Goal: Task Accomplishment & Management: Complete application form

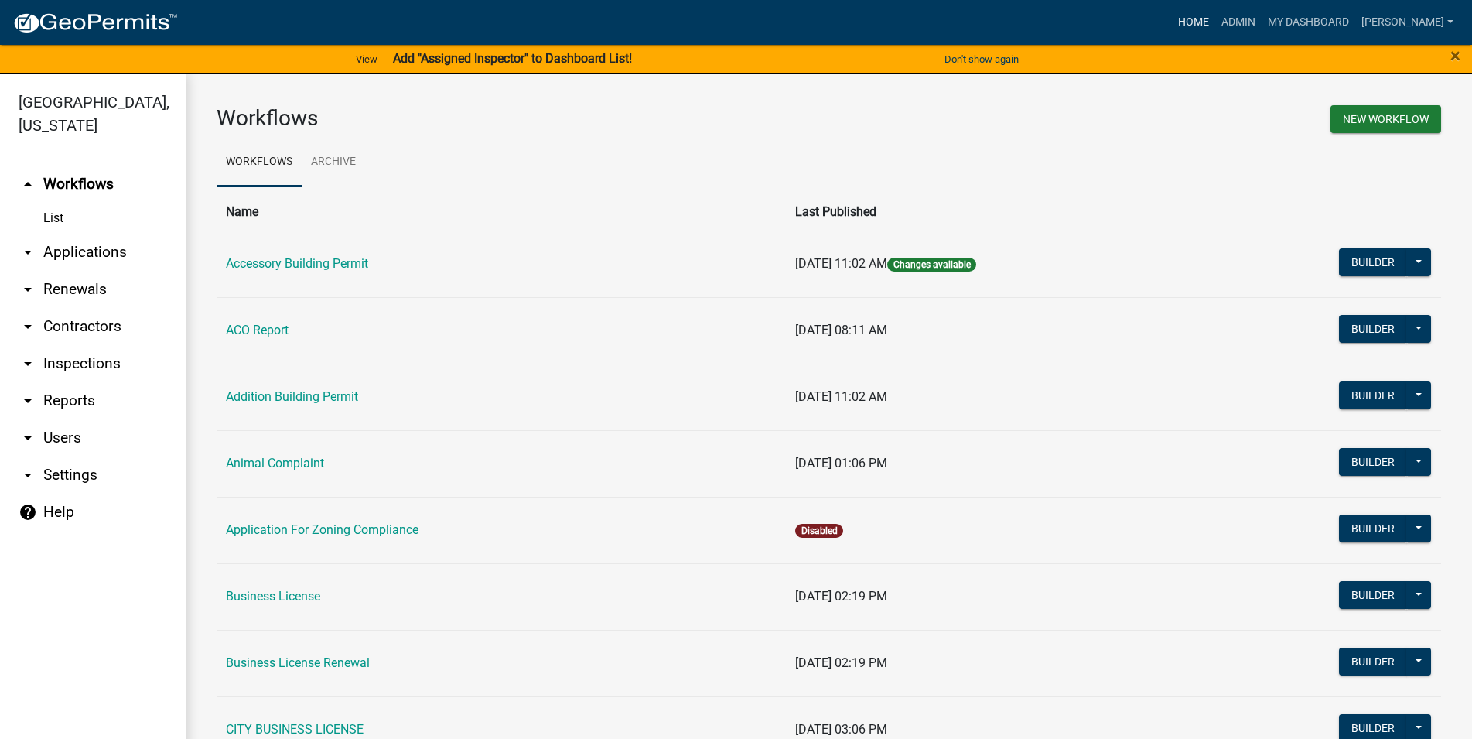
click at [1216, 22] on link "Home" at bounding box center [1193, 22] width 43 height 29
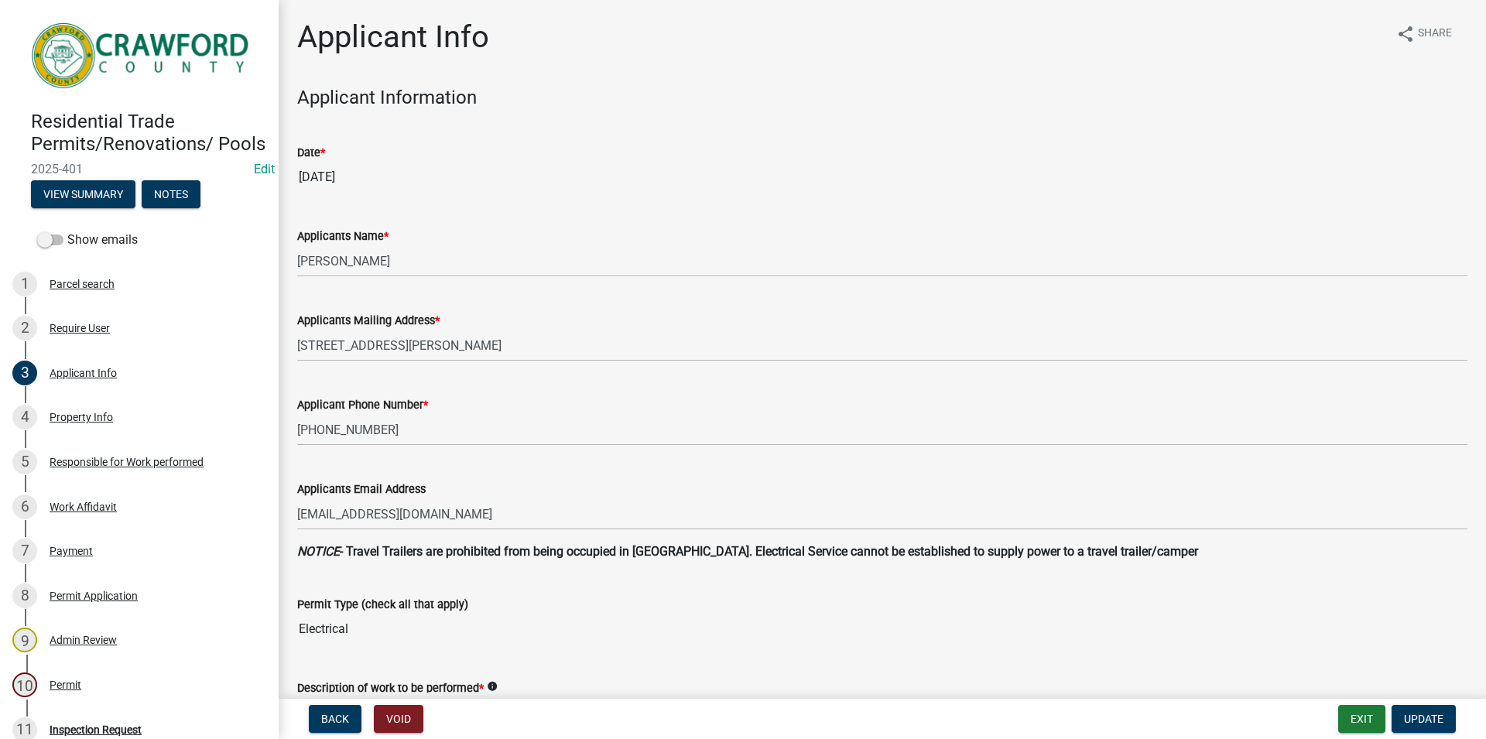
select select "9109ffdd-0fb5-42df-a5b6-3689c48fd073"
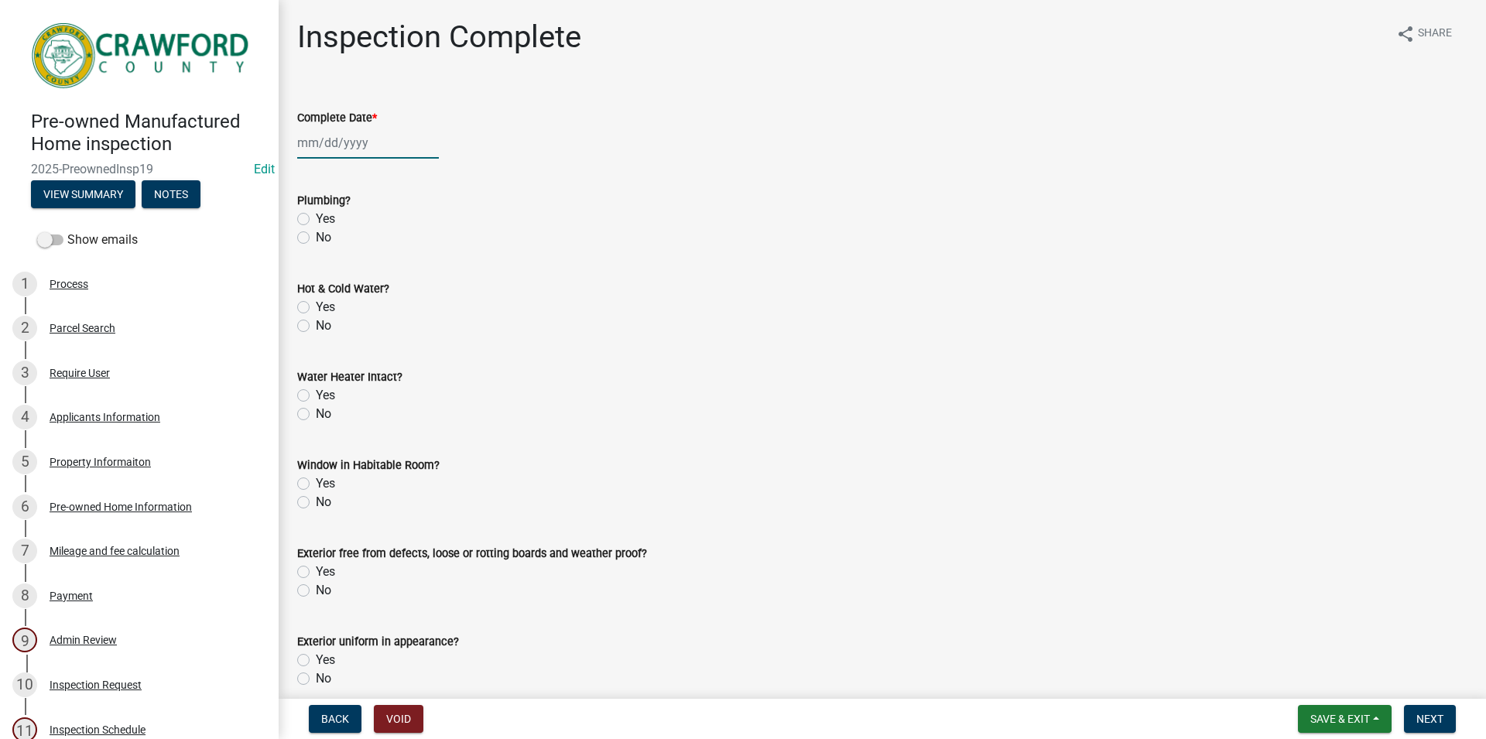
click at [333, 138] on input "Complete Date *" at bounding box center [368, 143] width 142 height 32
select select "8"
select select "2025"
click at [304, 309] on div "18" at bounding box center [312, 299] width 25 height 25
type input "08/18/2025"
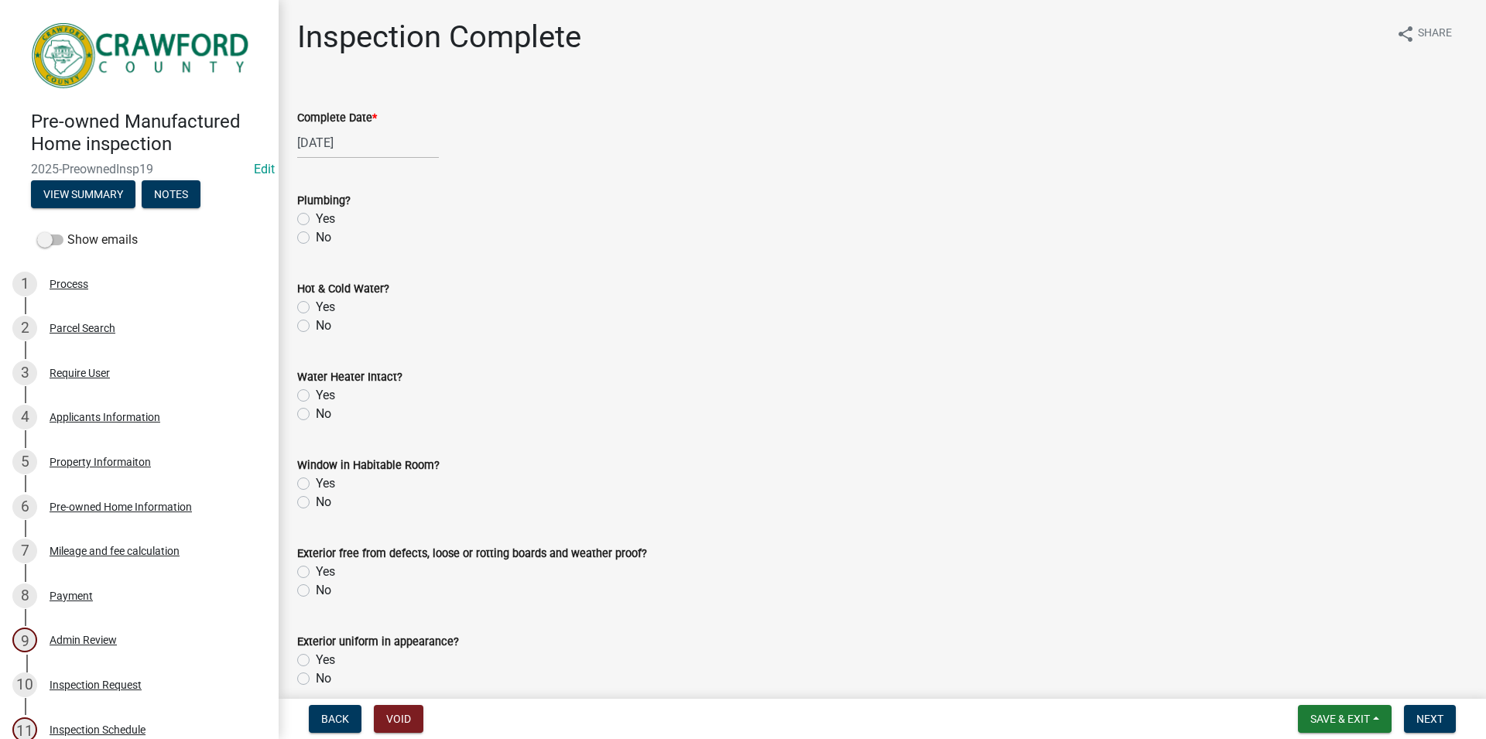
click at [316, 217] on label "Yes" at bounding box center [325, 219] width 19 height 19
click at [316, 217] on input "Yes" at bounding box center [321, 215] width 10 height 10
radio input "true"
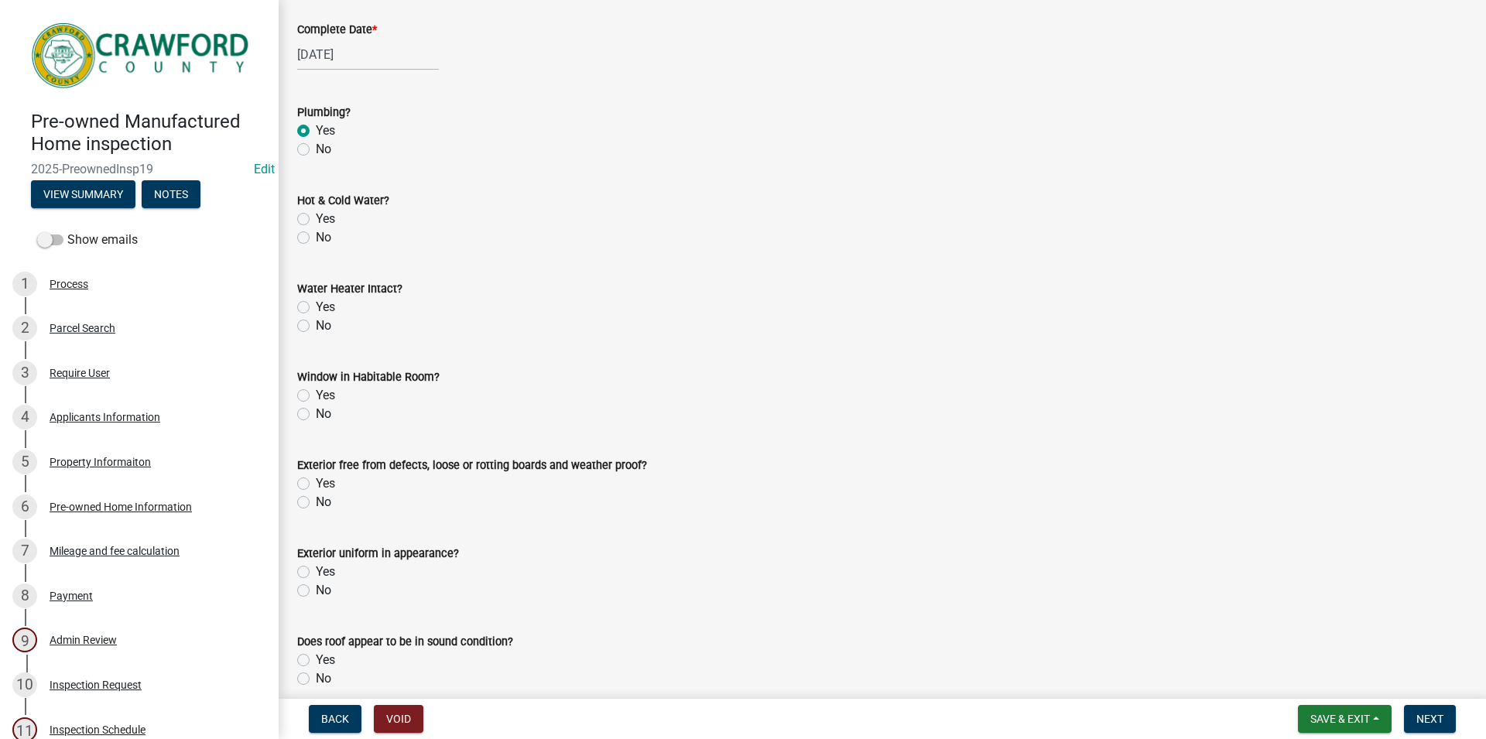
click at [316, 219] on label "Yes" at bounding box center [325, 219] width 19 height 19
click at [316, 219] on input "Yes" at bounding box center [321, 215] width 10 height 10
radio input "true"
click at [309, 307] on div "Yes" at bounding box center [882, 307] width 1170 height 19
click at [316, 391] on label "Yes" at bounding box center [325, 395] width 19 height 19
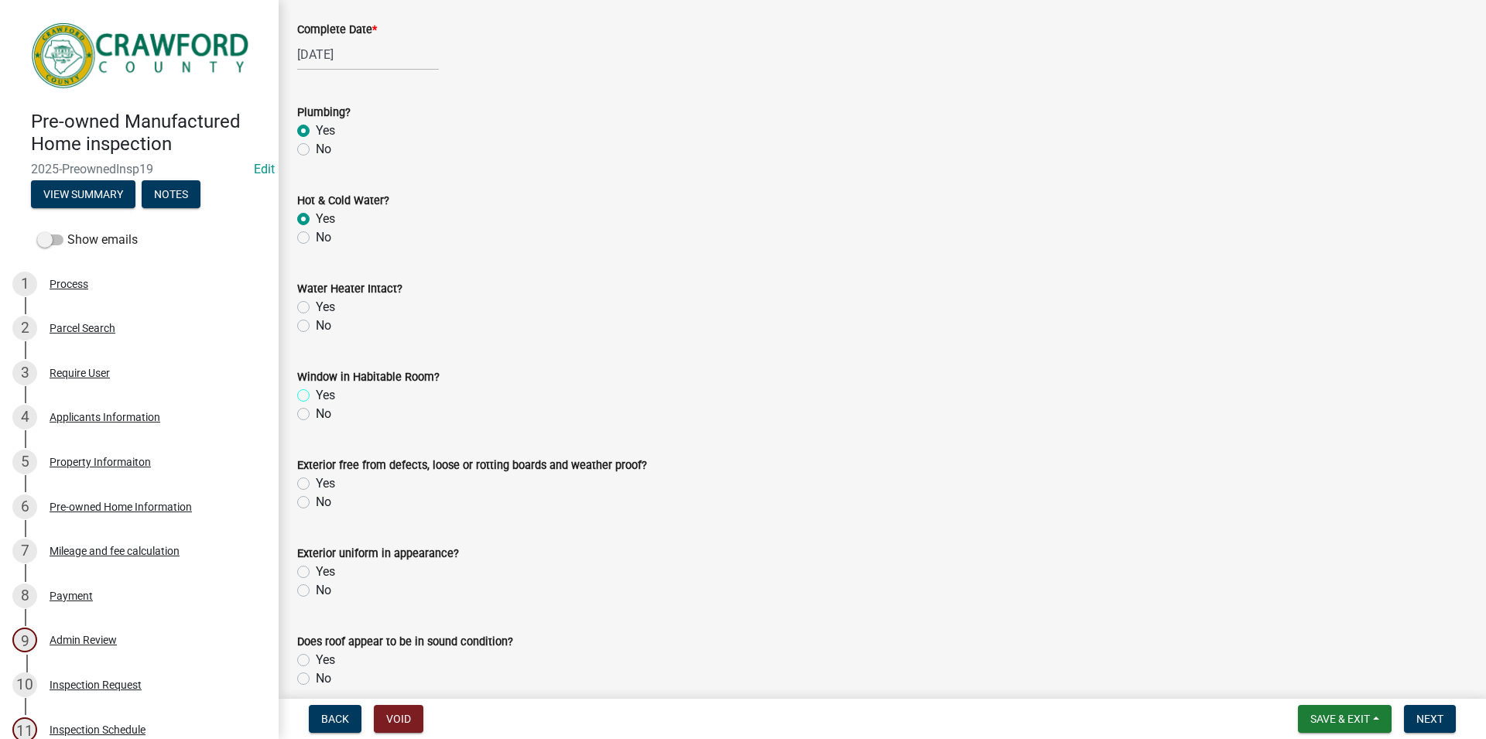
click at [316, 391] on input "Yes" at bounding box center [321, 391] width 10 height 10
radio input "true"
click at [316, 303] on label "Yes" at bounding box center [325, 307] width 19 height 19
click at [316, 303] on input "Yes" at bounding box center [321, 303] width 10 height 10
radio input "true"
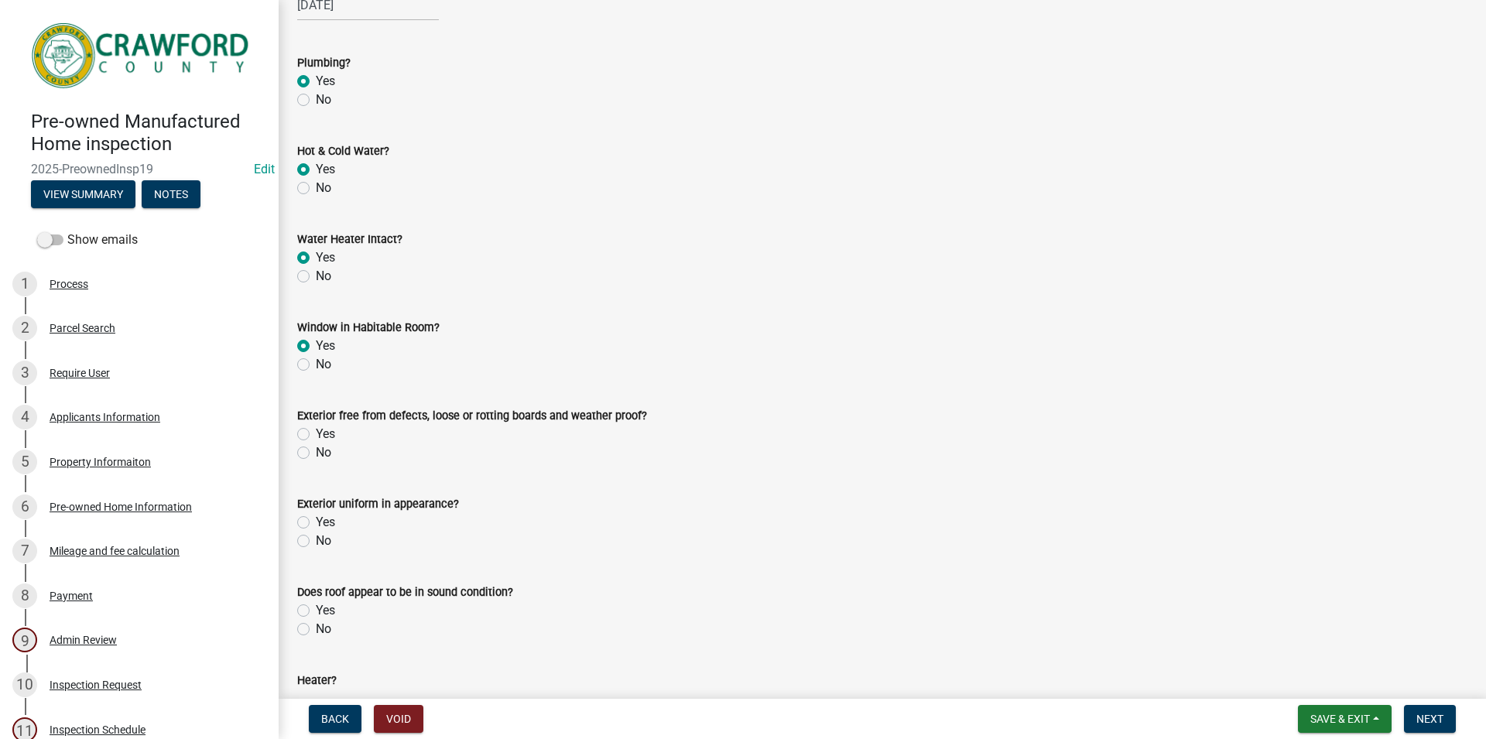
scroll to position [176, 0]
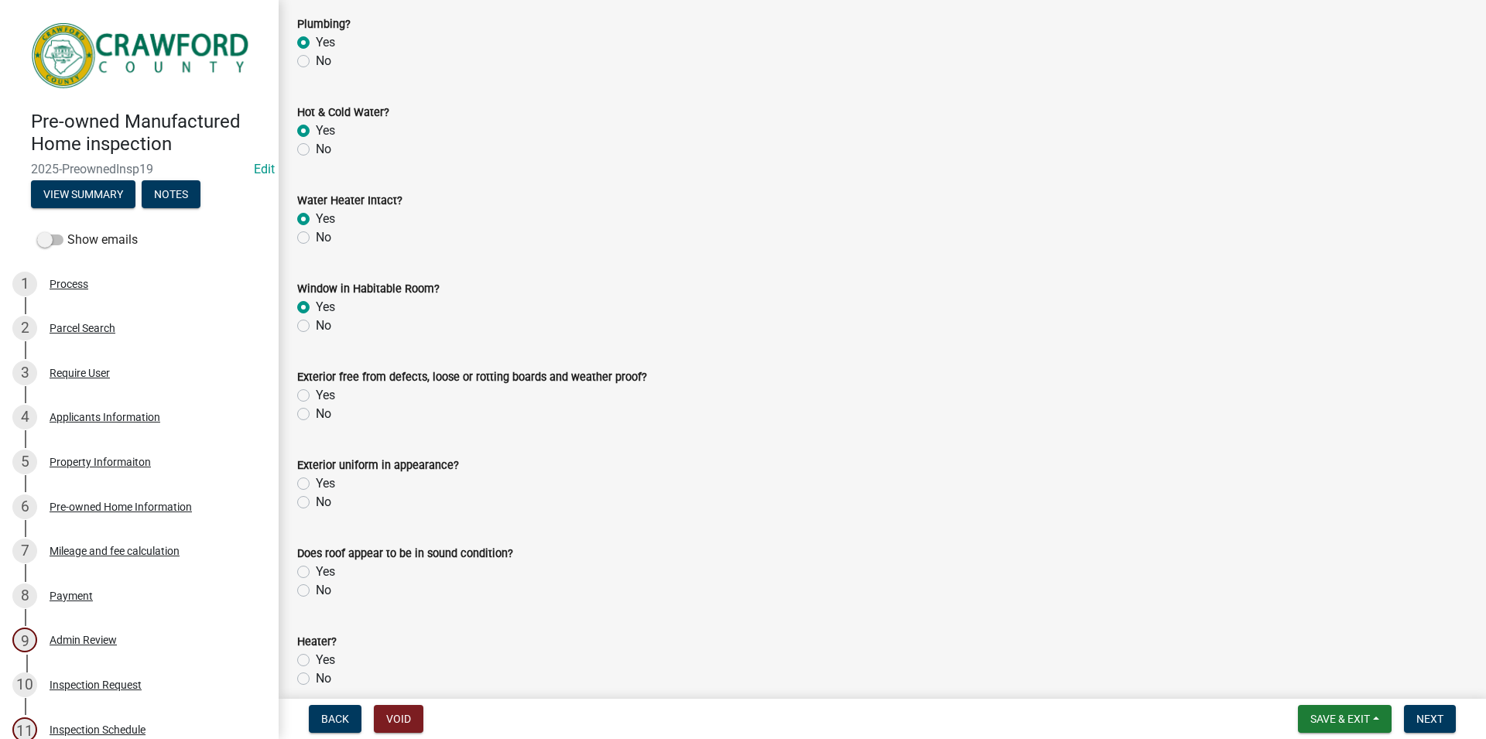
click at [313, 396] on div "Yes" at bounding box center [882, 395] width 1170 height 19
click at [316, 395] on label "Yes" at bounding box center [325, 395] width 19 height 19
click at [316, 395] on input "Yes" at bounding box center [321, 391] width 10 height 10
radio input "true"
click at [309, 394] on div "Yes" at bounding box center [882, 395] width 1170 height 19
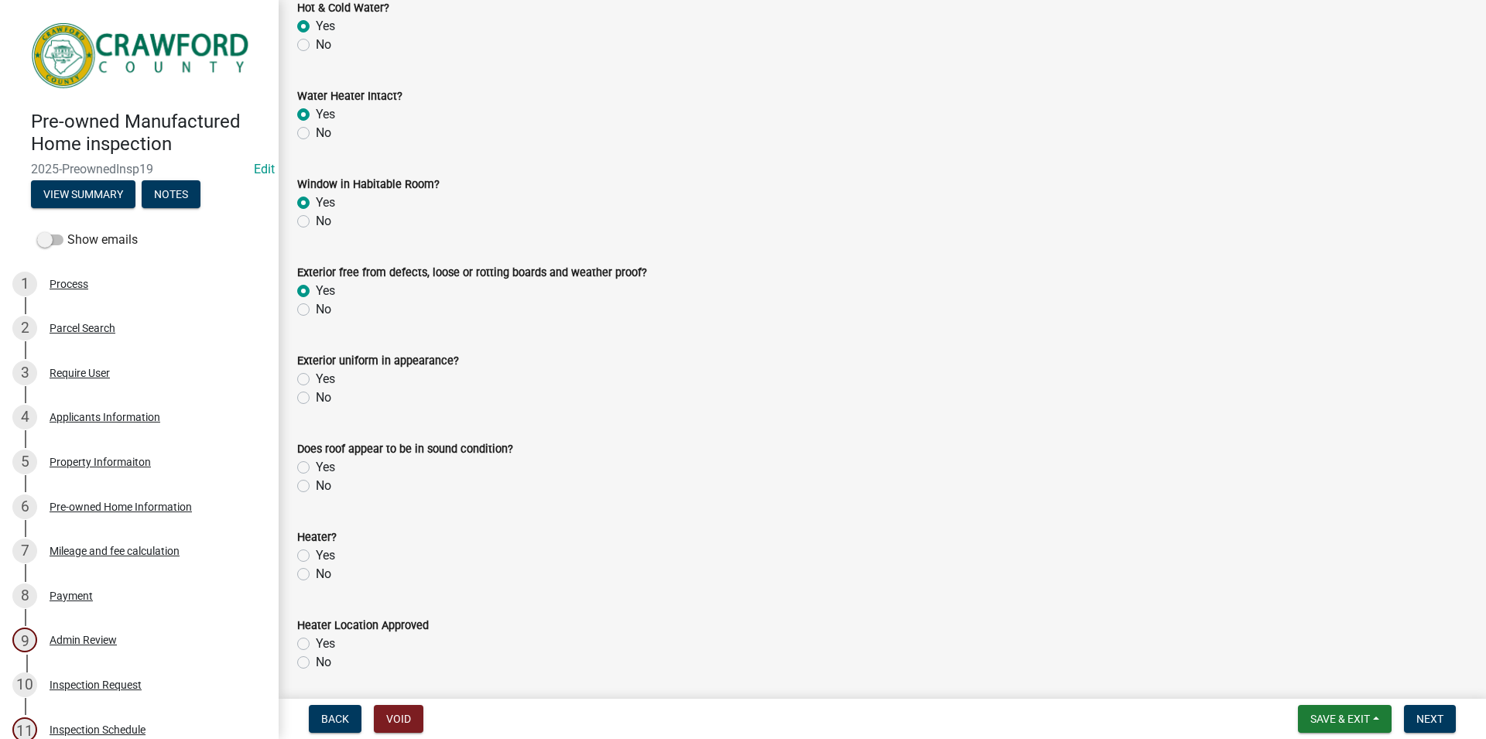
scroll to position [353, 0]
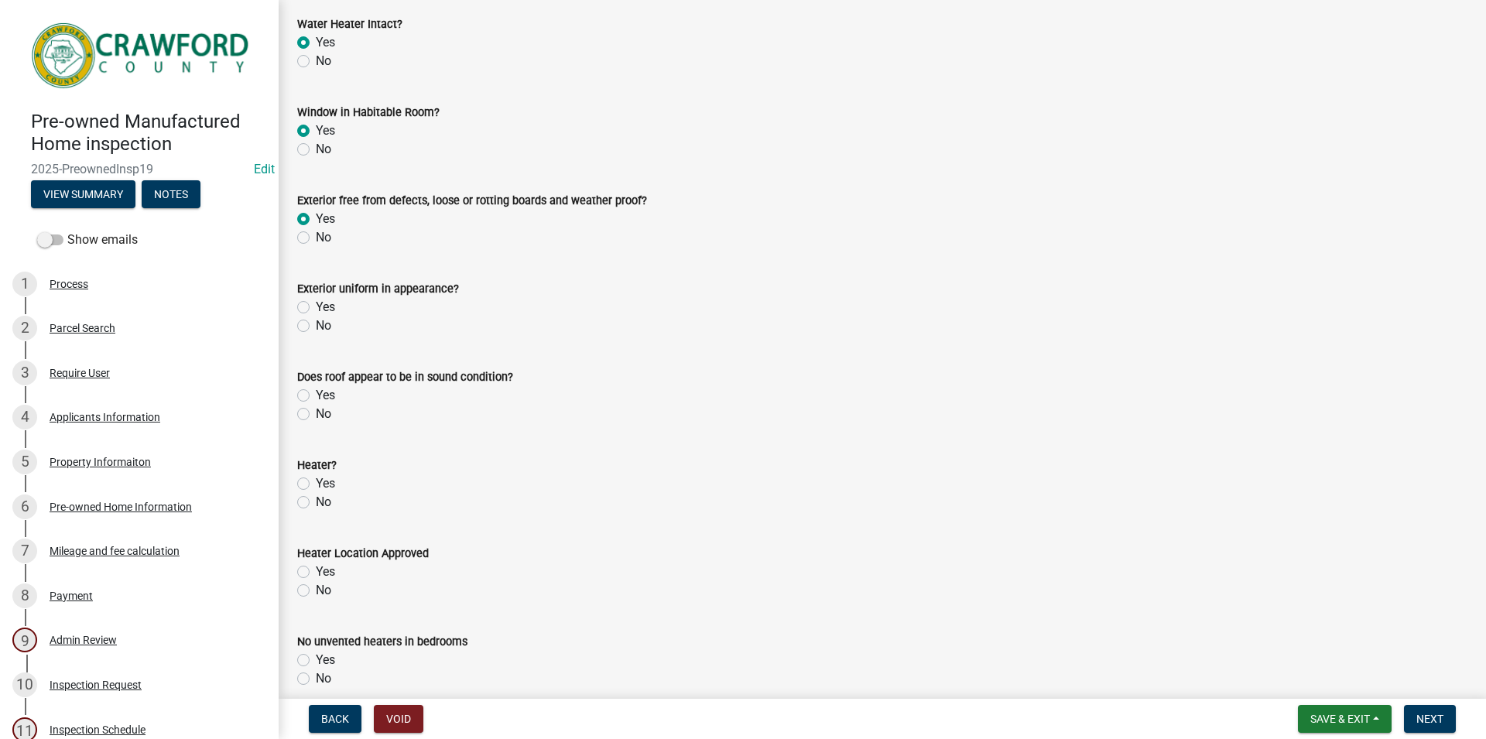
click at [316, 307] on label "Yes" at bounding box center [325, 307] width 19 height 19
click at [316, 307] on input "Yes" at bounding box center [321, 303] width 10 height 10
radio input "true"
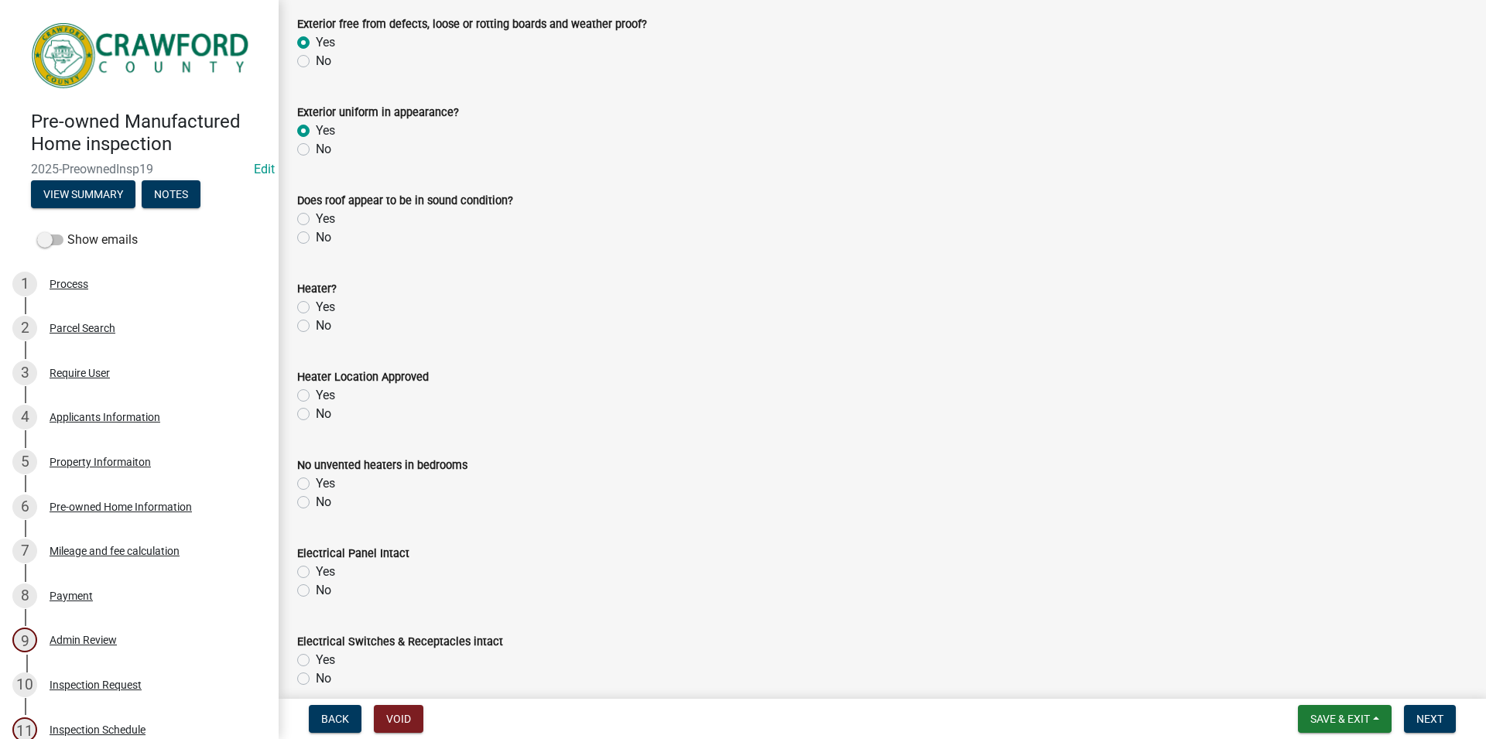
click at [312, 219] on div "Yes" at bounding box center [882, 219] width 1170 height 19
click at [316, 219] on label "Yes" at bounding box center [325, 219] width 19 height 19
click at [316, 219] on input "Yes" at bounding box center [321, 215] width 10 height 10
radio input "true"
click at [312, 305] on div "Yes" at bounding box center [882, 307] width 1170 height 19
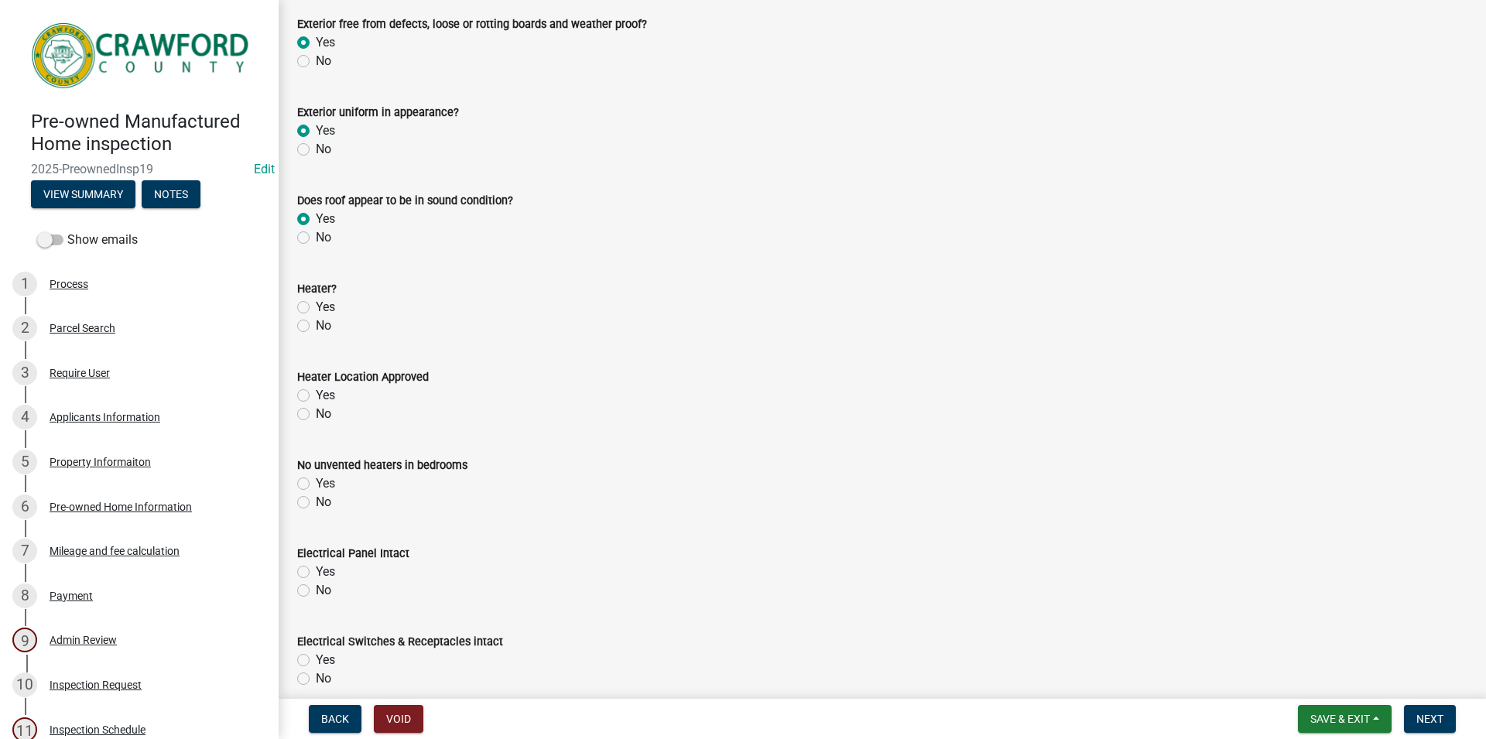
click at [309, 306] on div "Yes" at bounding box center [882, 307] width 1170 height 19
click at [316, 303] on label "Yes" at bounding box center [325, 307] width 19 height 19
click at [316, 303] on input "Yes" at bounding box center [321, 303] width 10 height 10
radio input "true"
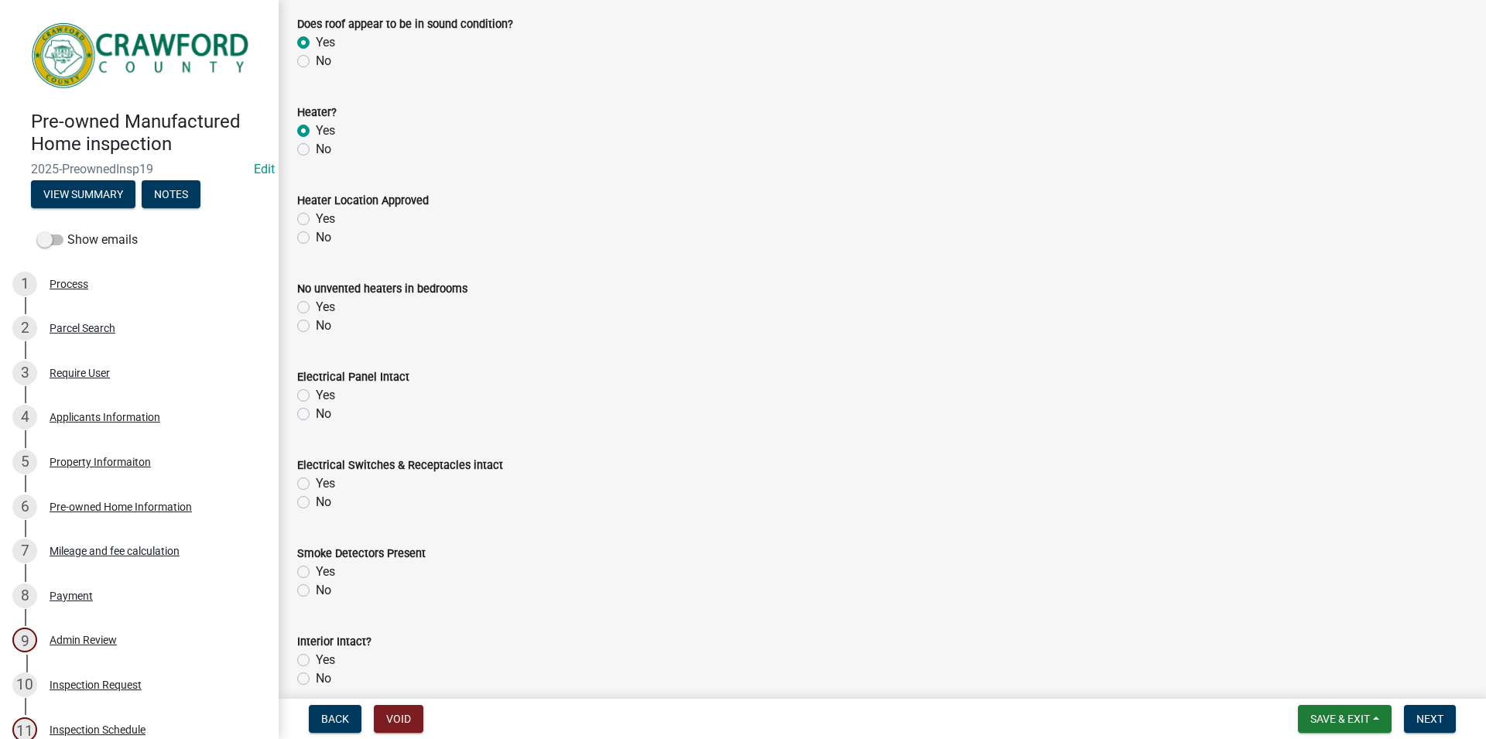
click at [316, 217] on label "Yes" at bounding box center [325, 219] width 19 height 19
click at [316, 217] on input "Yes" at bounding box center [321, 215] width 10 height 10
radio input "true"
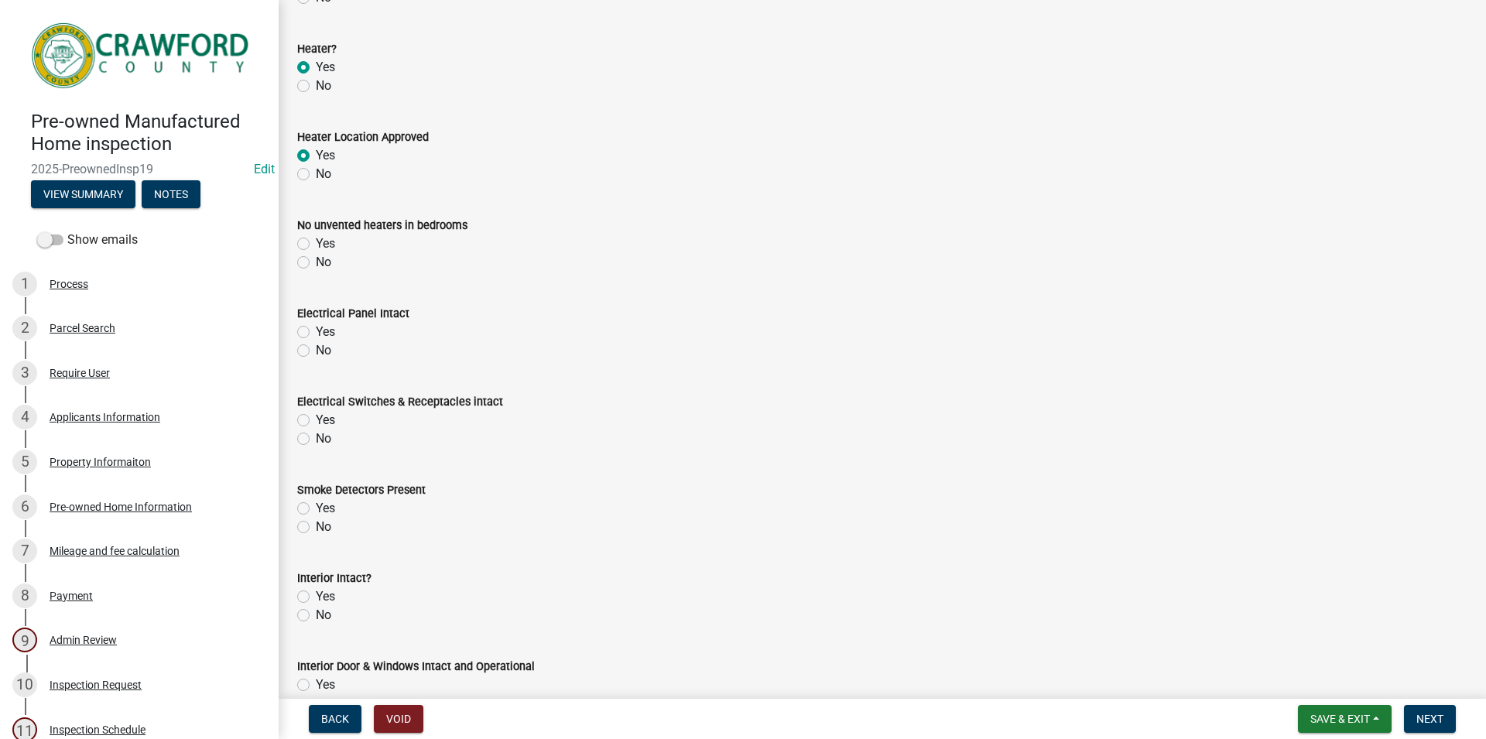
scroll to position [882, 0]
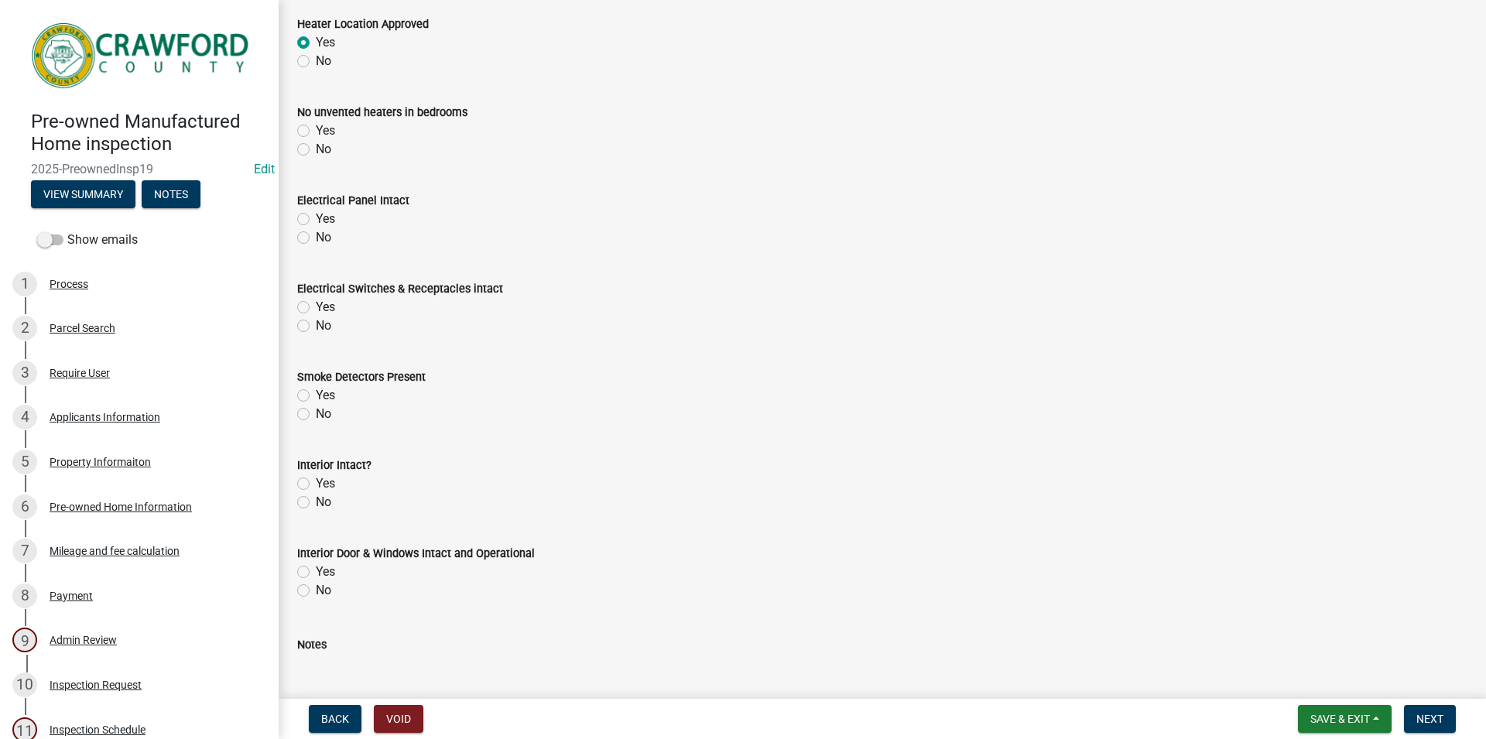
click at [316, 129] on label "Yes" at bounding box center [325, 130] width 19 height 19
click at [316, 129] on input "Yes" at bounding box center [321, 126] width 10 height 10
radio input "true"
click at [316, 215] on label "Yes" at bounding box center [325, 219] width 19 height 19
click at [316, 215] on input "Yes" at bounding box center [321, 215] width 10 height 10
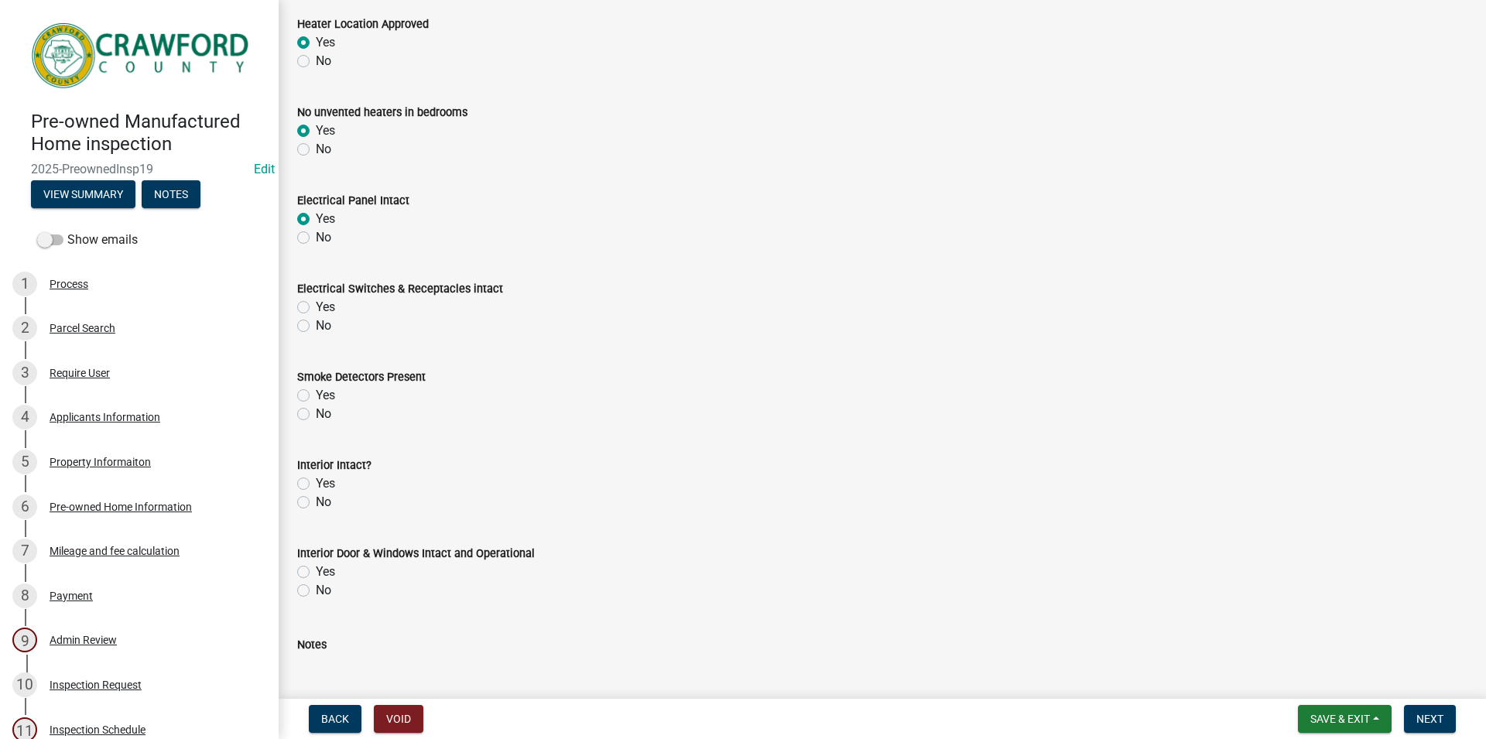
radio input "true"
click at [316, 301] on label "Yes" at bounding box center [325, 307] width 19 height 19
click at [316, 301] on input "Yes" at bounding box center [321, 303] width 10 height 10
radio input "true"
click at [309, 386] on div "Yes" at bounding box center [882, 395] width 1170 height 19
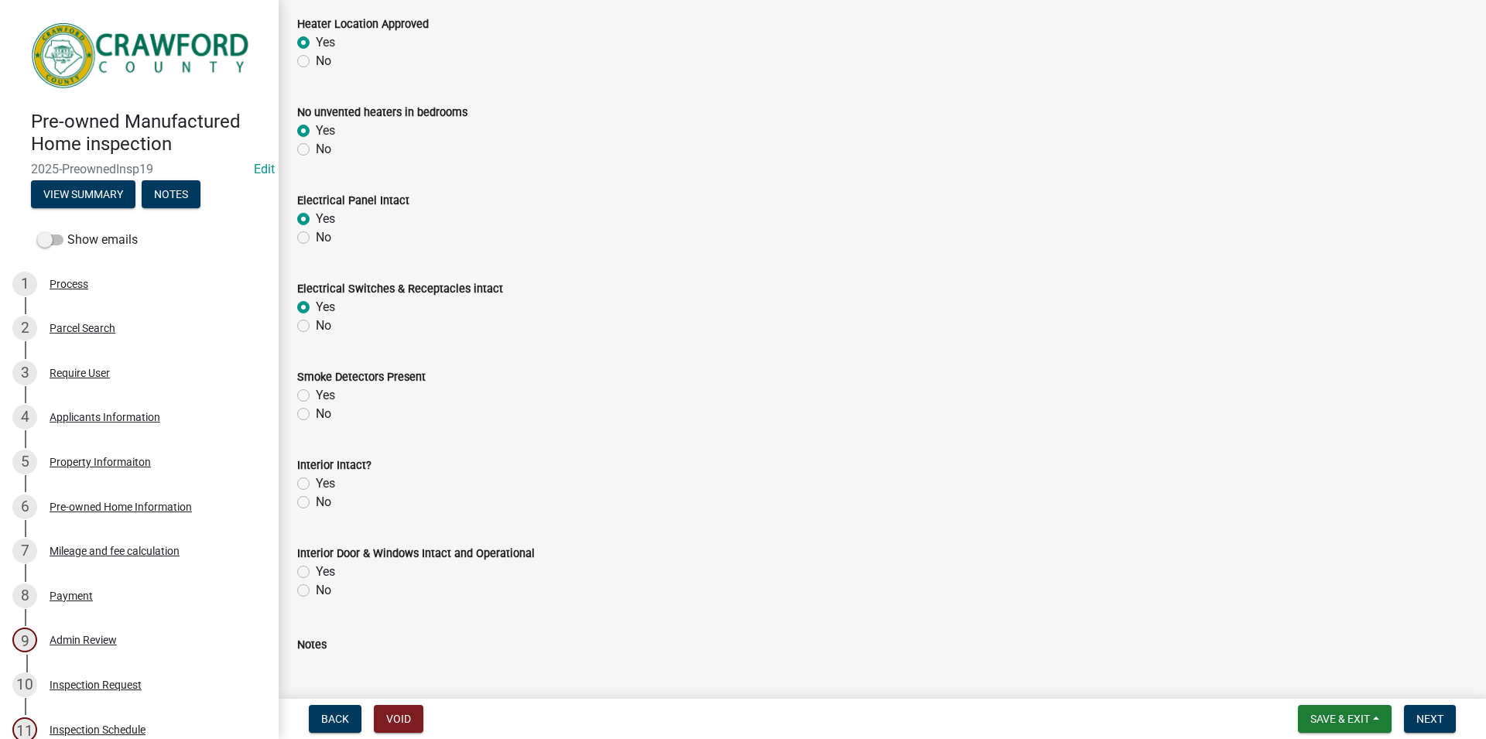
click at [316, 394] on label "Yes" at bounding box center [325, 395] width 19 height 19
click at [316, 394] on input "Yes" at bounding box center [321, 391] width 10 height 10
radio input "true"
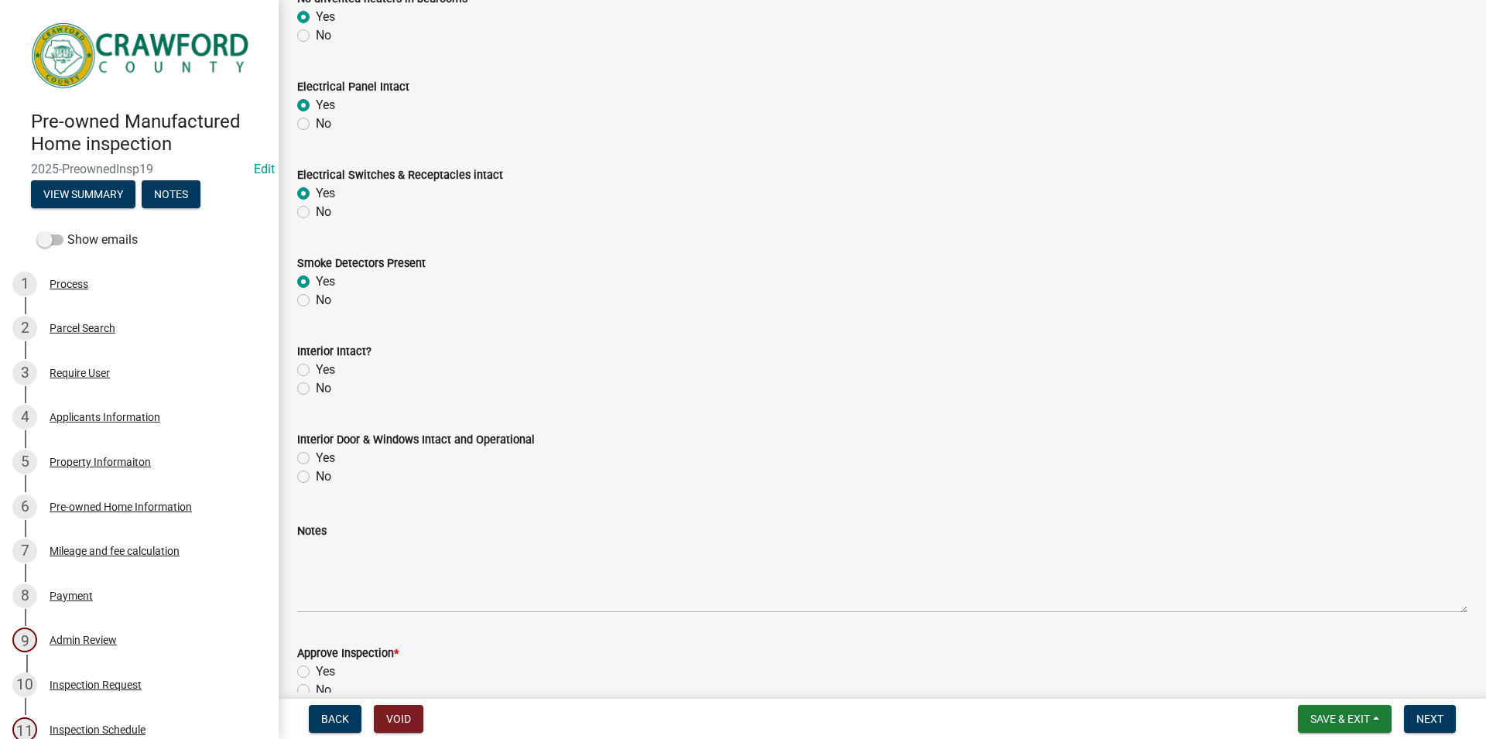
scroll to position [1058, 0]
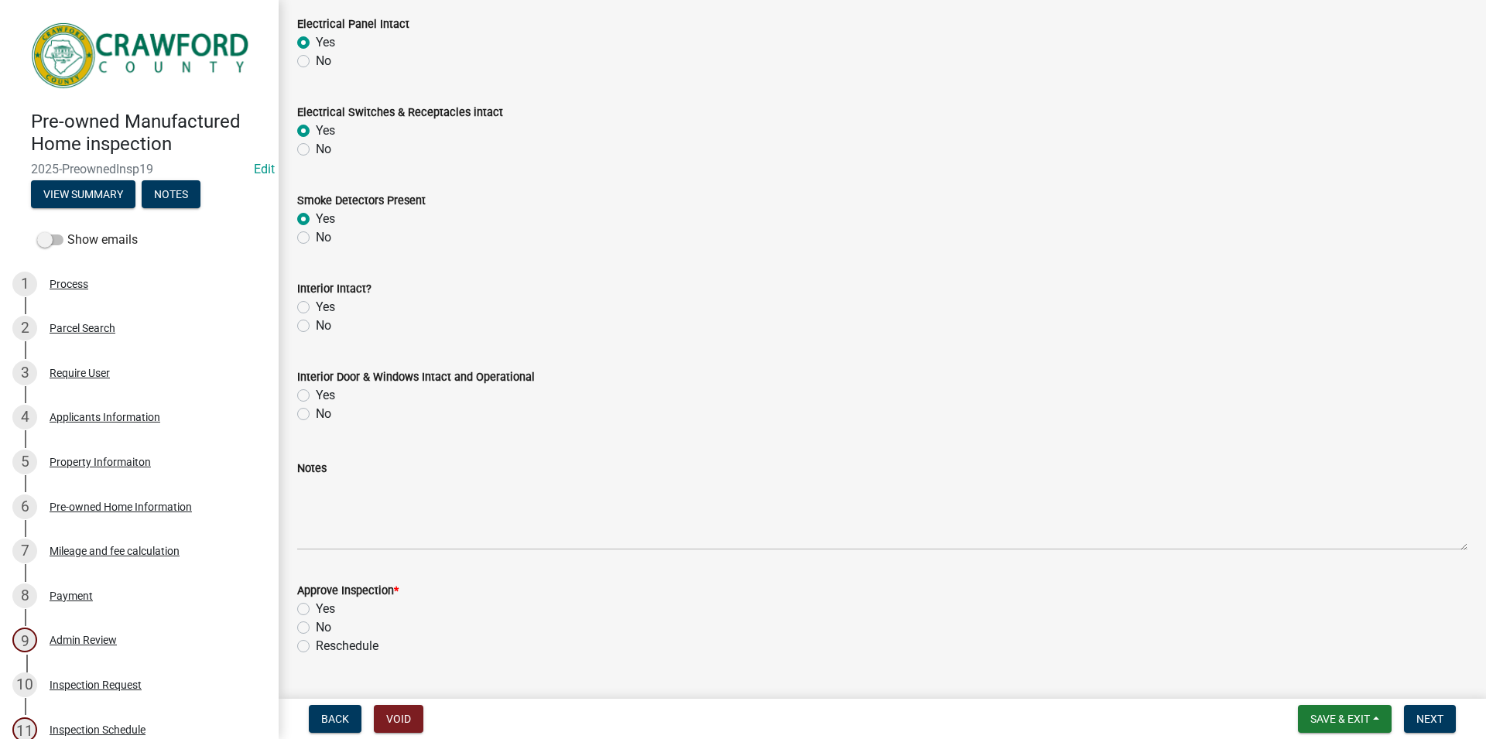
click at [316, 310] on label "Yes" at bounding box center [325, 307] width 19 height 19
click at [316, 308] on input "Yes" at bounding box center [321, 303] width 10 height 10
radio input "true"
click at [313, 397] on div "Yes" at bounding box center [882, 395] width 1170 height 19
click at [310, 395] on div "Yes" at bounding box center [882, 395] width 1170 height 19
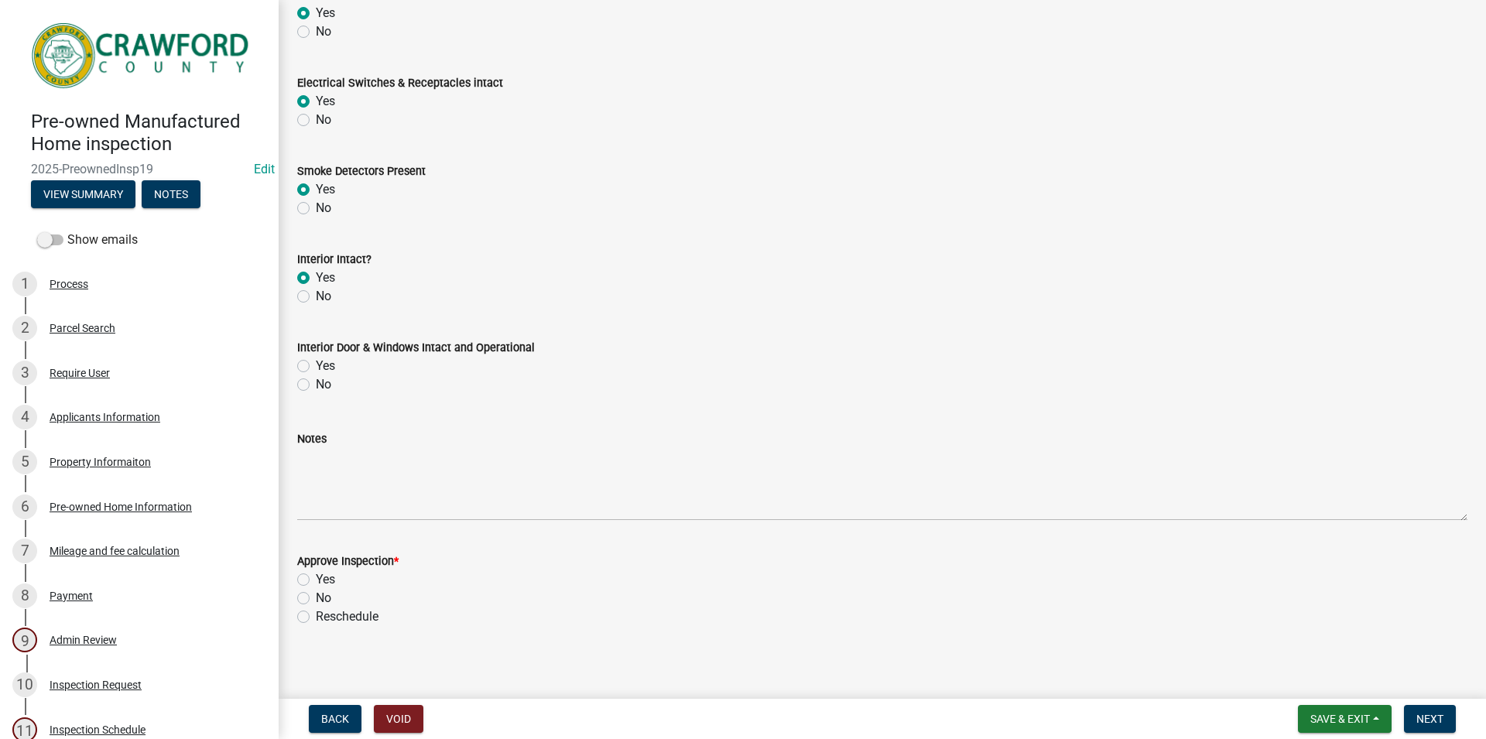
scroll to position [1096, 0]
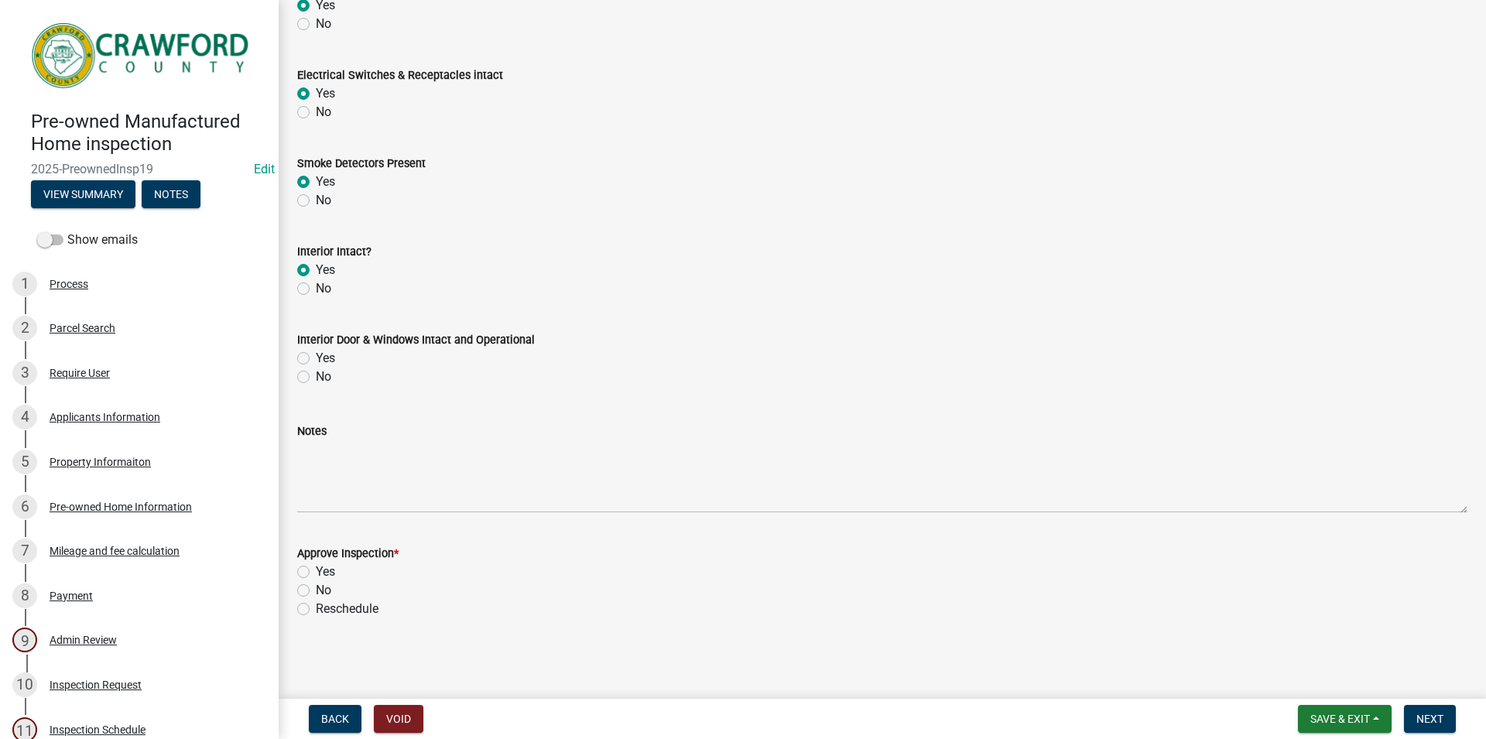
click at [313, 353] on div "Yes" at bounding box center [882, 358] width 1170 height 19
click at [311, 361] on div "Yes" at bounding box center [882, 358] width 1170 height 19
click at [316, 359] on label "Yes" at bounding box center [325, 358] width 19 height 19
click at [316, 359] on input "Yes" at bounding box center [321, 354] width 10 height 10
radio input "true"
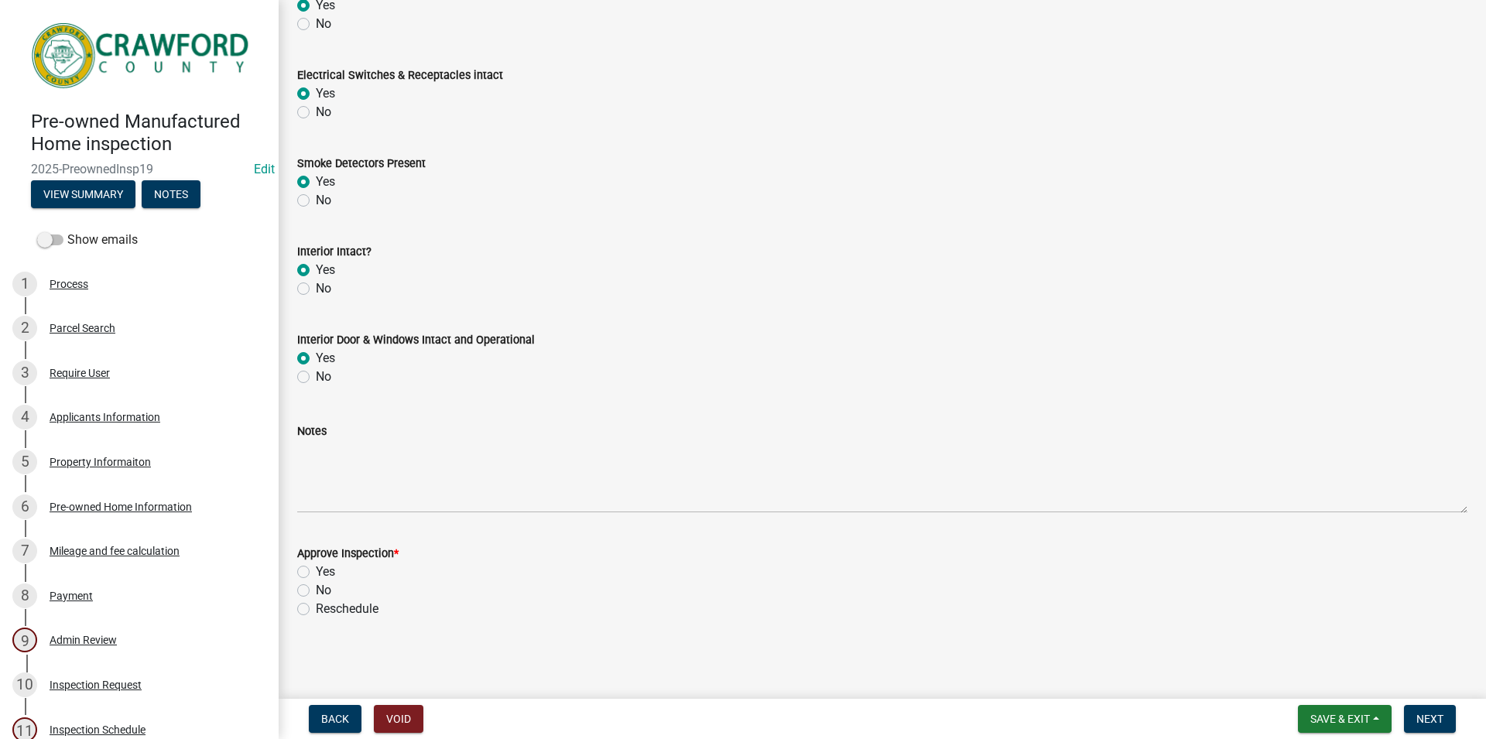
click at [316, 573] on label "Yes" at bounding box center [325, 572] width 19 height 19
click at [316, 573] on input "Yes" at bounding box center [321, 568] width 10 height 10
radio input "true"
click at [1418, 710] on button "Next" at bounding box center [1430, 719] width 52 height 28
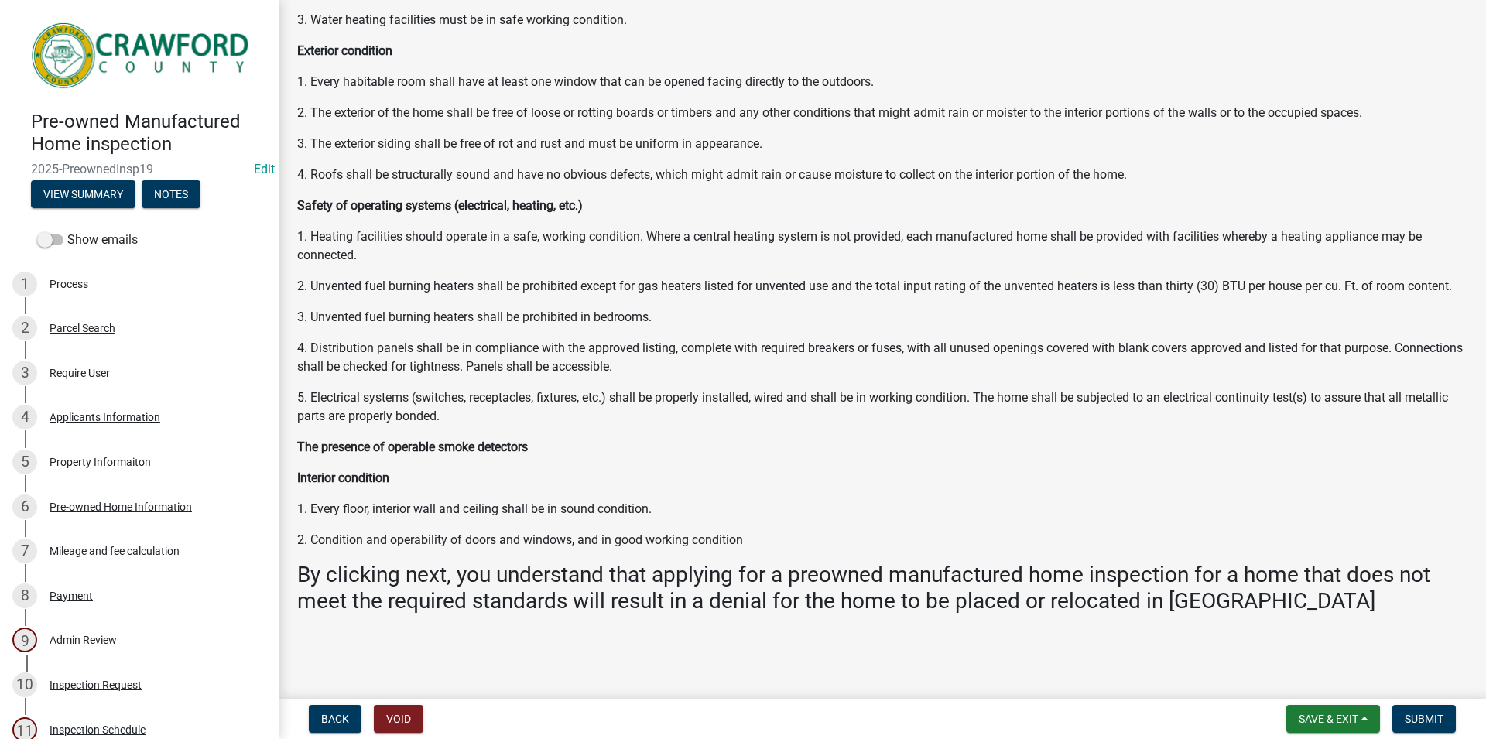
scroll to position [774, 0]
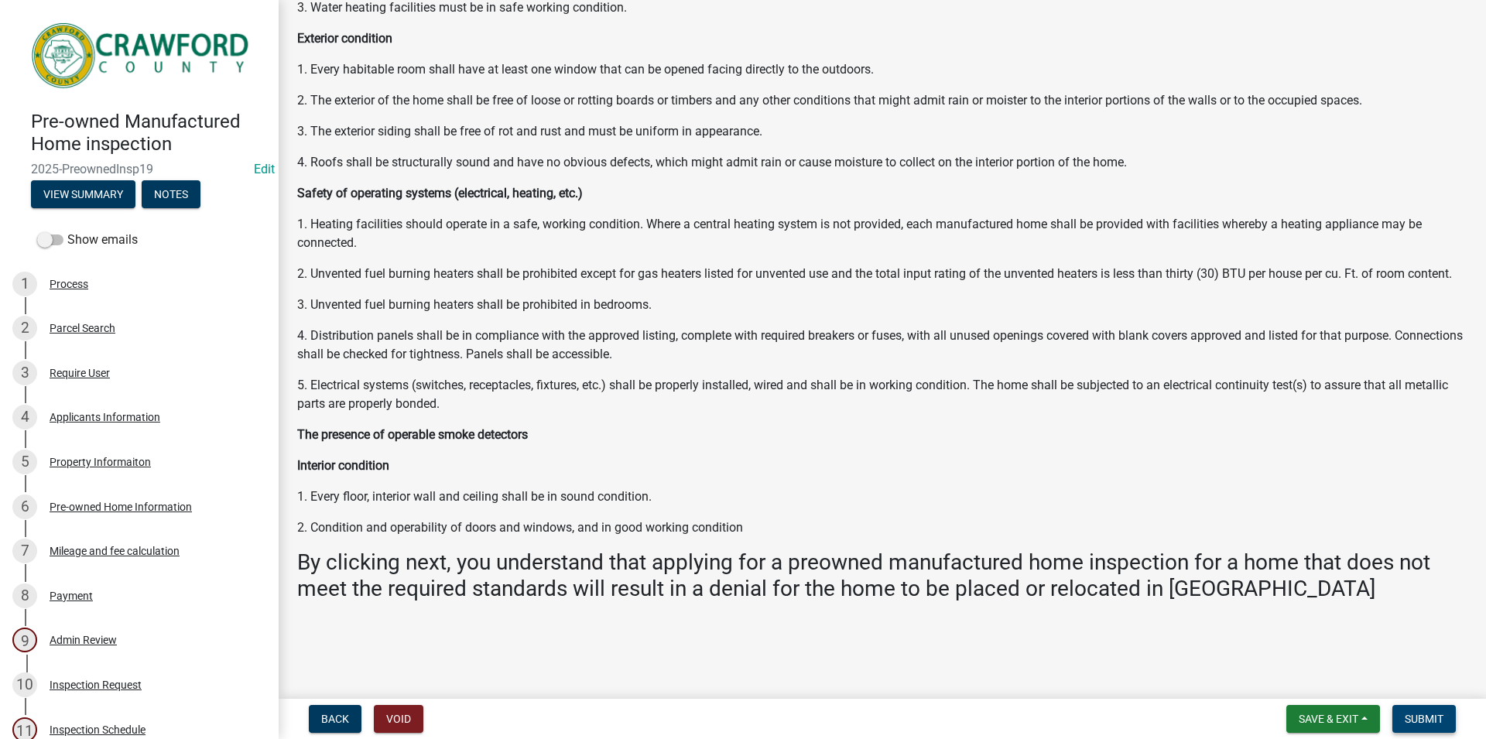
click at [1416, 726] on button "Submit" at bounding box center [1423, 719] width 63 height 28
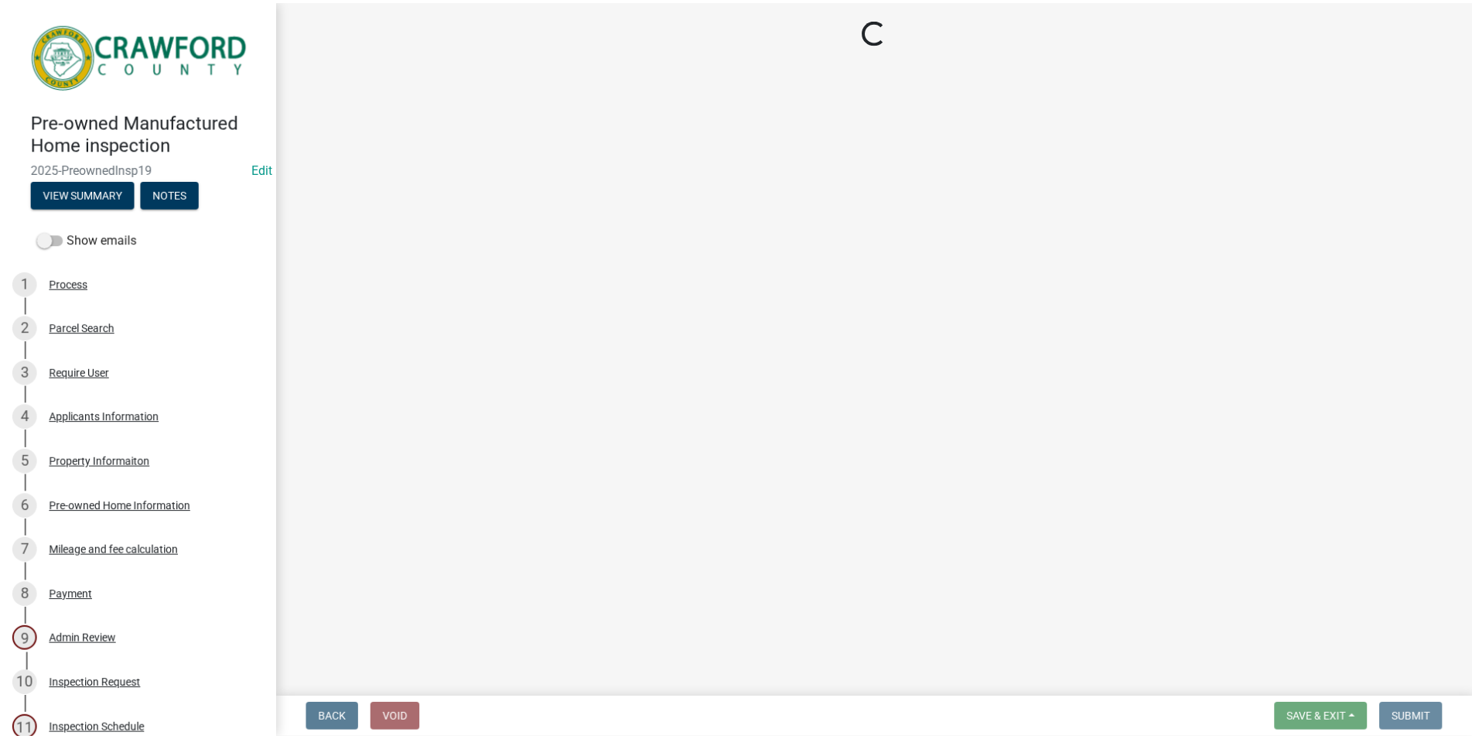
scroll to position [0, 0]
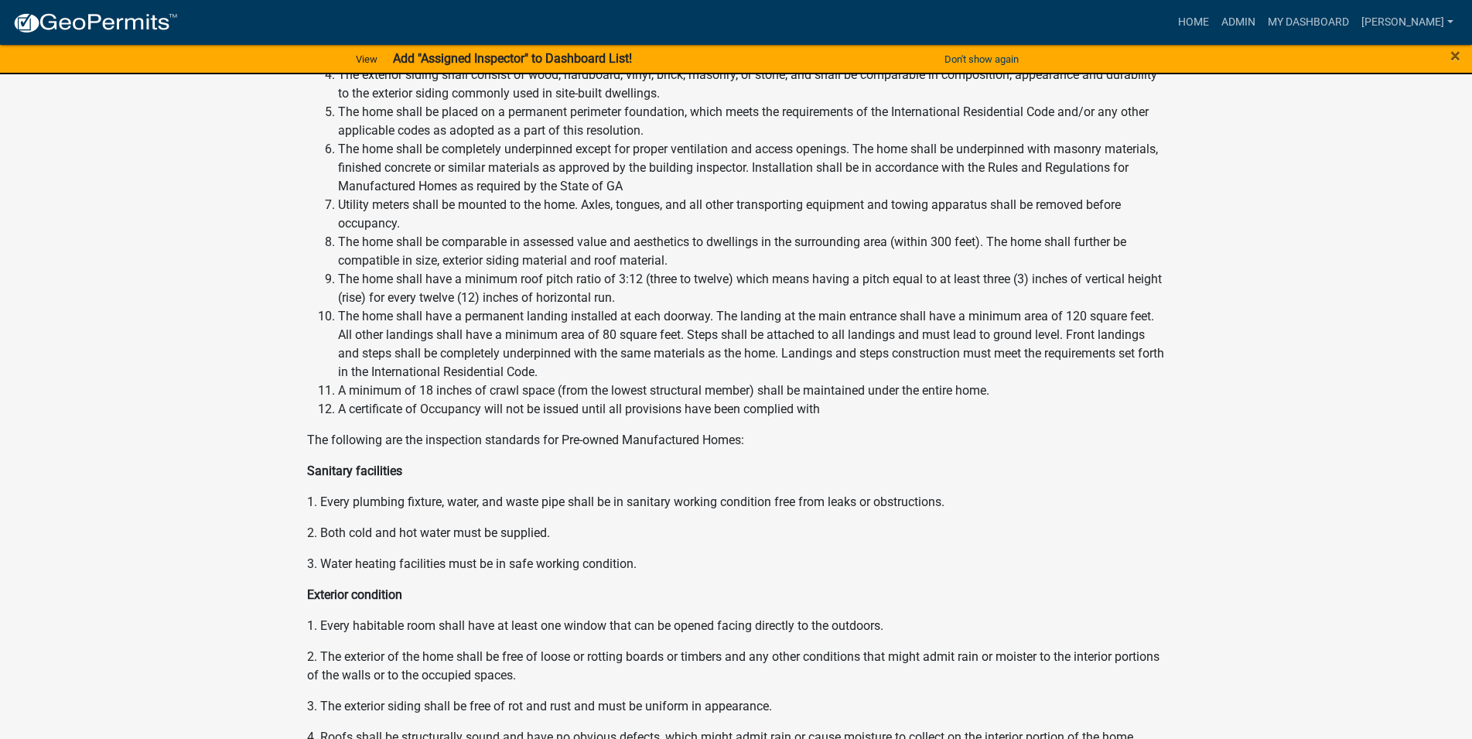
scroll to position [868, 0]
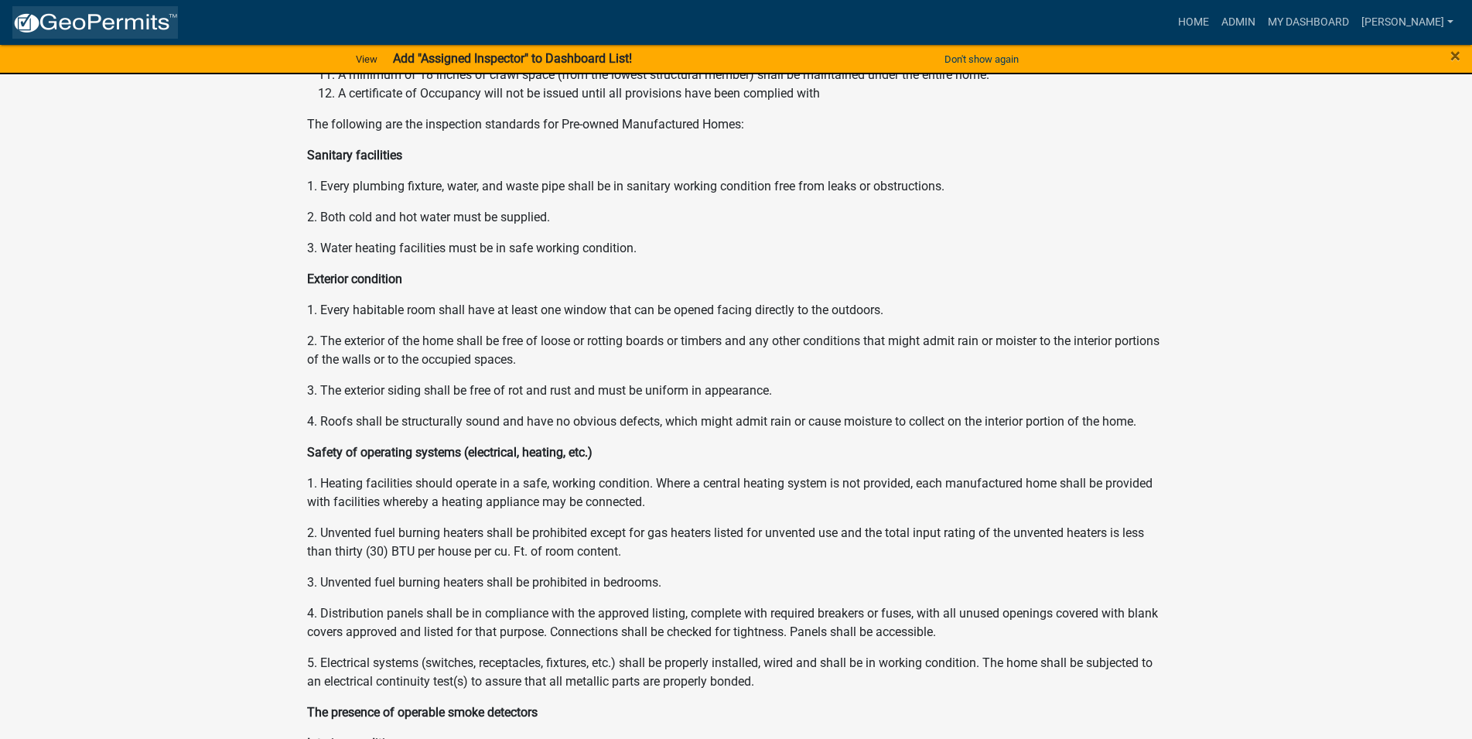
click at [70, 20] on img at bounding box center [95, 23] width 166 height 23
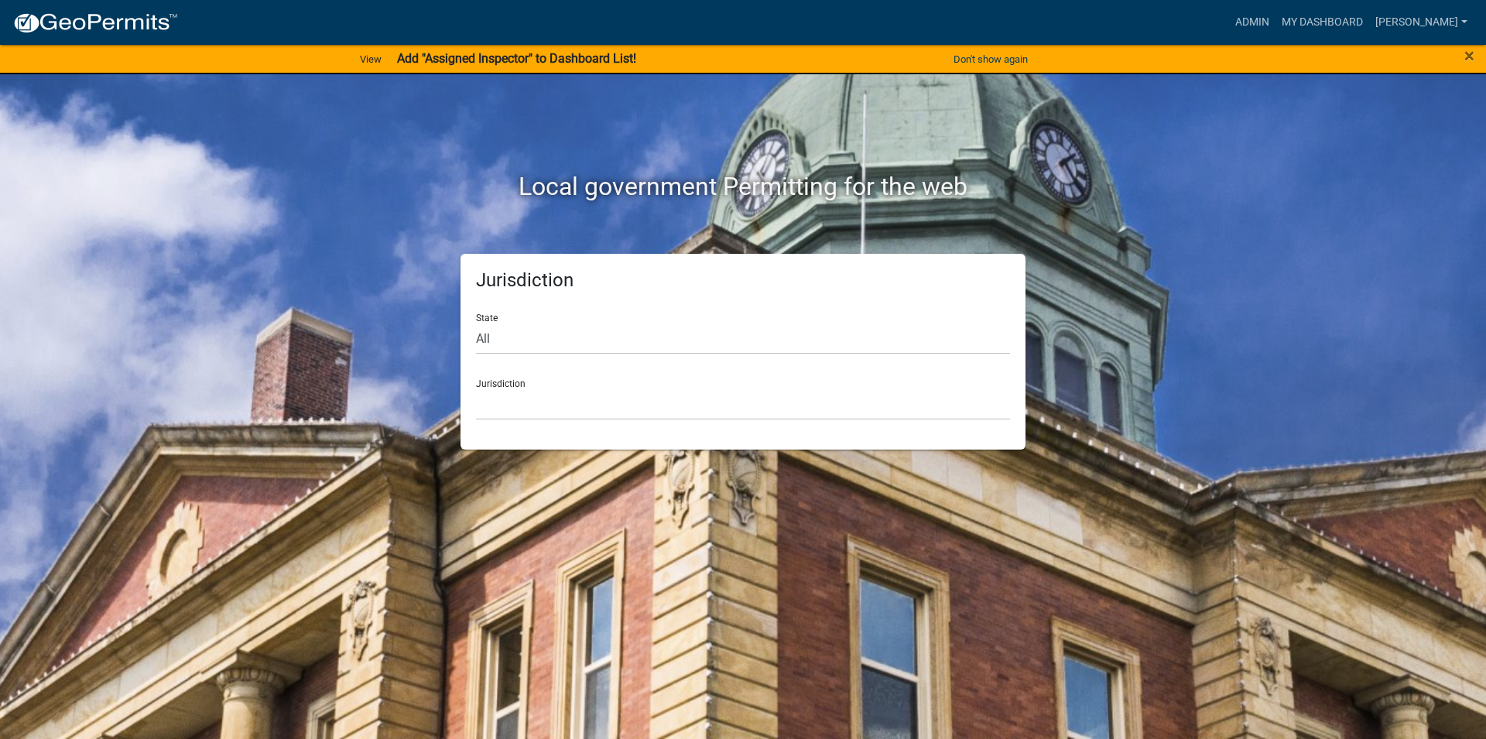
click at [559, 374] on div "Jurisdiction Custer County, Colorado Cook County, Georgia Crawford County, Geor…" at bounding box center [743, 393] width 534 height 53
click at [552, 387] on div "Jurisdiction Custer County, Colorado Cook County, Georgia Crawford County, Geor…" at bounding box center [743, 393] width 534 height 53
click at [476, 388] on select "Custer County, Colorado Cook County, Georgia Crawford County, Georgia Gilmer Co…" at bounding box center [743, 404] width 534 height 32
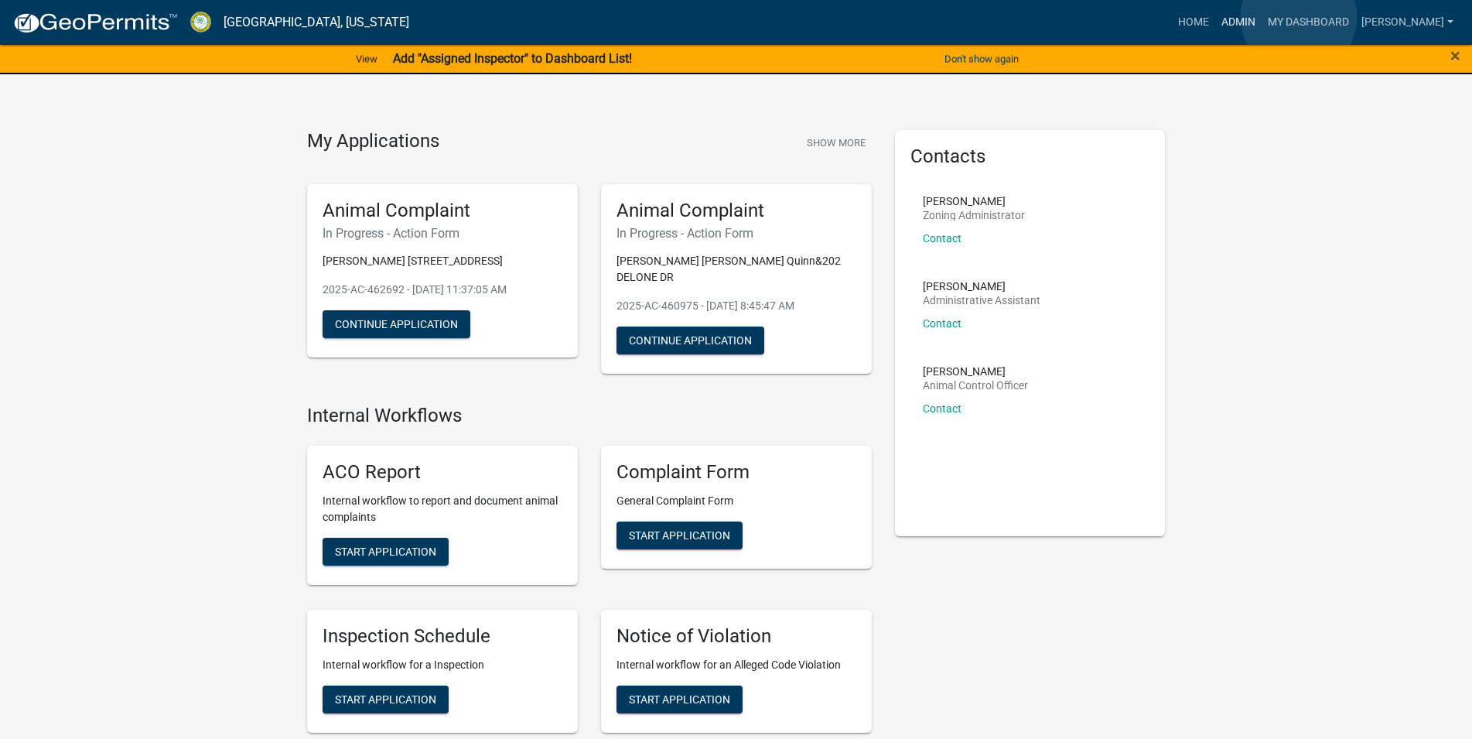
click at [1262, 17] on link "Admin" at bounding box center [1239, 22] width 46 height 29
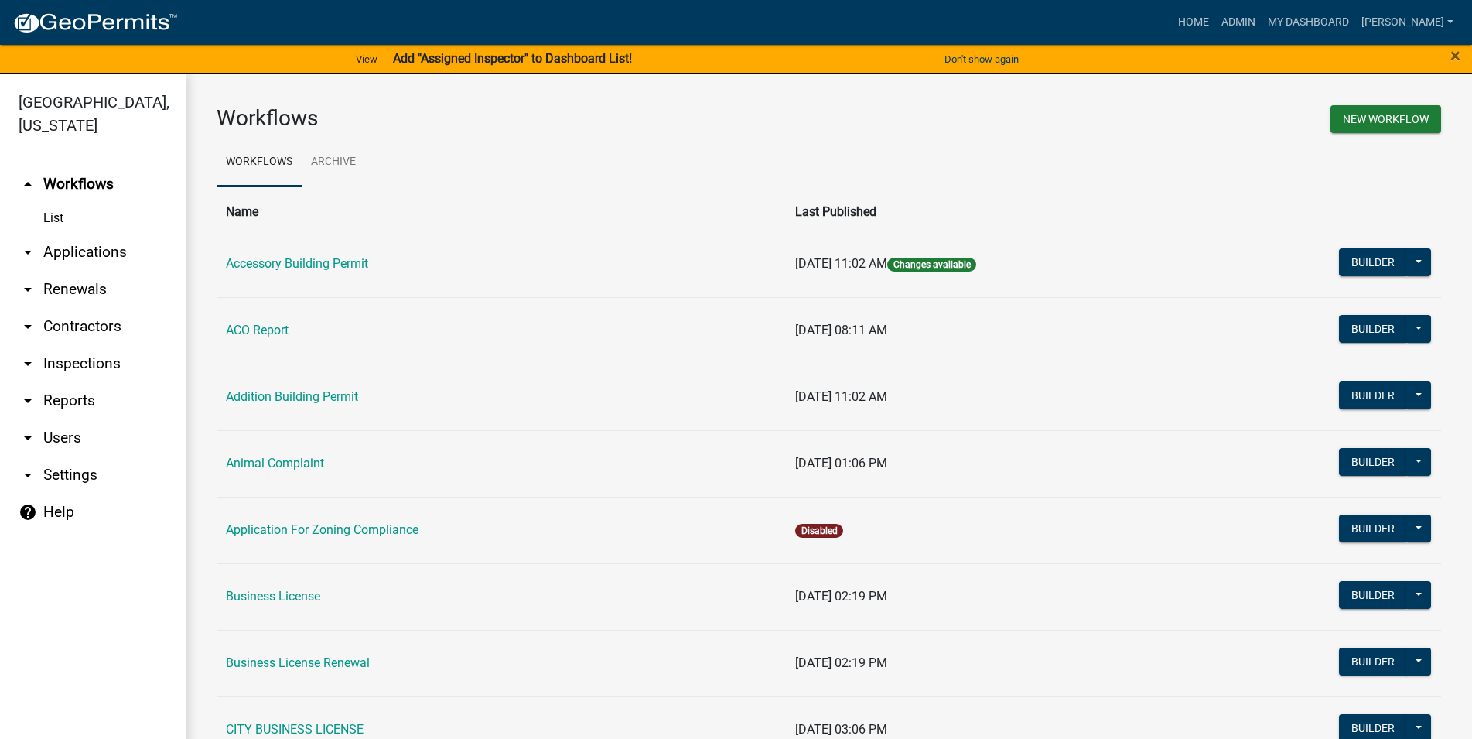
click at [43, 369] on link "arrow_drop_down Inspections" at bounding box center [93, 363] width 186 height 37
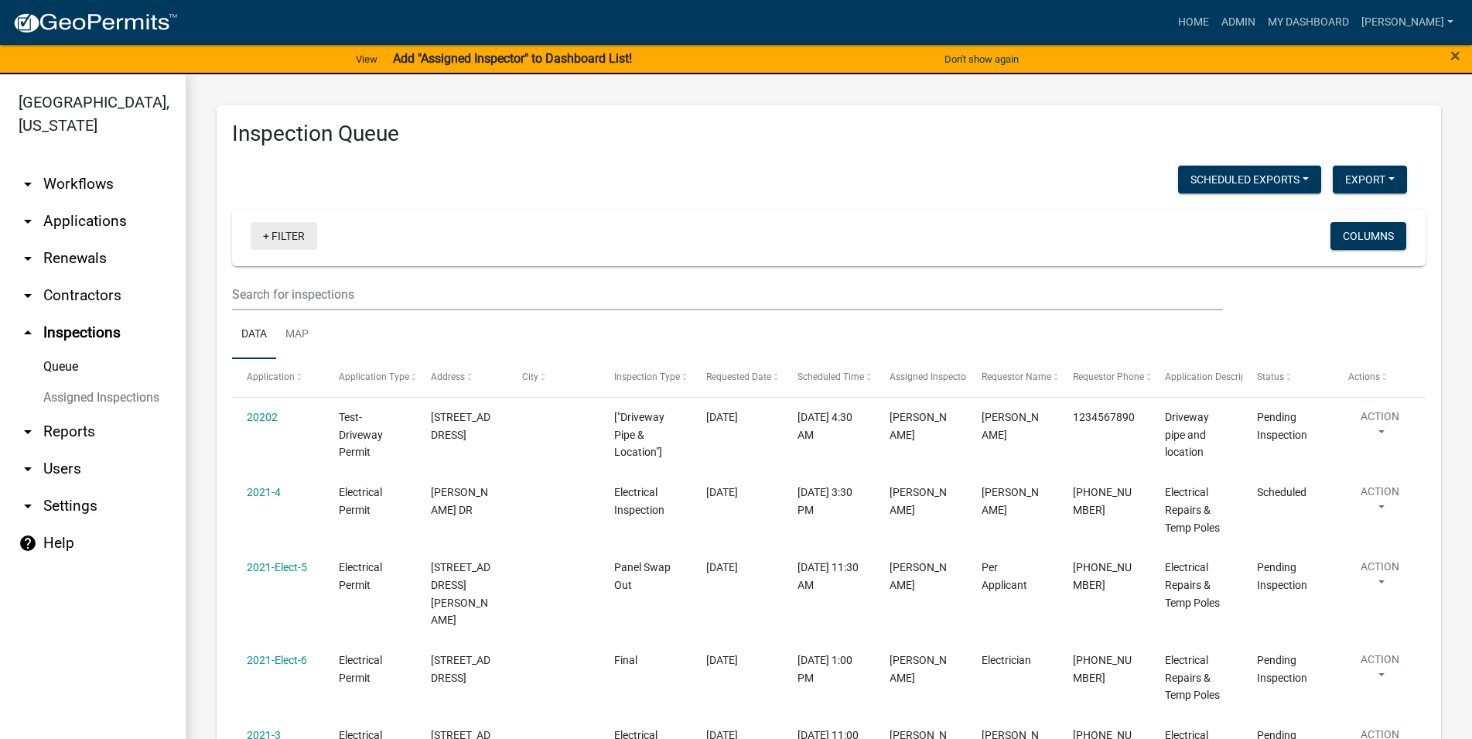
click at [292, 235] on link "+ Filter" at bounding box center [284, 236] width 67 height 28
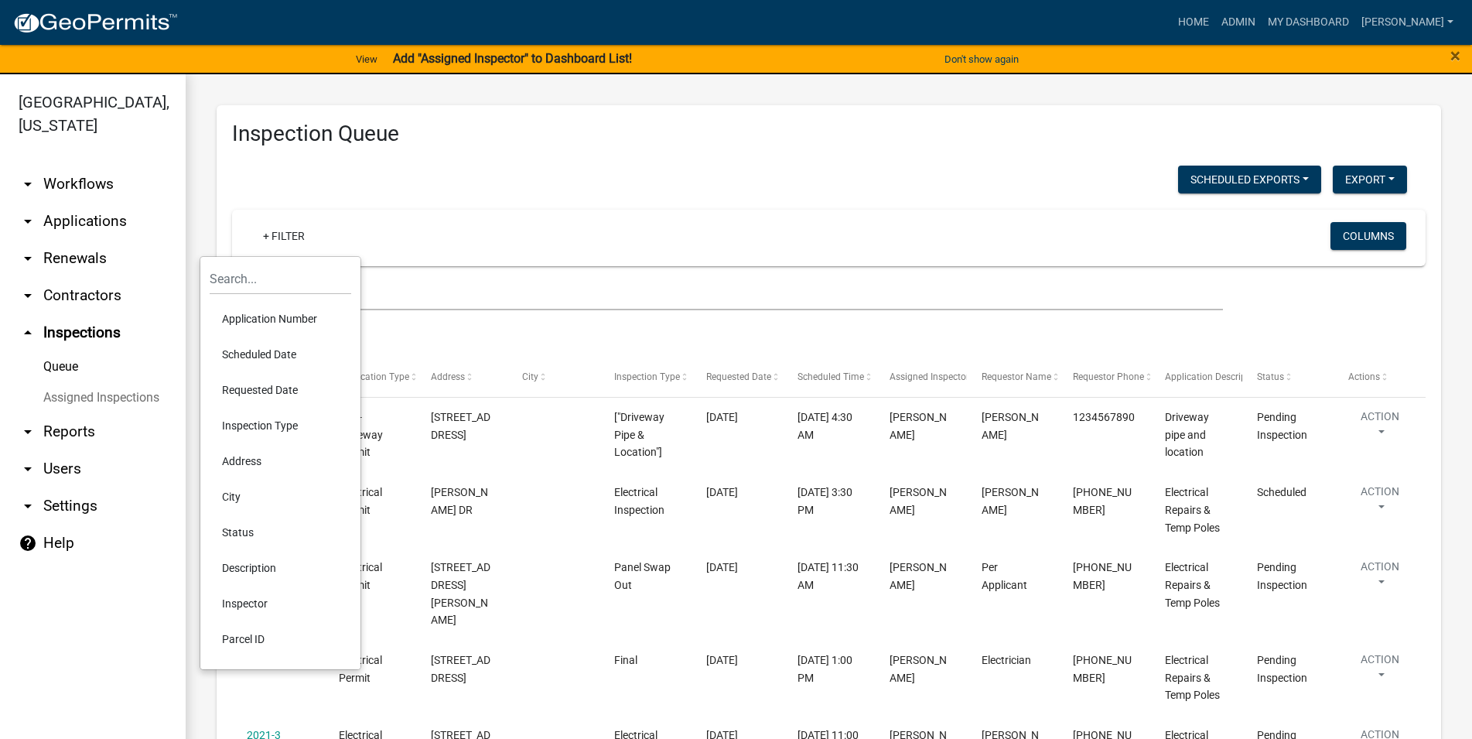
click at [283, 364] on li "Scheduled Date" at bounding box center [281, 355] width 142 height 36
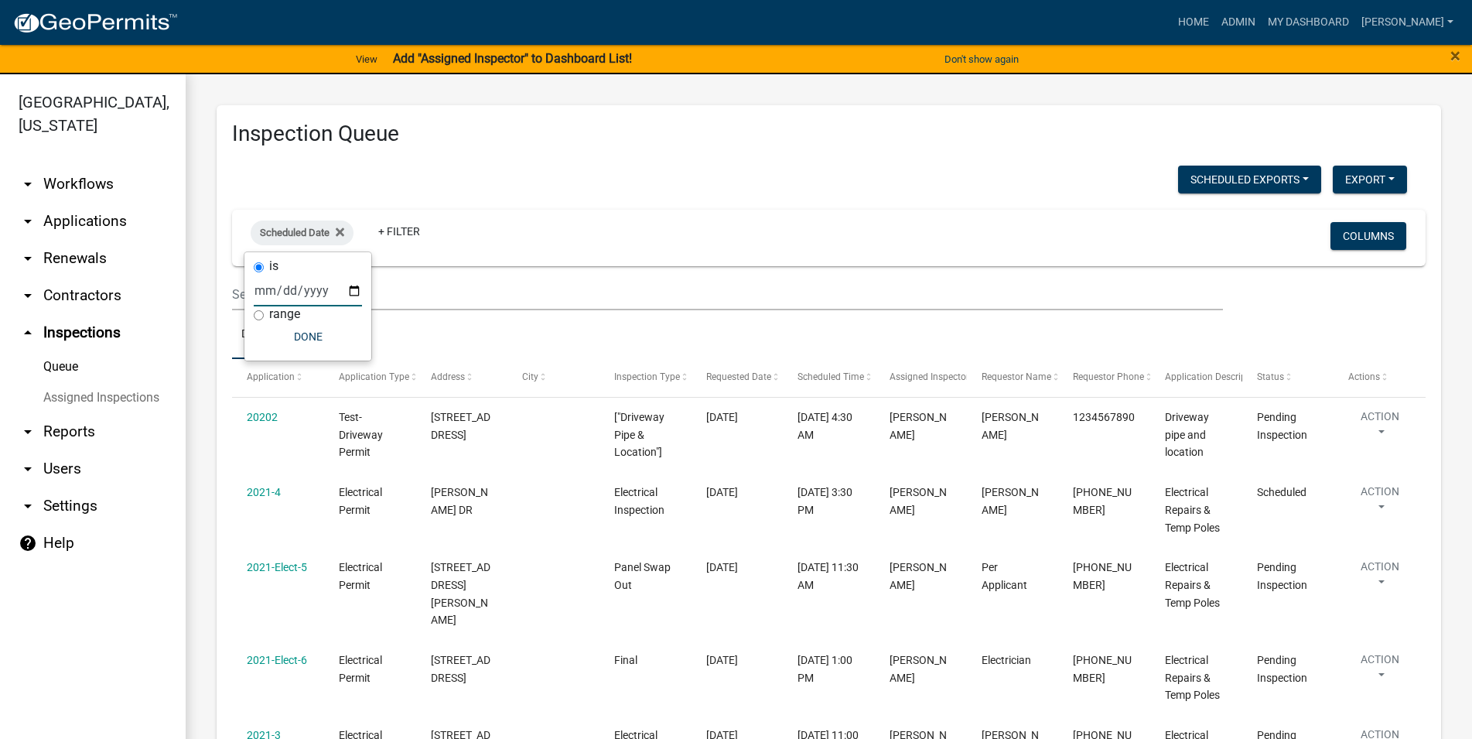
click at [287, 290] on input "date" at bounding box center [308, 291] width 108 height 32
click at [344, 289] on input "date" at bounding box center [308, 291] width 108 height 32
type input "2025-08-18"
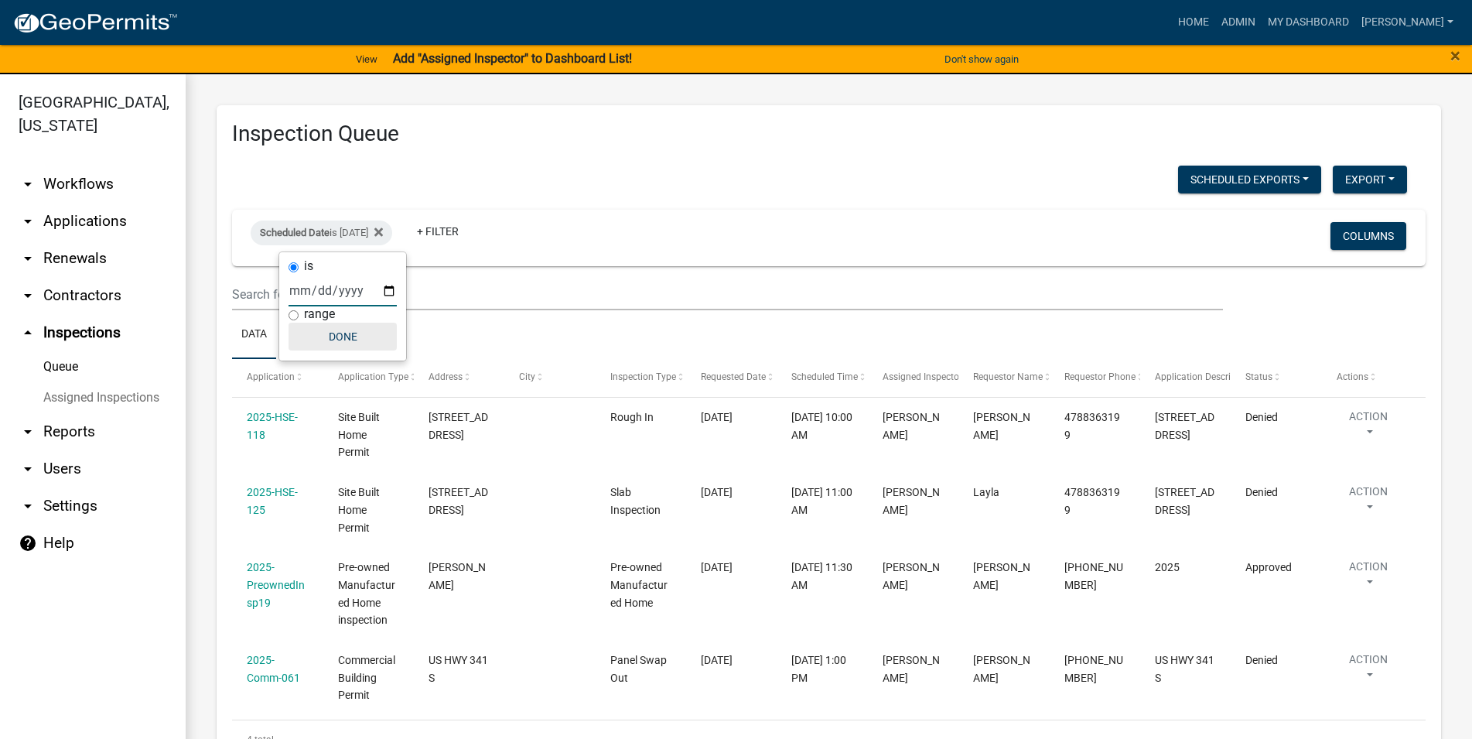
click at [346, 338] on button "Done" at bounding box center [343, 337] width 108 height 28
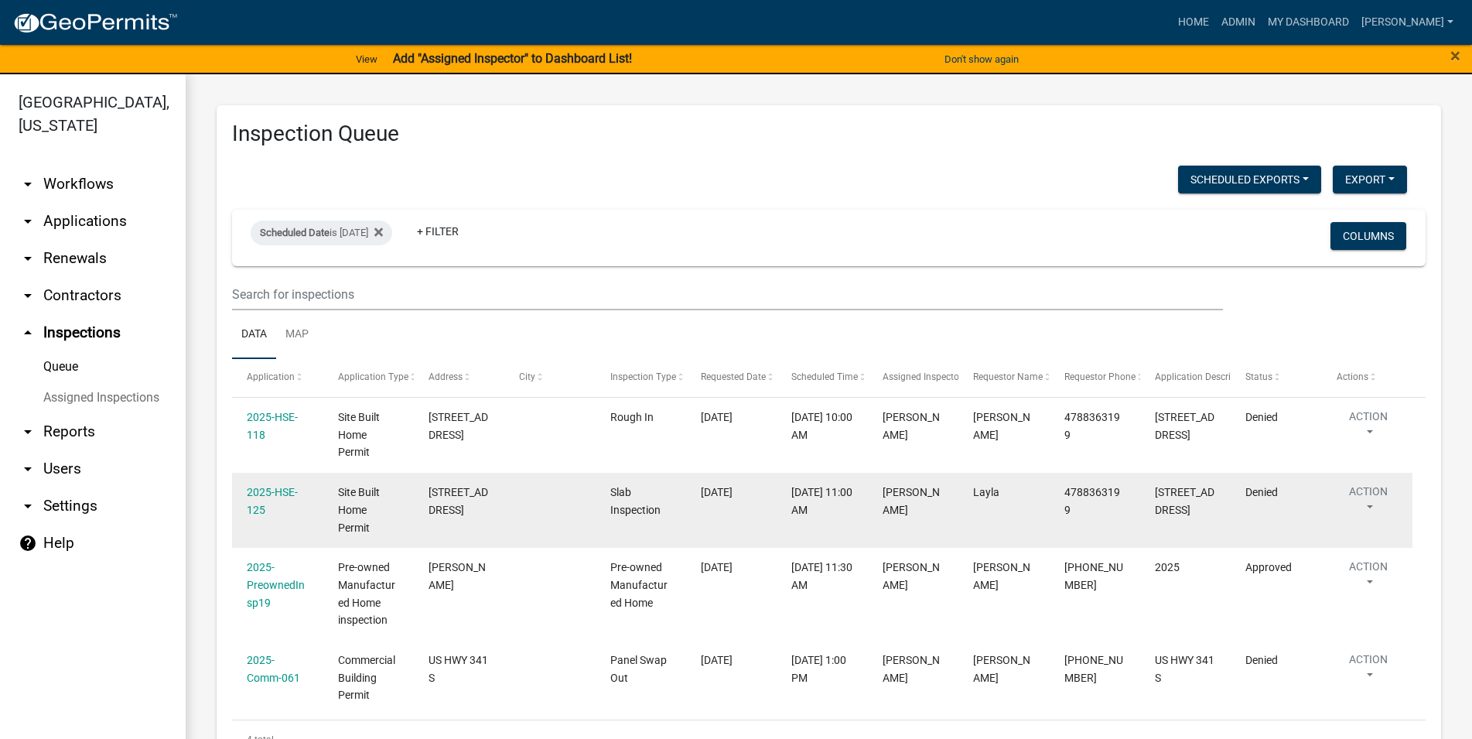
scroll to position [65, 0]
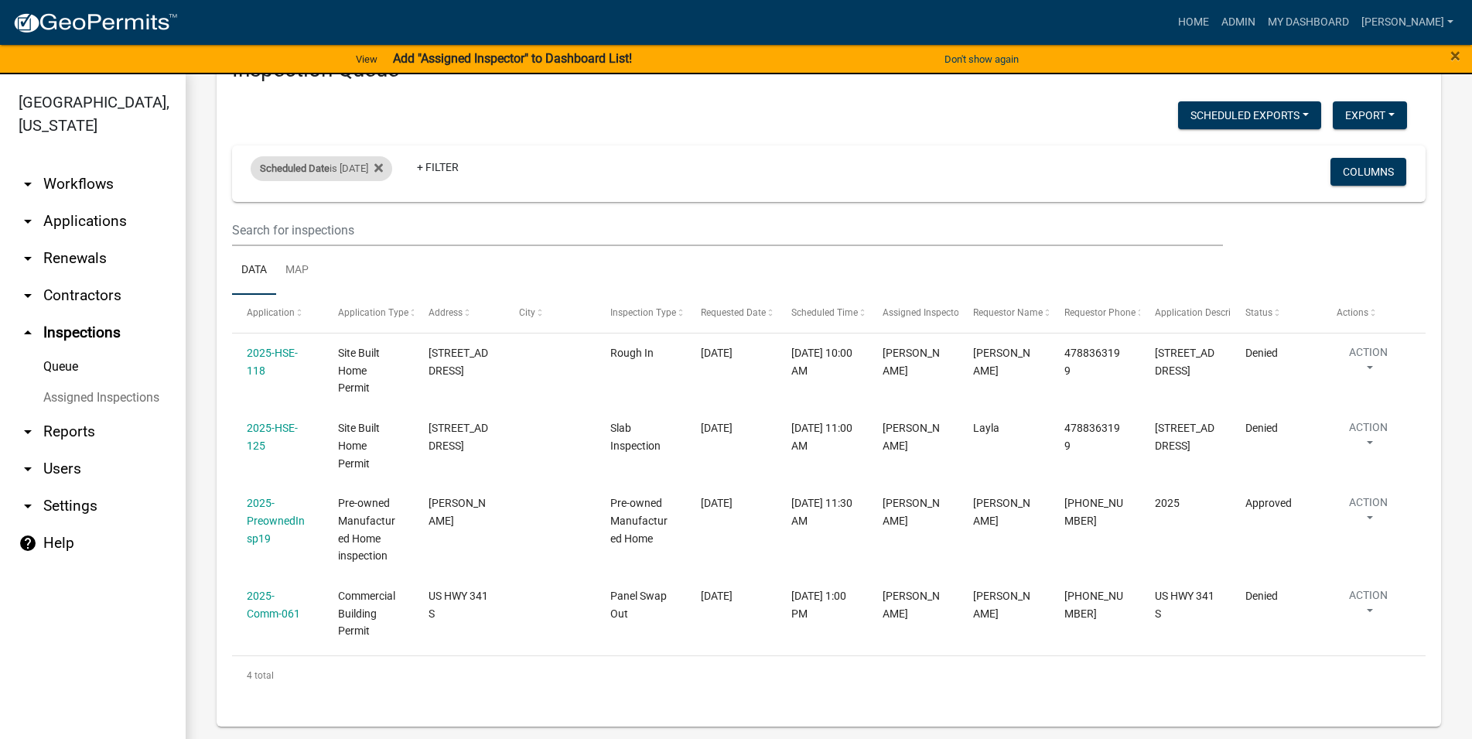
click at [372, 166] on div "Scheduled Date is 08/18/2025" at bounding box center [322, 168] width 142 height 25
click at [326, 231] on input "2025-08-18" at bounding box center [343, 226] width 108 height 32
click at [379, 224] on input "2025-08-18" at bounding box center [343, 226] width 108 height 32
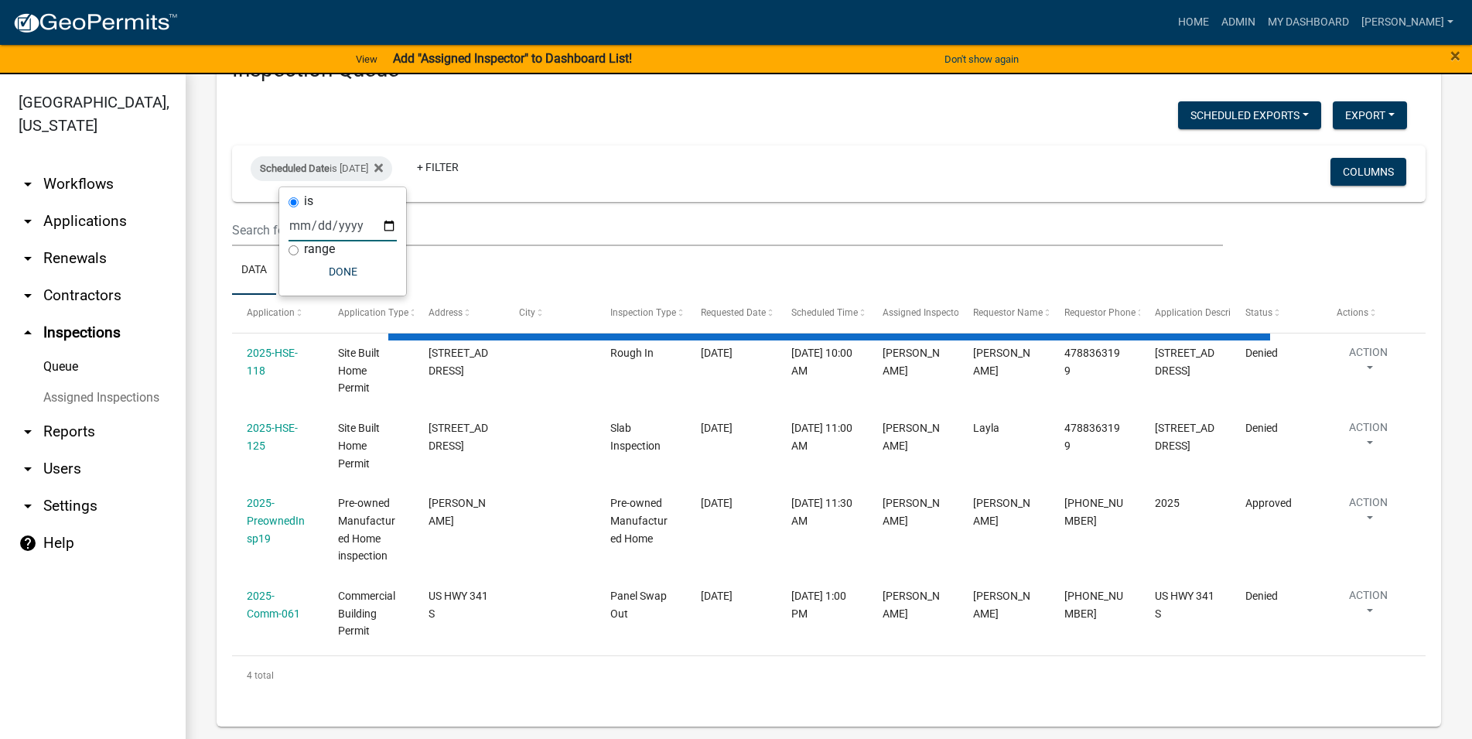
scroll to position [0, 0]
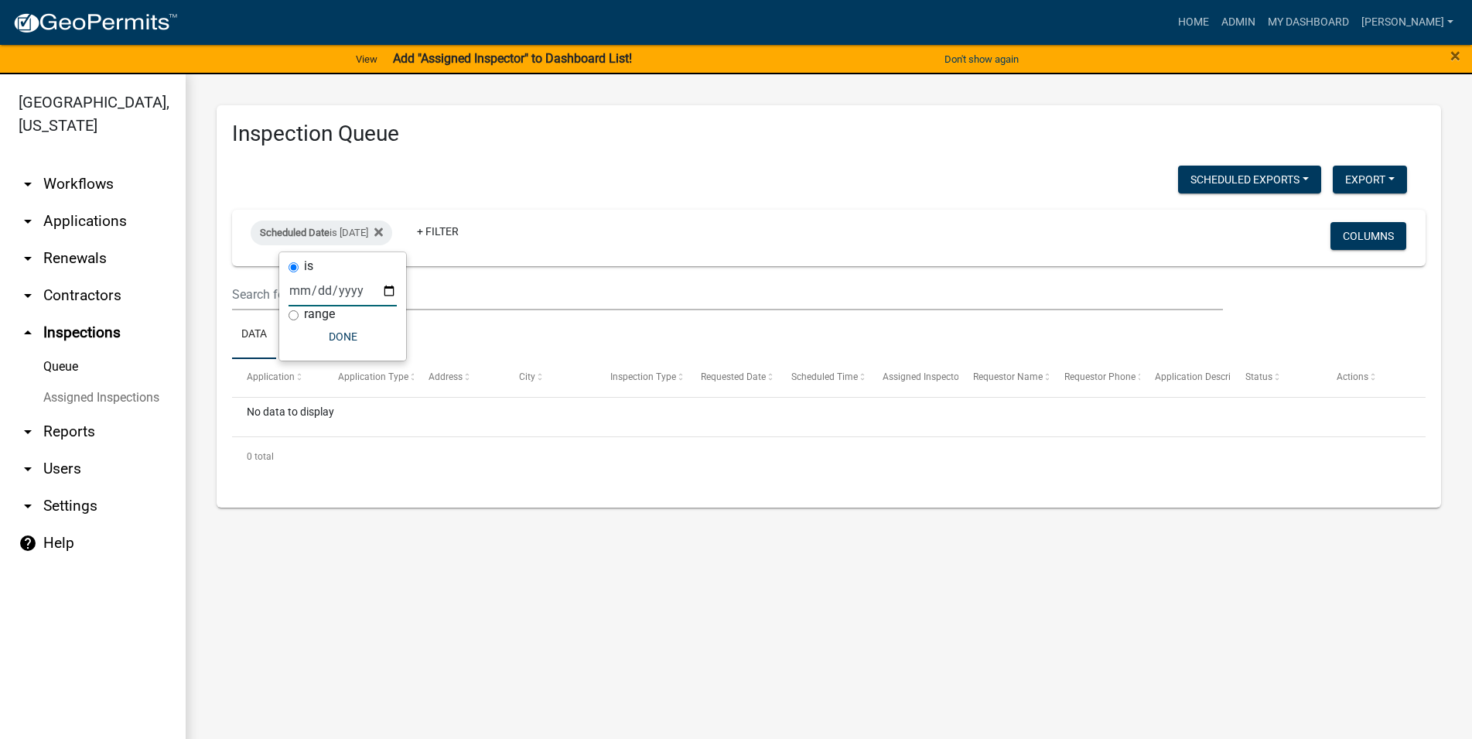
click at [384, 287] on input "2025-08-19" at bounding box center [343, 291] width 108 height 32
click at [375, 296] on input "2025-08-20" at bounding box center [343, 291] width 108 height 32
type input "2025-08-21"
click at [381, 297] on input "2025-08-21" at bounding box center [343, 291] width 108 height 32
click at [485, 279] on input "text" at bounding box center [727, 295] width 991 height 32
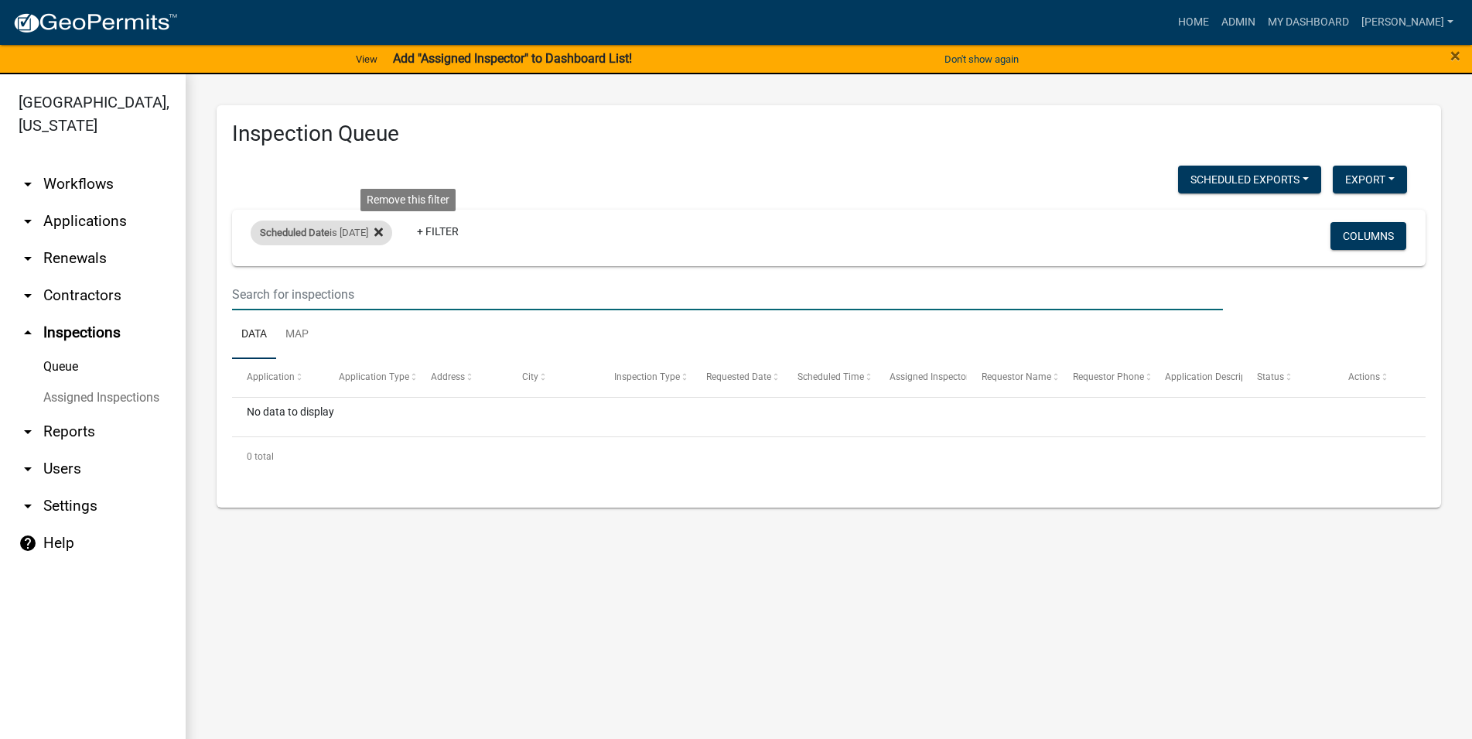
click at [383, 223] on fa-icon at bounding box center [375, 233] width 15 height 25
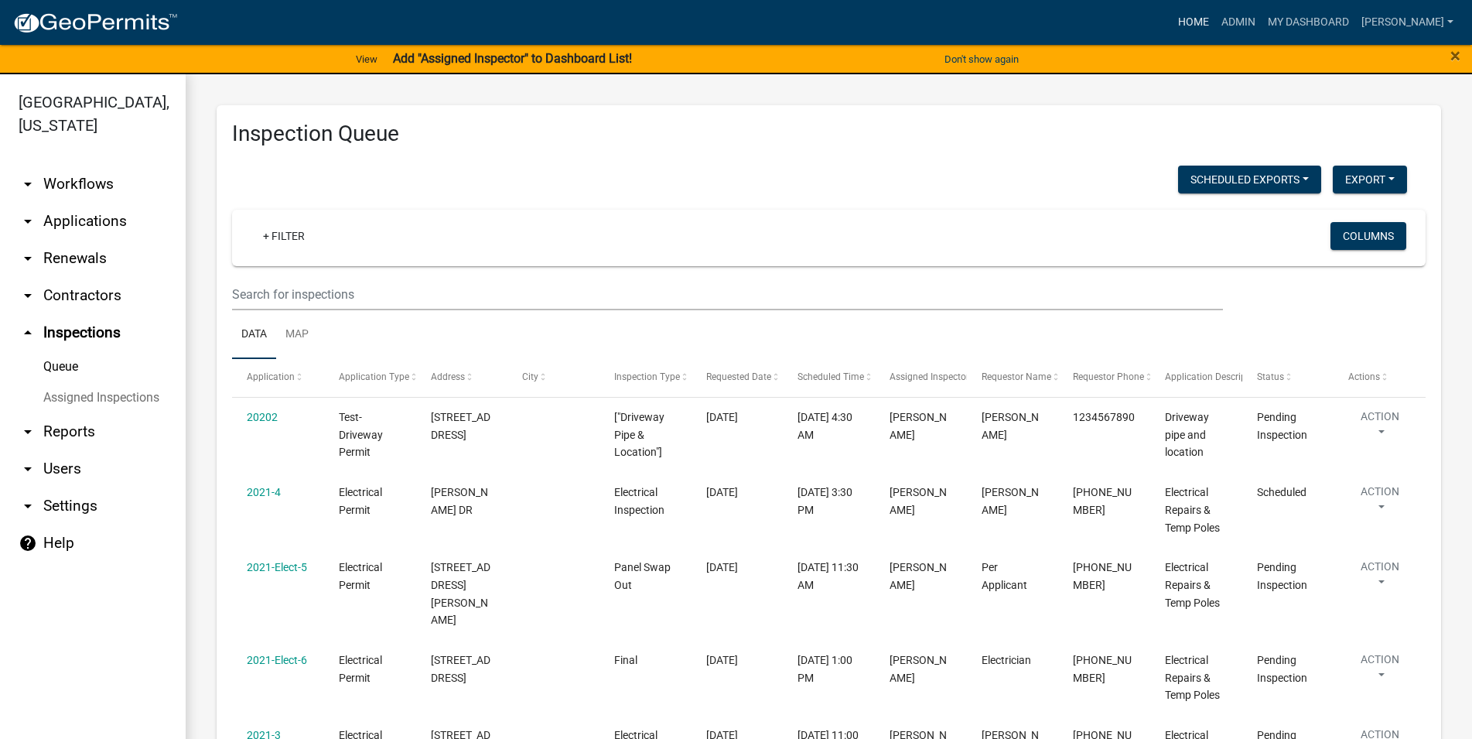
click at [1216, 28] on link "Home" at bounding box center [1193, 22] width 43 height 29
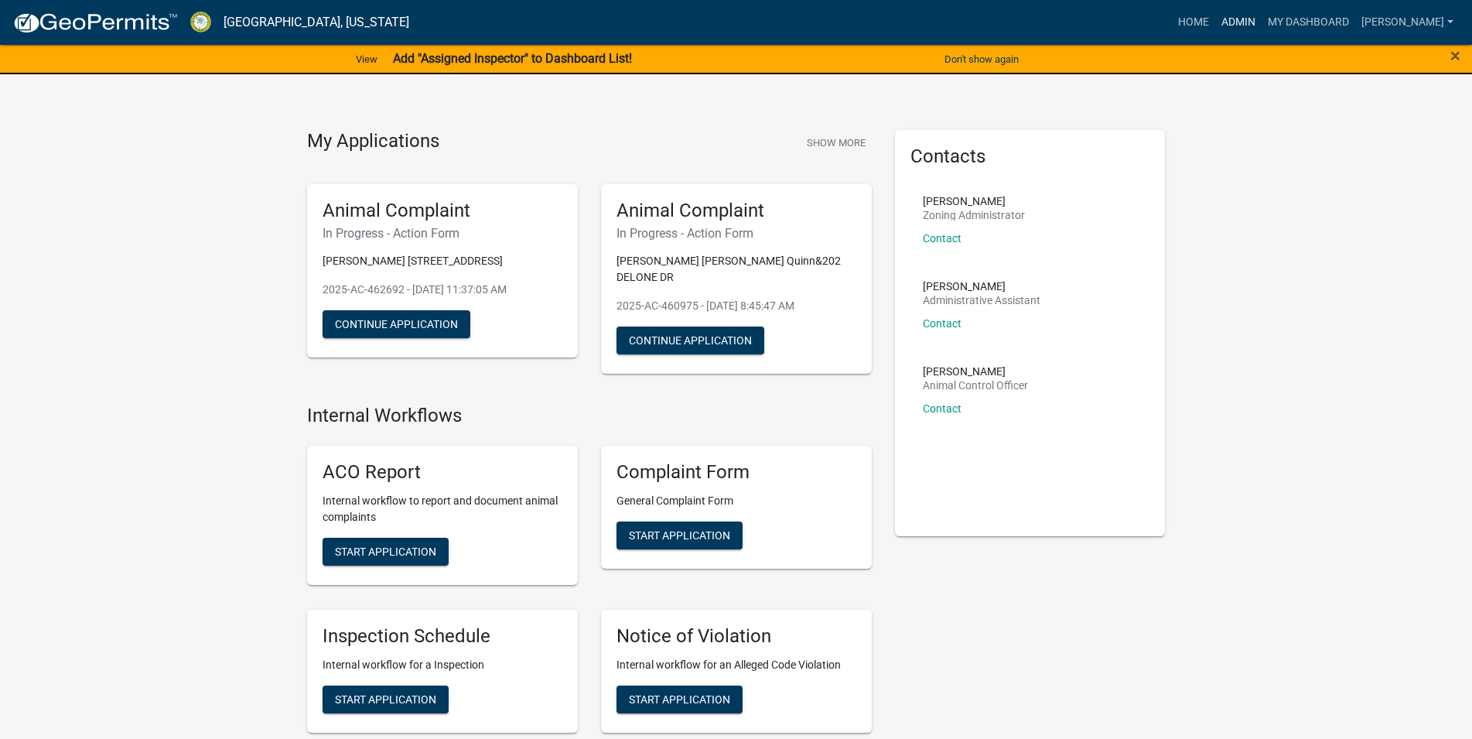
click at [1262, 25] on link "Admin" at bounding box center [1239, 22] width 46 height 29
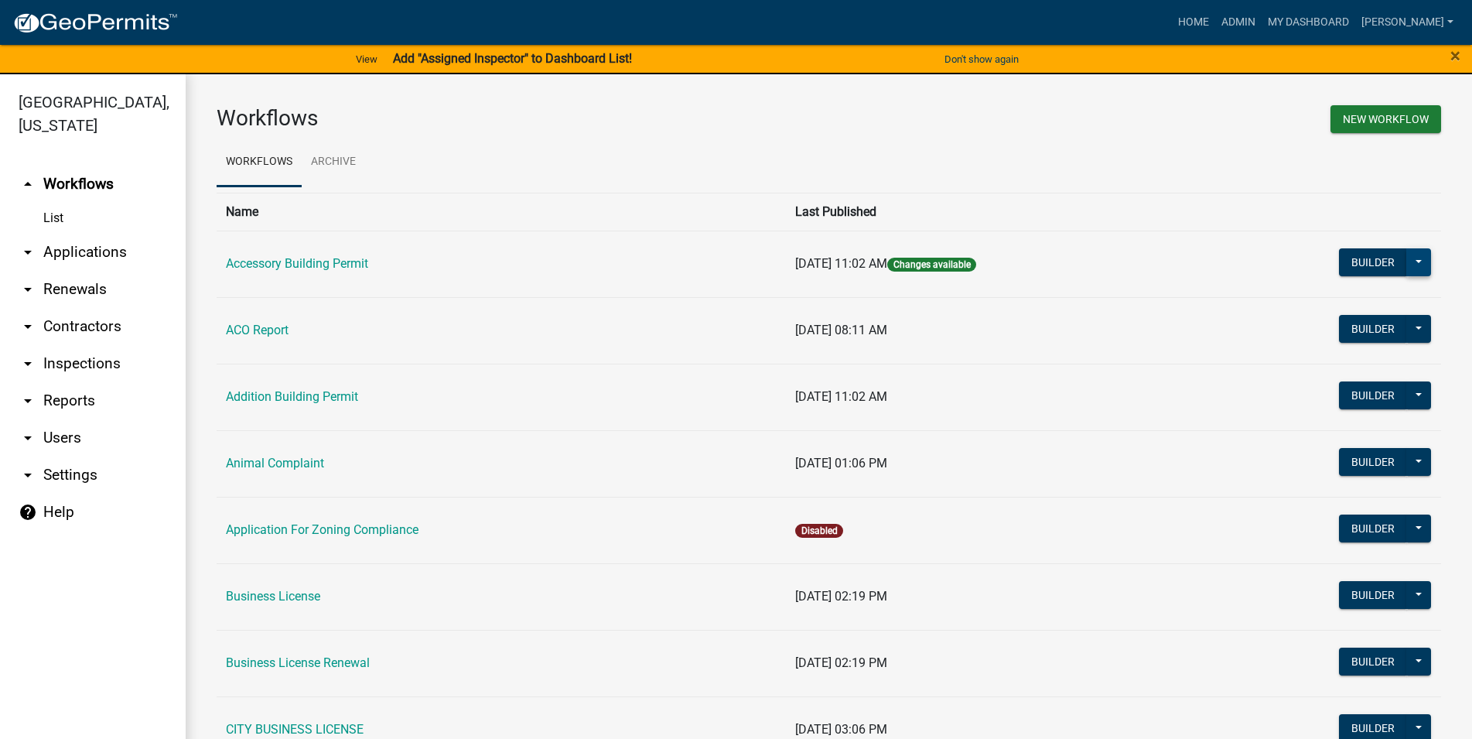
click at [1411, 262] on button at bounding box center [1419, 262] width 25 height 28
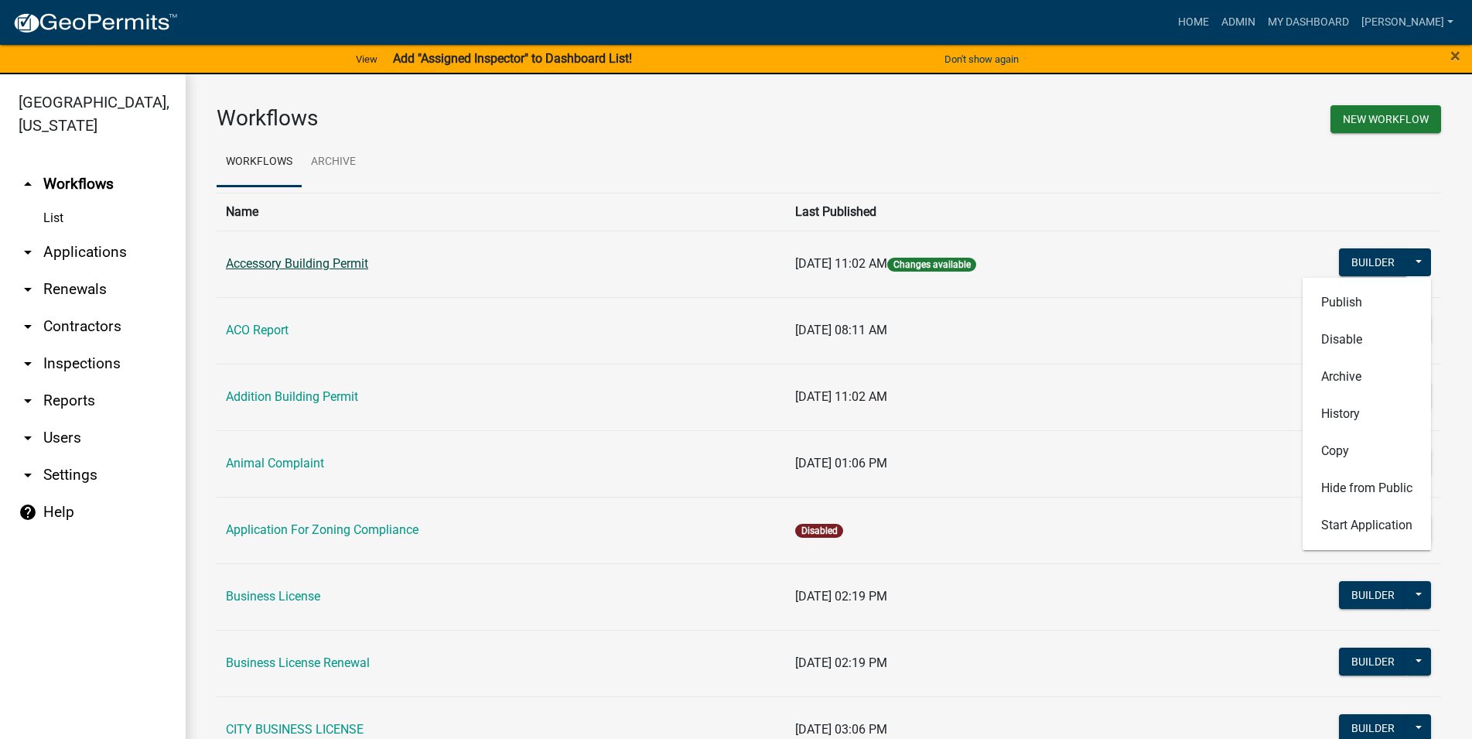
click at [291, 268] on link "Accessory Building Permit" at bounding box center [297, 263] width 142 height 15
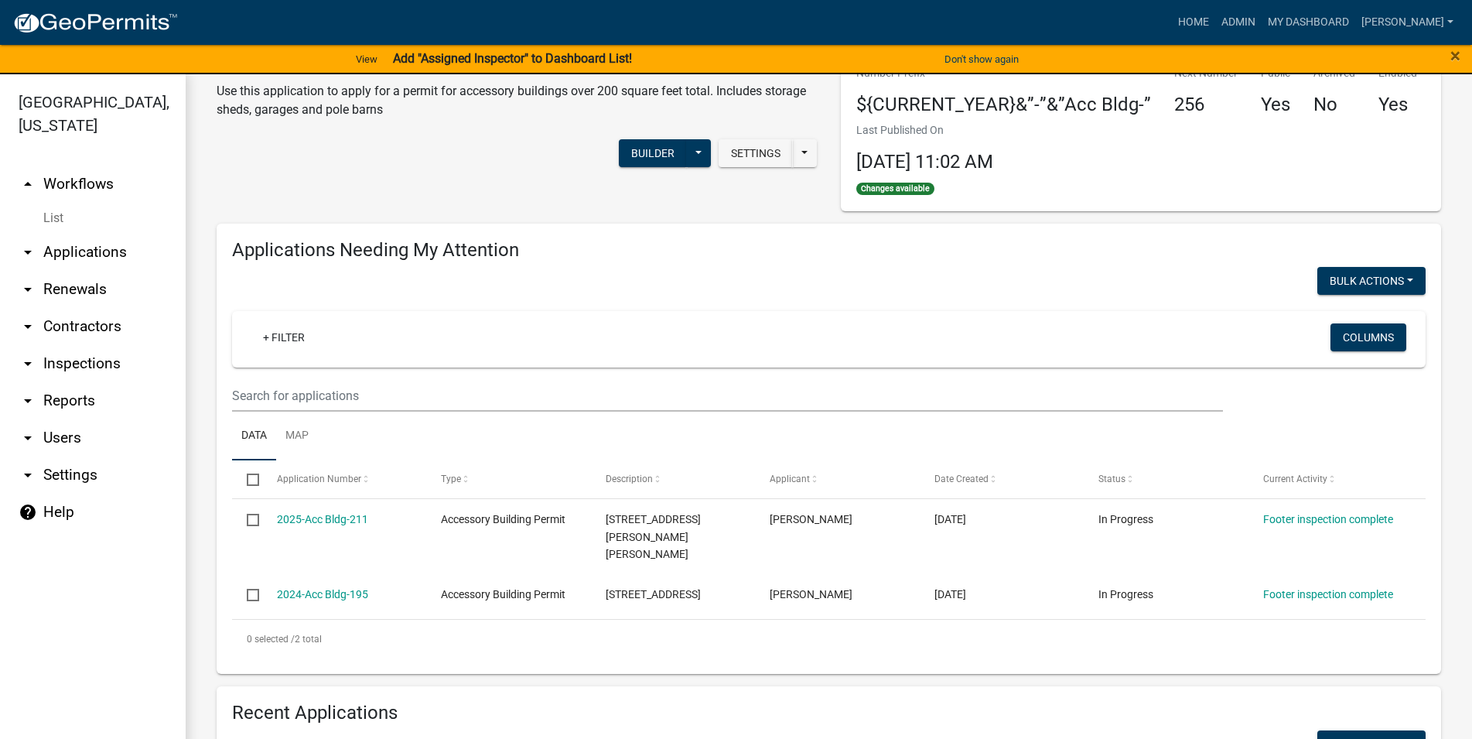
scroll to position [88, 0]
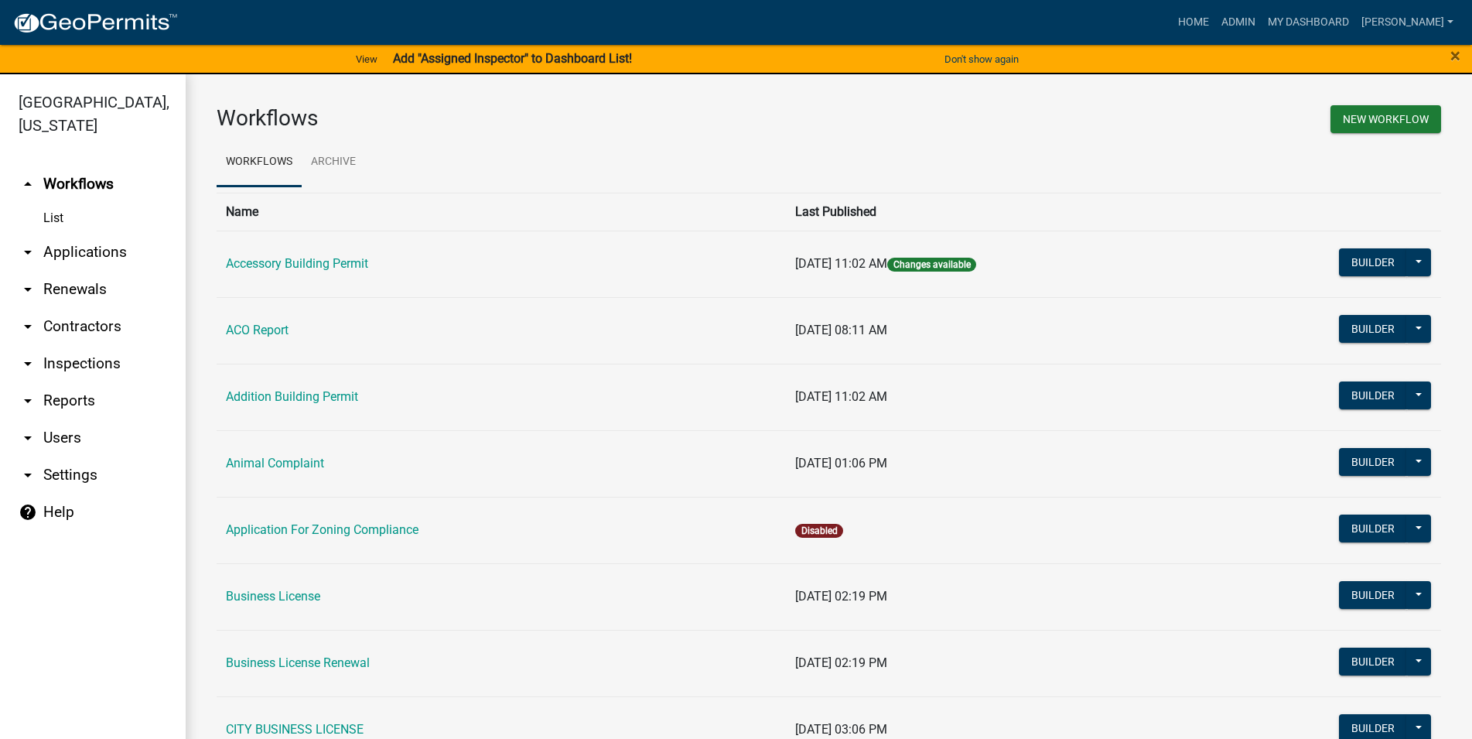
click at [1325, 263] on td "Builder Publish Disable Archive History Copy Hide from Public Start Application" at bounding box center [1323, 264] width 236 height 67
click at [1339, 259] on button "Builder" at bounding box center [1373, 262] width 68 height 28
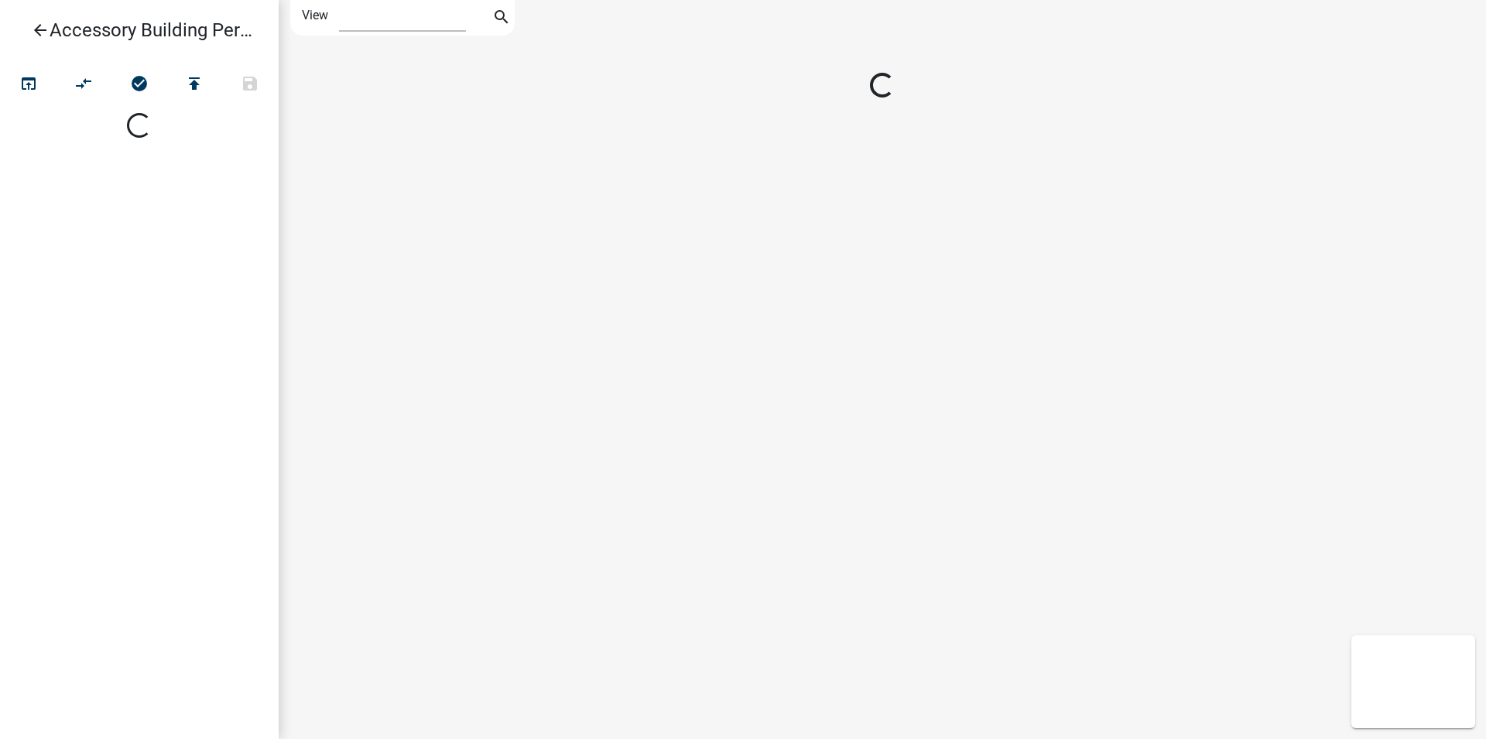
select select "1"
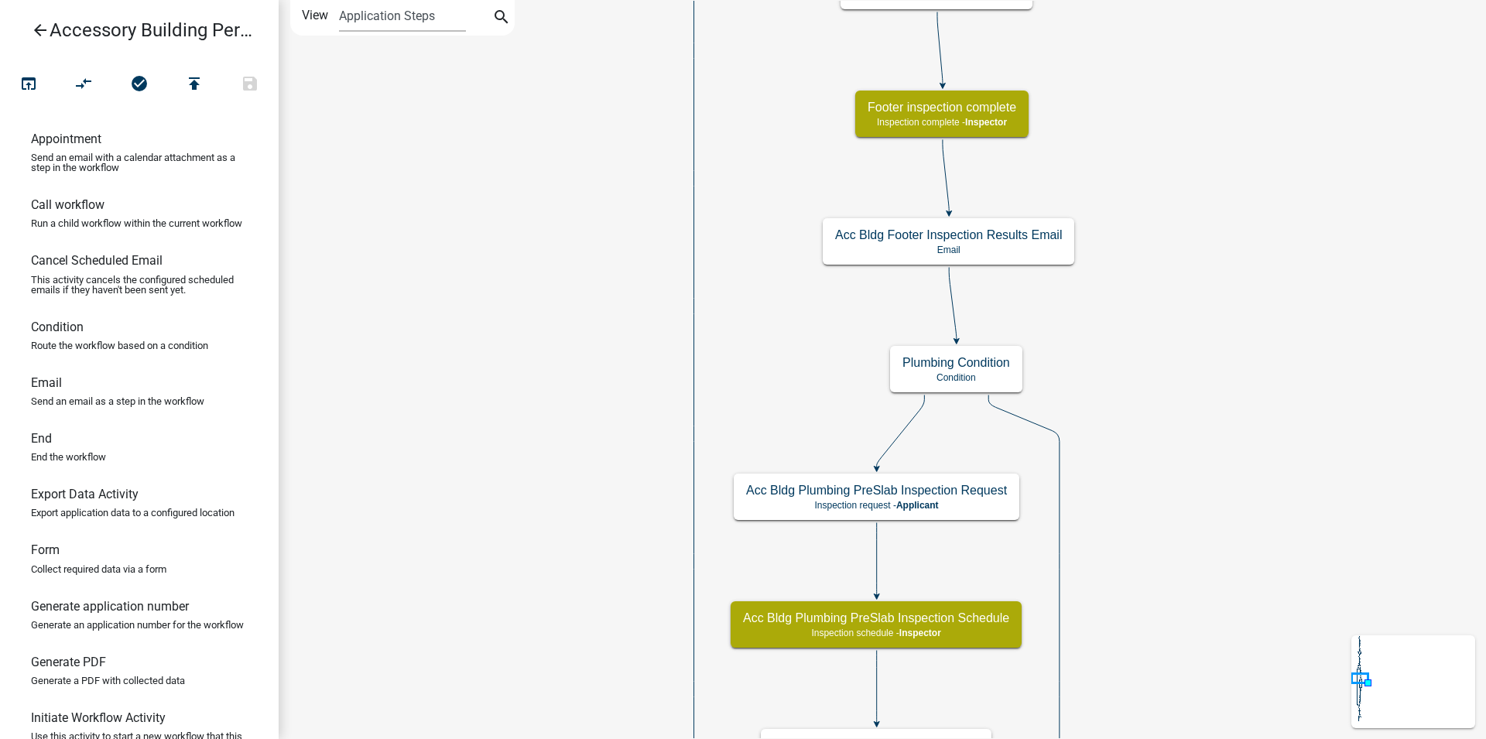
click at [1144, 327] on div "Start Start - Applicant Require User Require user Parcel search Parcel search -…" at bounding box center [882, 369] width 1207 height 739
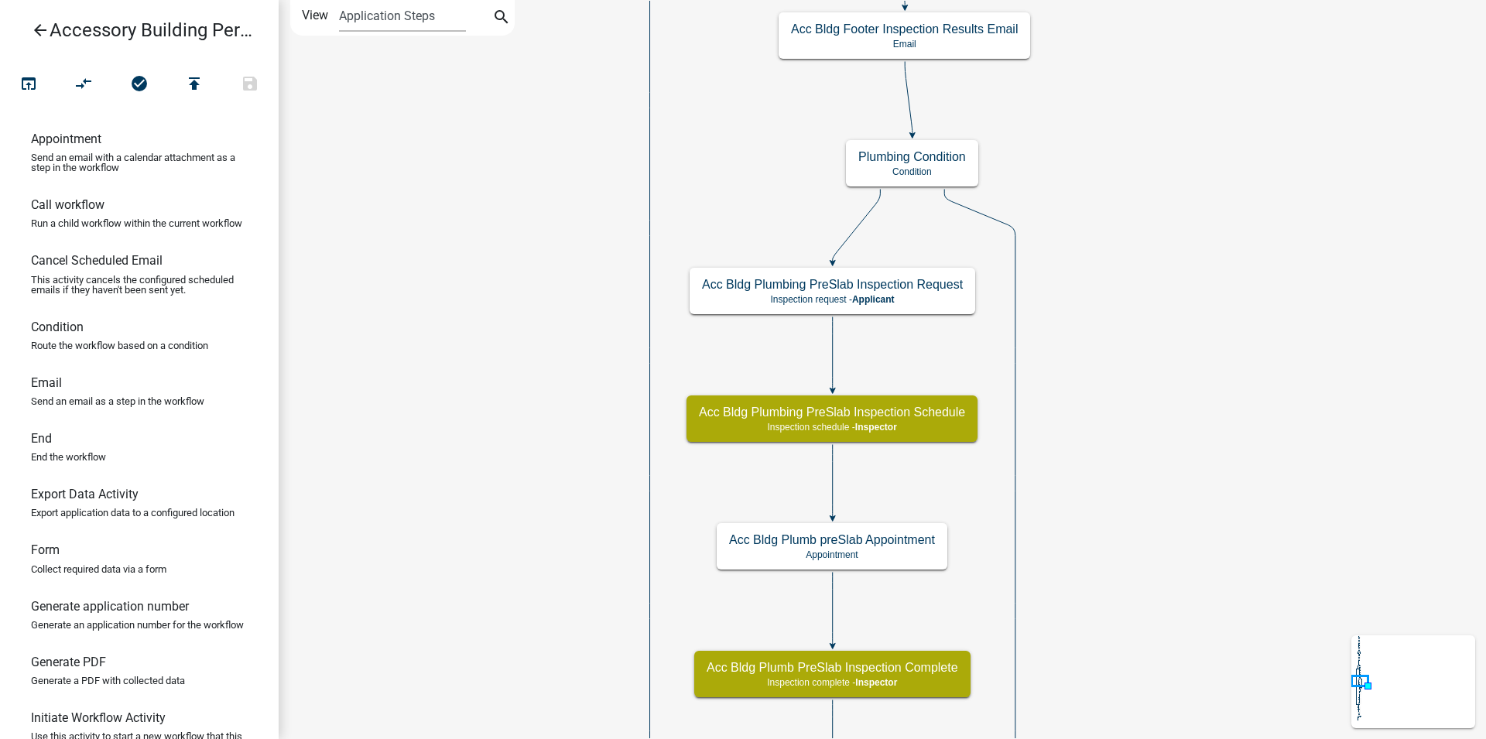
click at [1166, 309] on div "Start Start - Applicant Require User Require user Parcel search Parcel search -…" at bounding box center [882, 369] width 1207 height 739
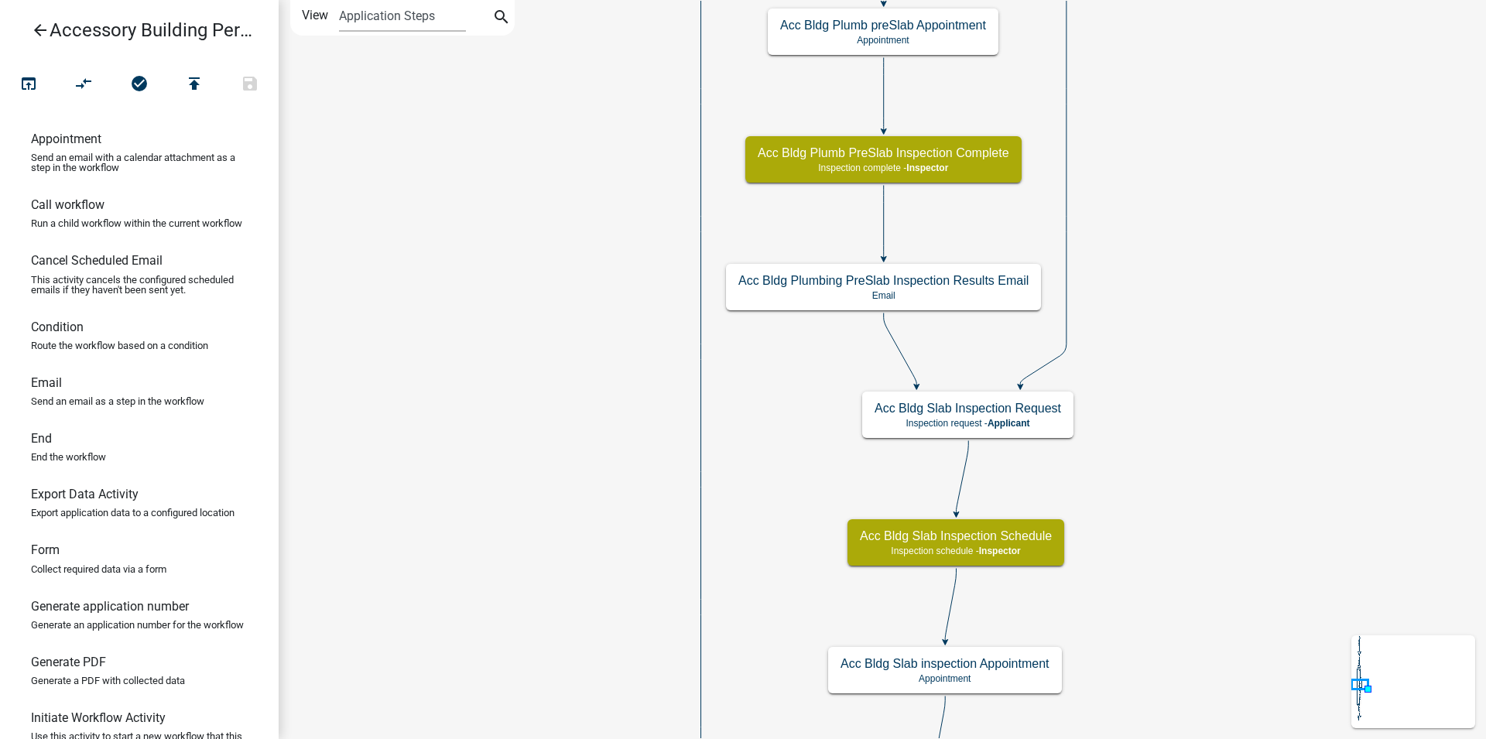
click at [1187, 256] on div "Start Start - Applicant Require User Require user Parcel search Parcel search -…" at bounding box center [882, 369] width 1207 height 739
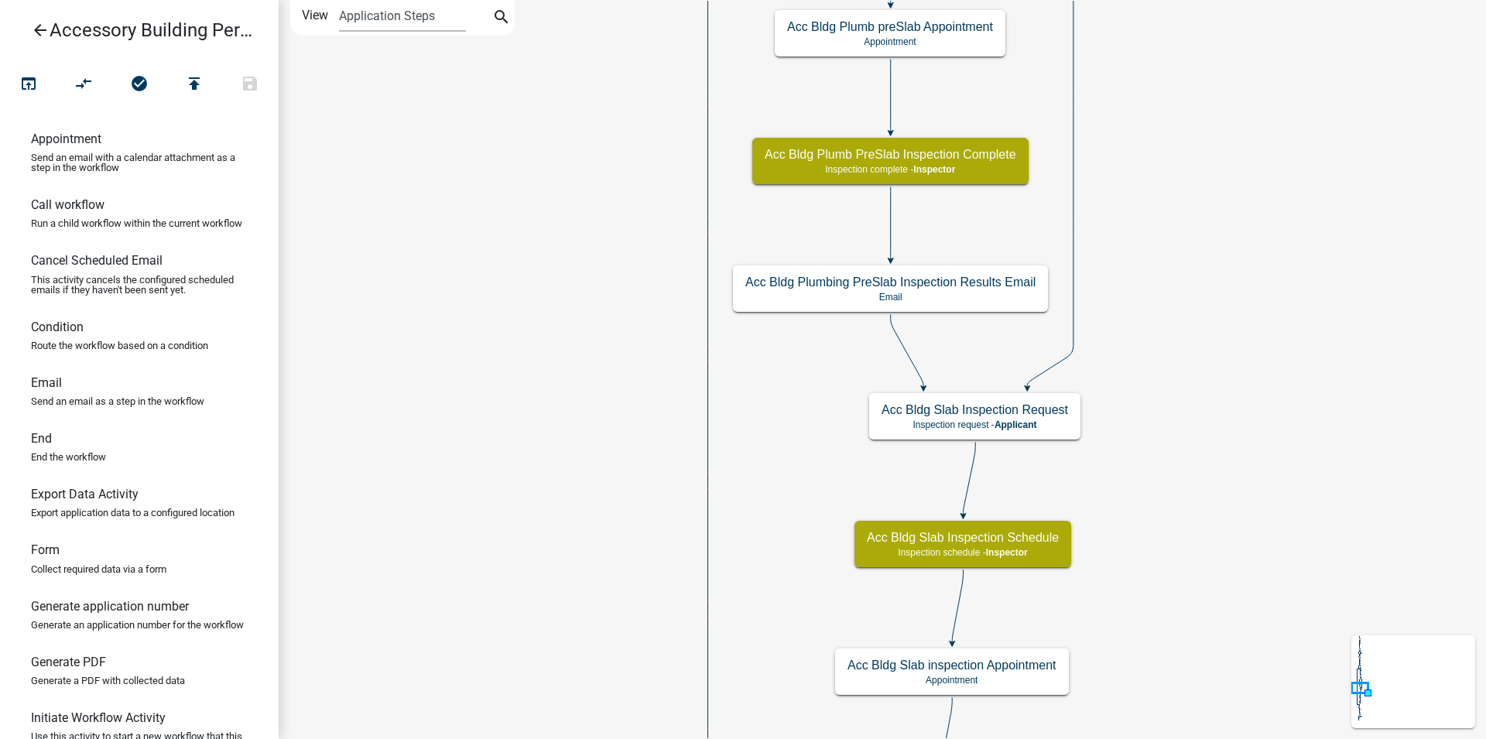
click at [1239, 265] on div "Start Start - Applicant Require User Require user Parcel search Parcel search -…" at bounding box center [882, 369] width 1207 height 739
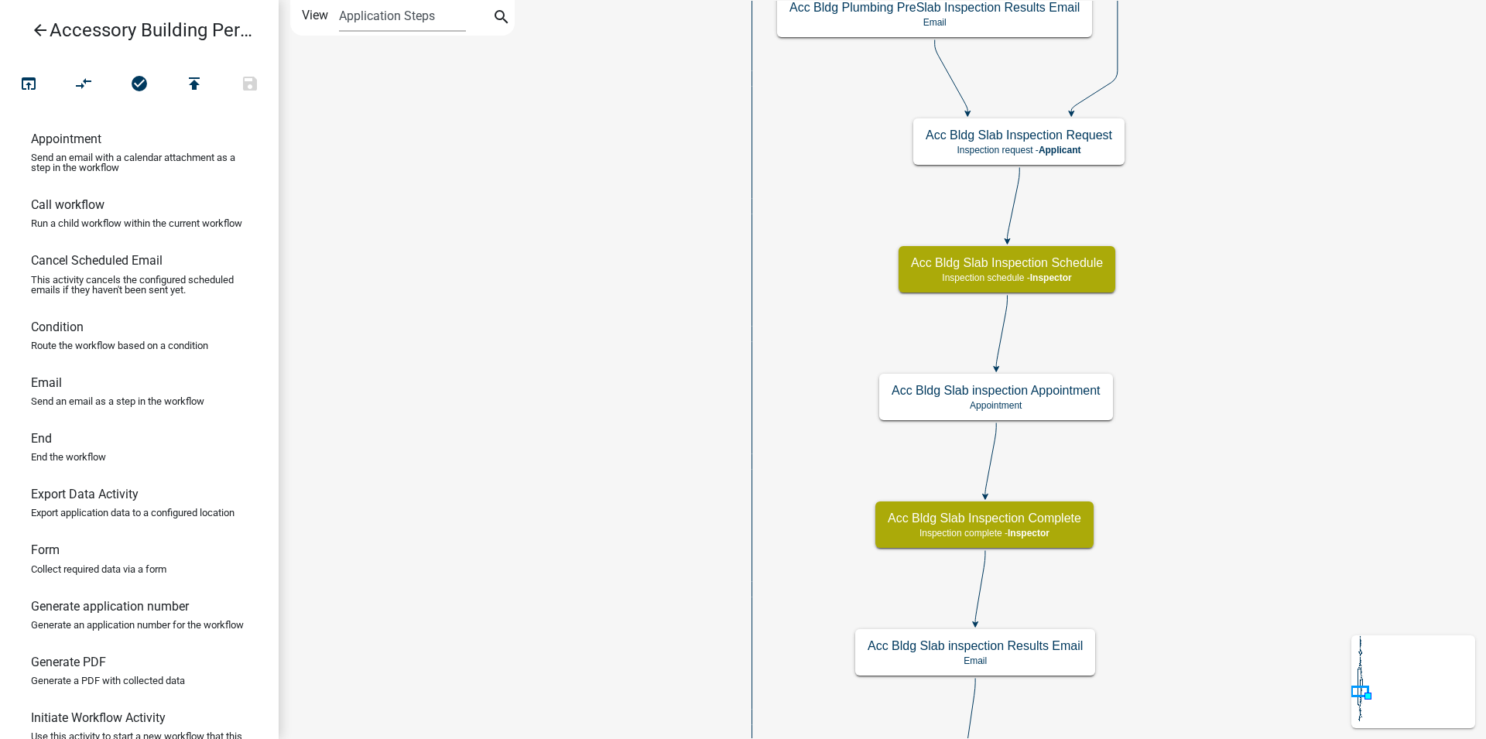
click at [1205, 241] on div "Start Start - Applicant Require User Require user Parcel search Parcel search -…" at bounding box center [882, 369] width 1207 height 739
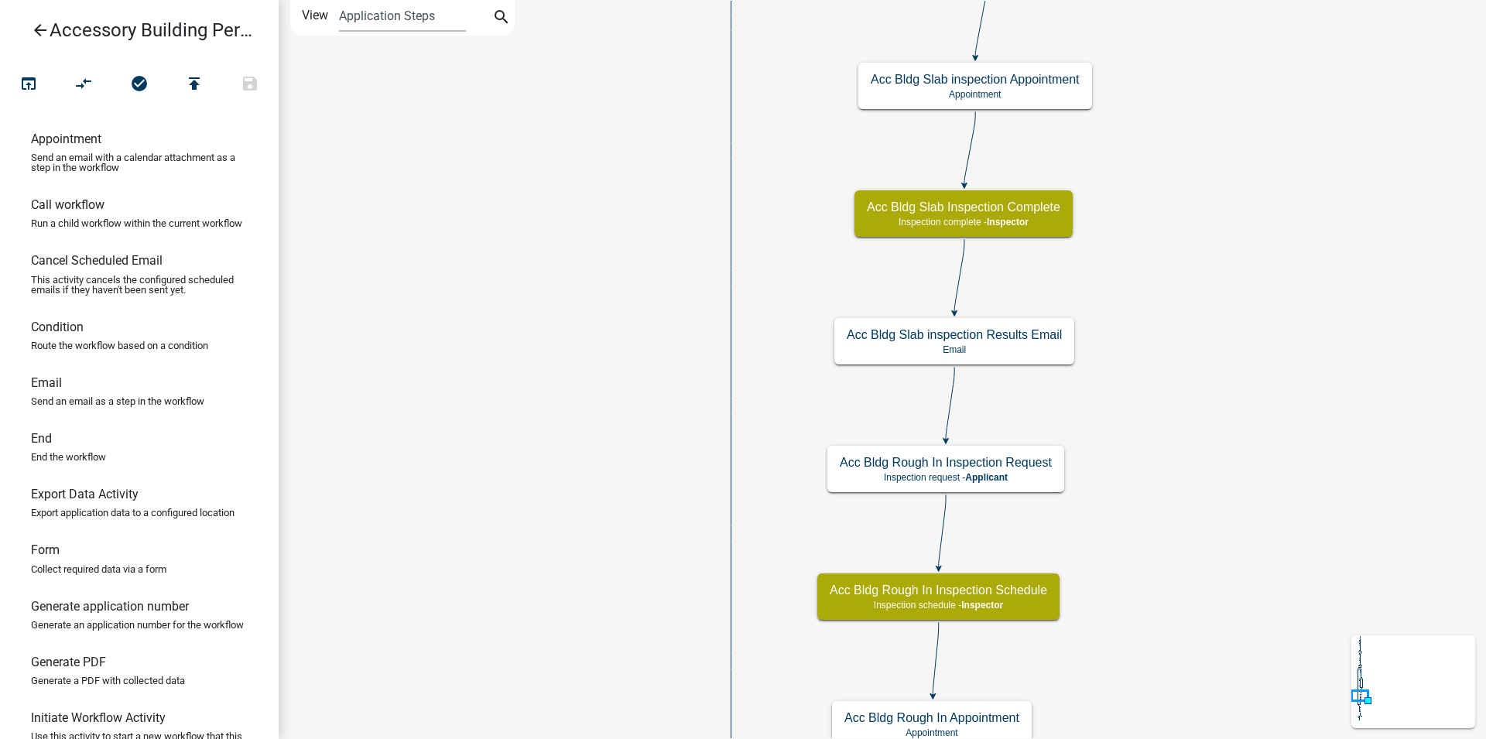
click at [1236, 225] on div "Start Start - Applicant Require User Require user Parcel search Parcel search -…" at bounding box center [882, 369] width 1207 height 739
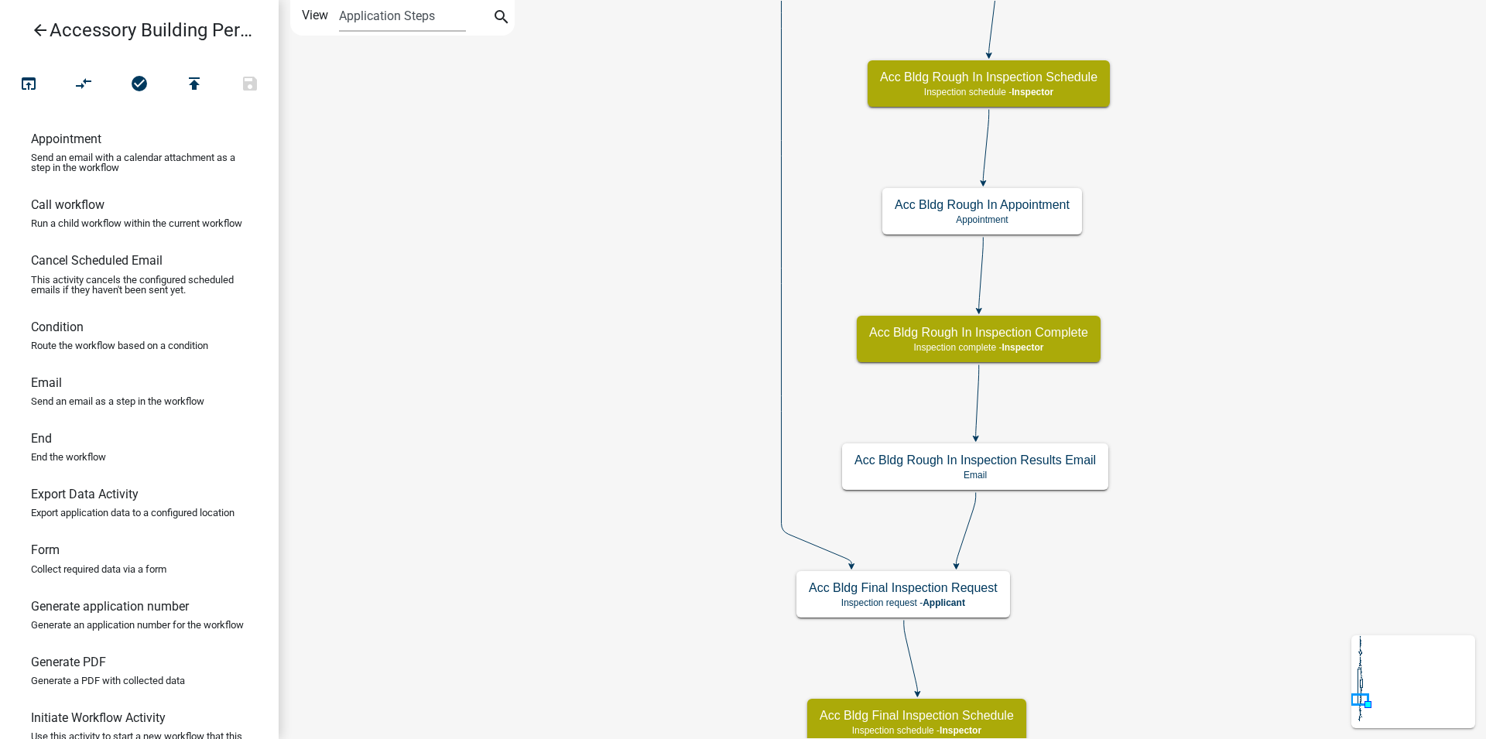
click at [1241, 324] on div "Start Start - Applicant Require User Require user Parcel search Parcel search -…" at bounding box center [882, 369] width 1207 height 739
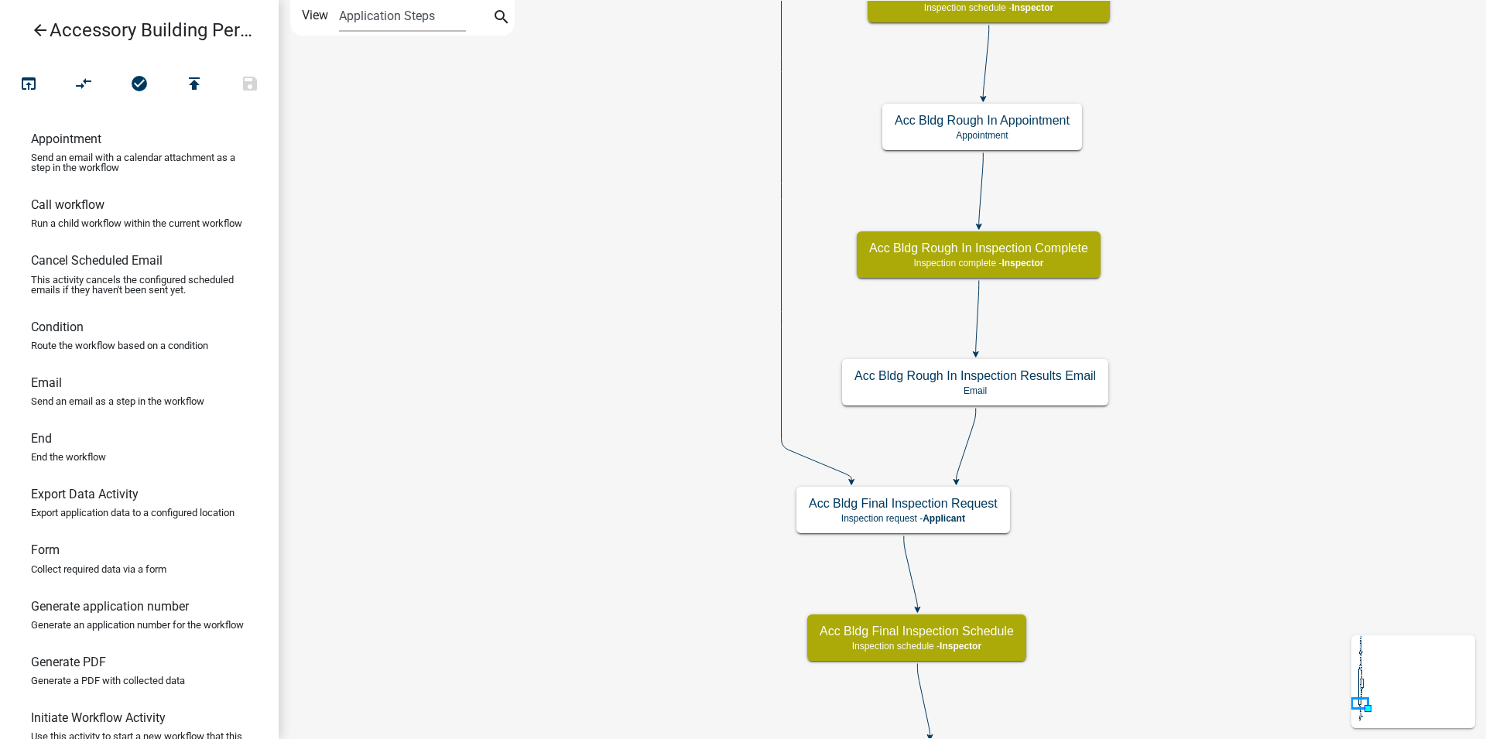
click at [1186, 276] on div "Start Start - Applicant Require User Require user Parcel search Parcel search -…" at bounding box center [882, 369] width 1207 height 739
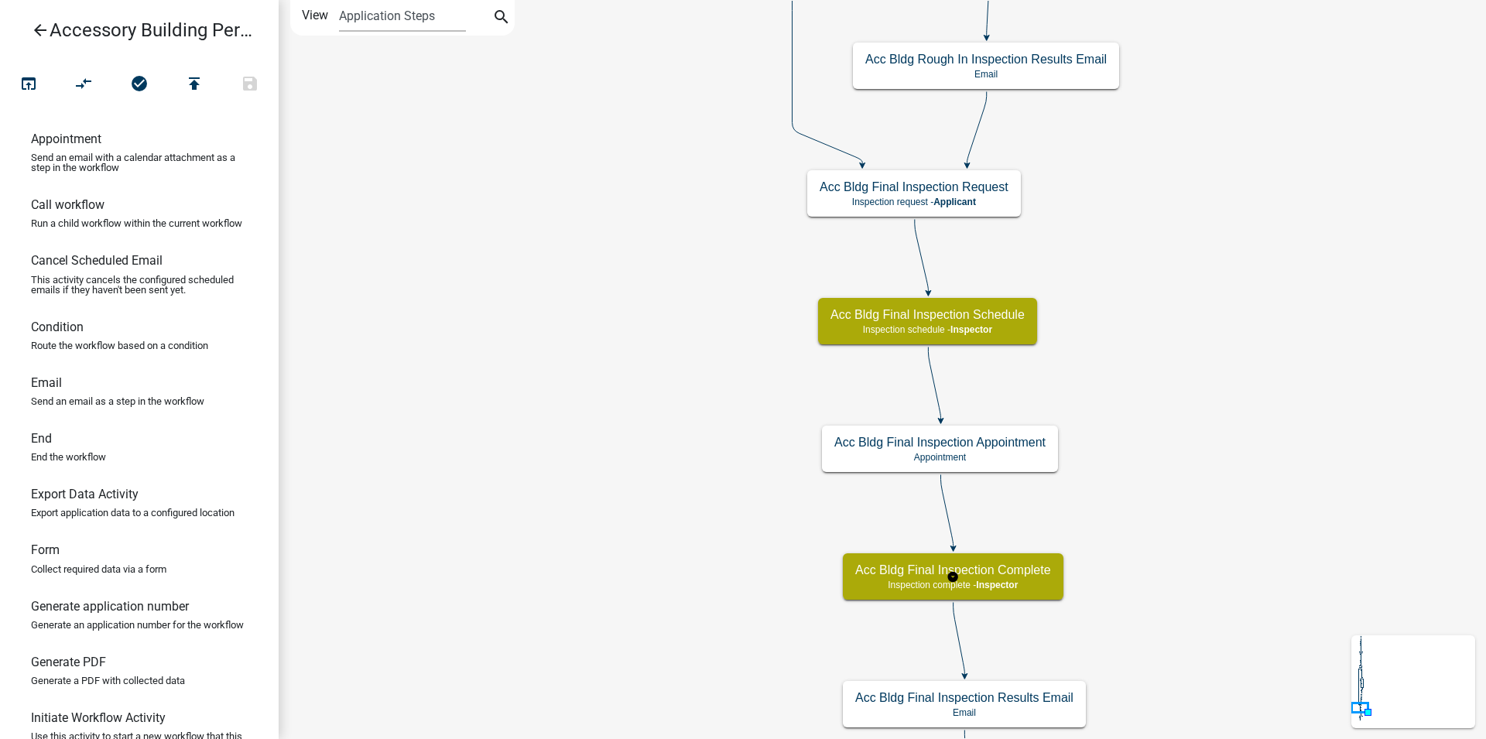
click at [901, 580] on g "Acc Bldg Final Inspection Complete Inspection complete - Inspector" at bounding box center [953, 575] width 221 height 45
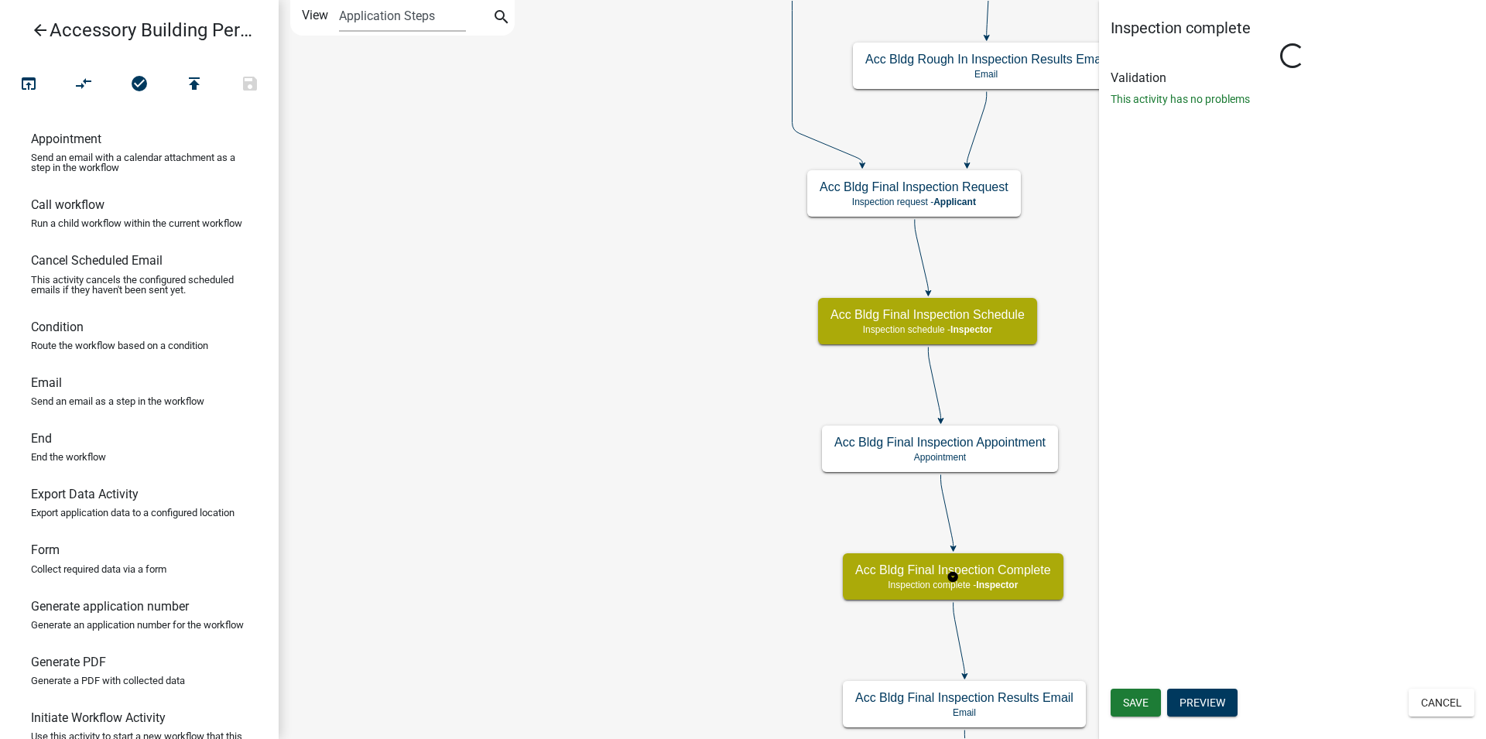
select select "90BF35B5-2B1C-4D39-AFED-D5CC46E342C2"
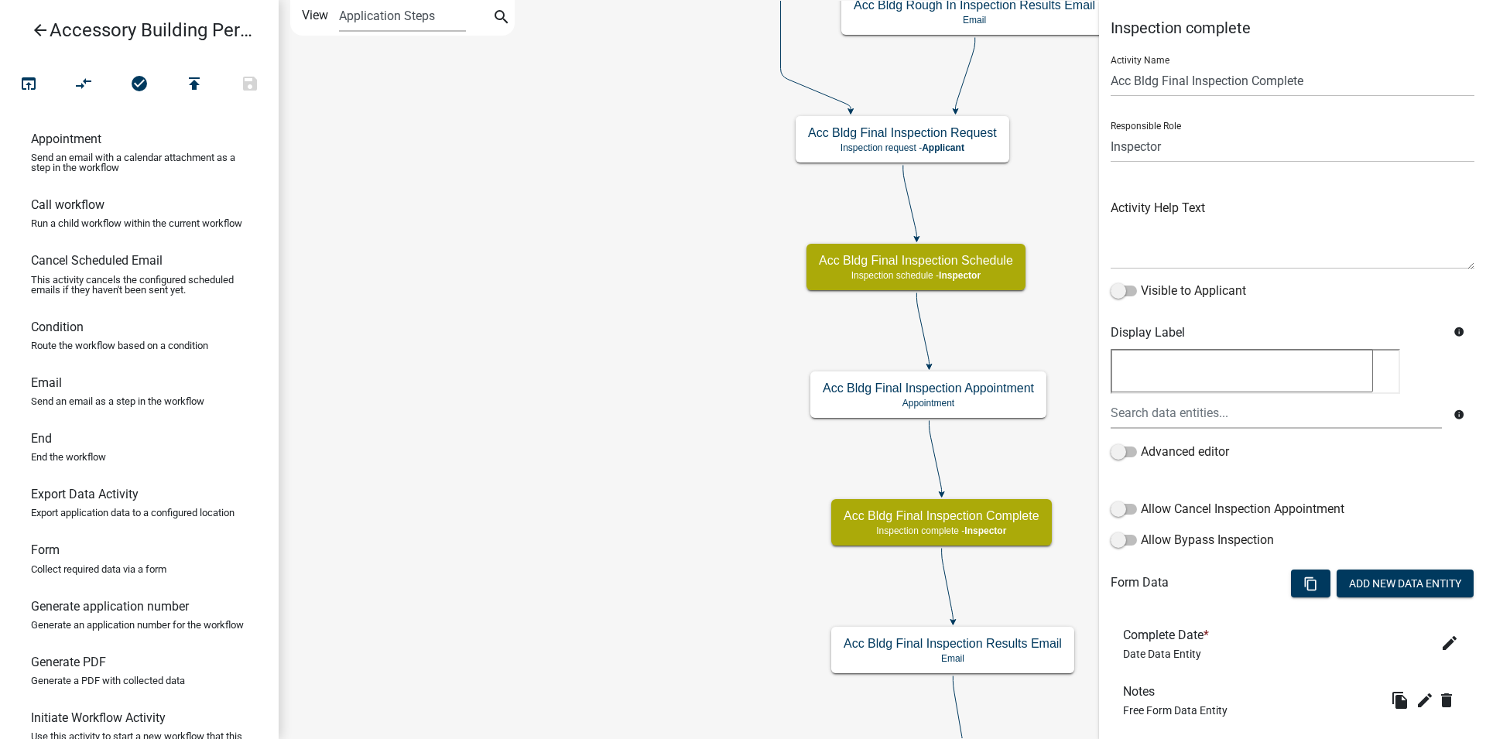
click at [596, 135] on div "Start Start - Applicant Require User Require user Parcel search Parcel search -…" at bounding box center [882, 369] width 1207 height 739
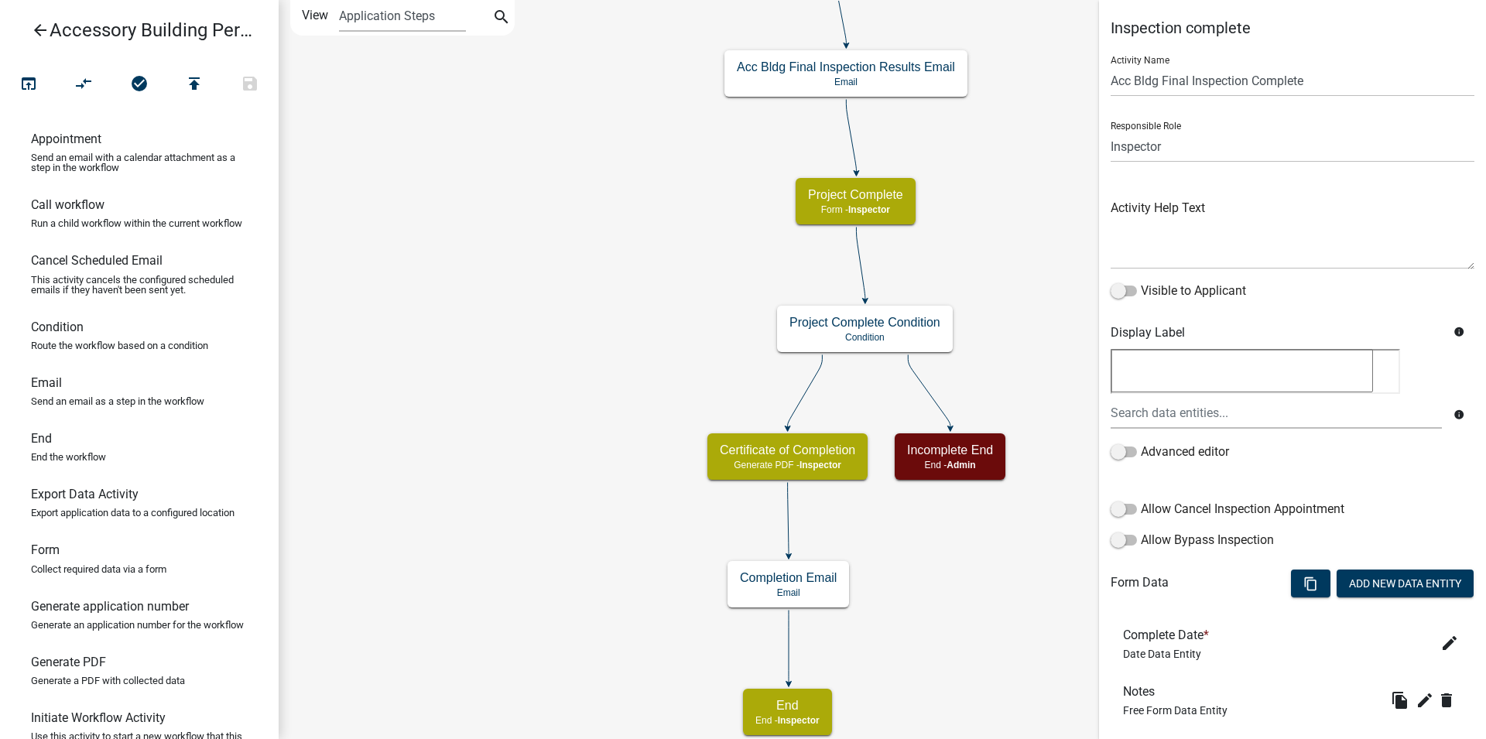
click at [651, 251] on div "Start Start - Applicant Require User Require user Parcel search Parcel search -…" at bounding box center [882, 369] width 1207 height 739
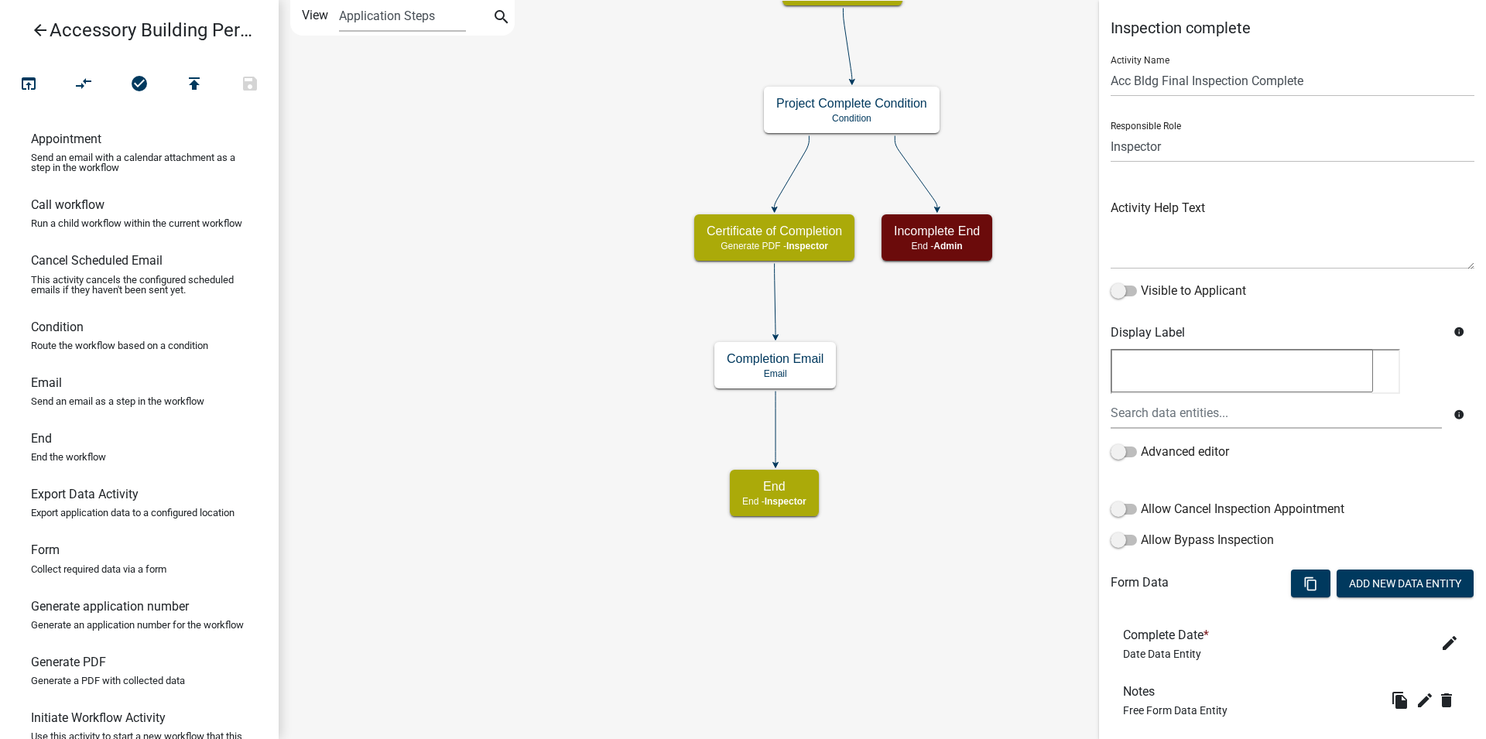
click at [662, 232] on div "Start Start - Applicant Require User Require user Parcel search Parcel search -…" at bounding box center [882, 369] width 1207 height 739
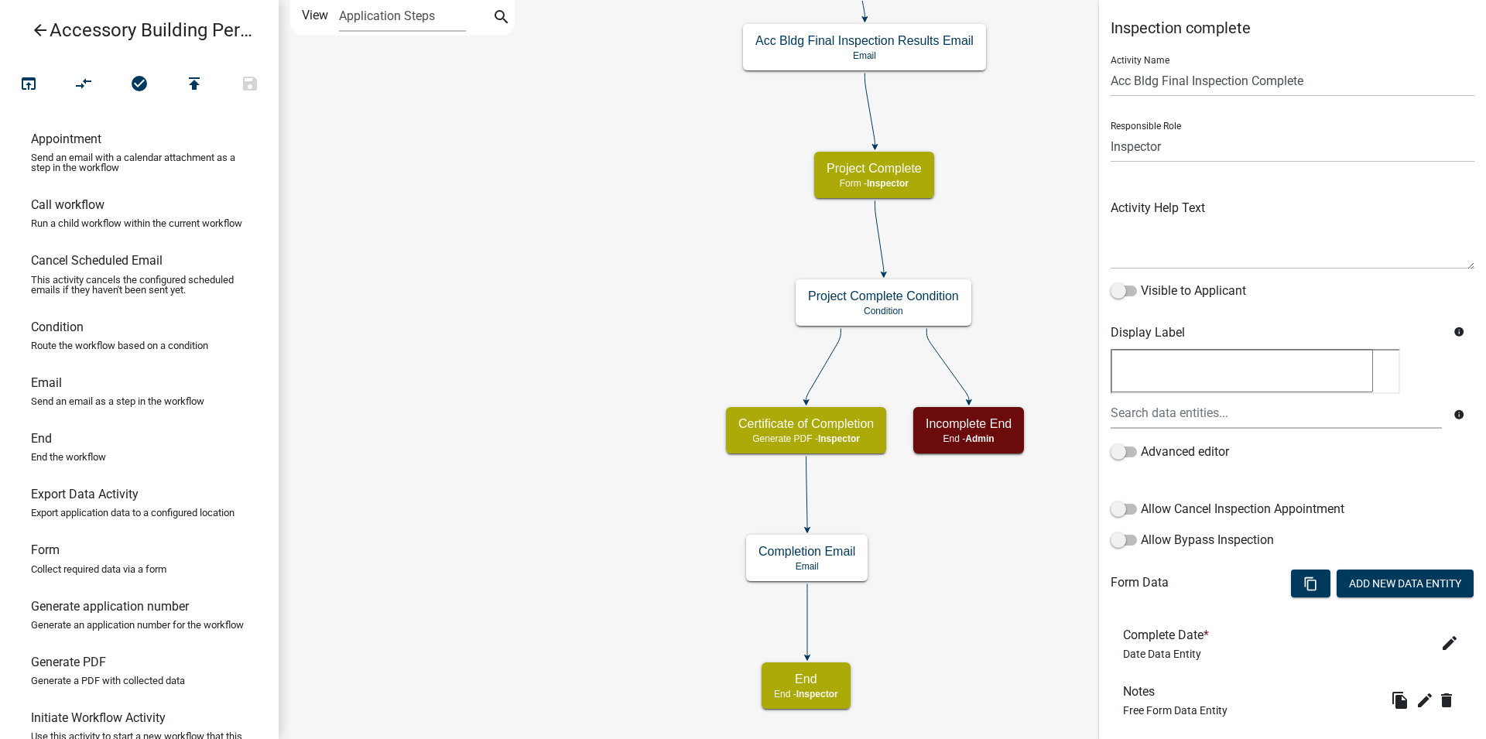
click at [567, 631] on div "Start Start - Applicant Require User Require user Parcel search Parcel search -…" at bounding box center [882, 369] width 1207 height 739
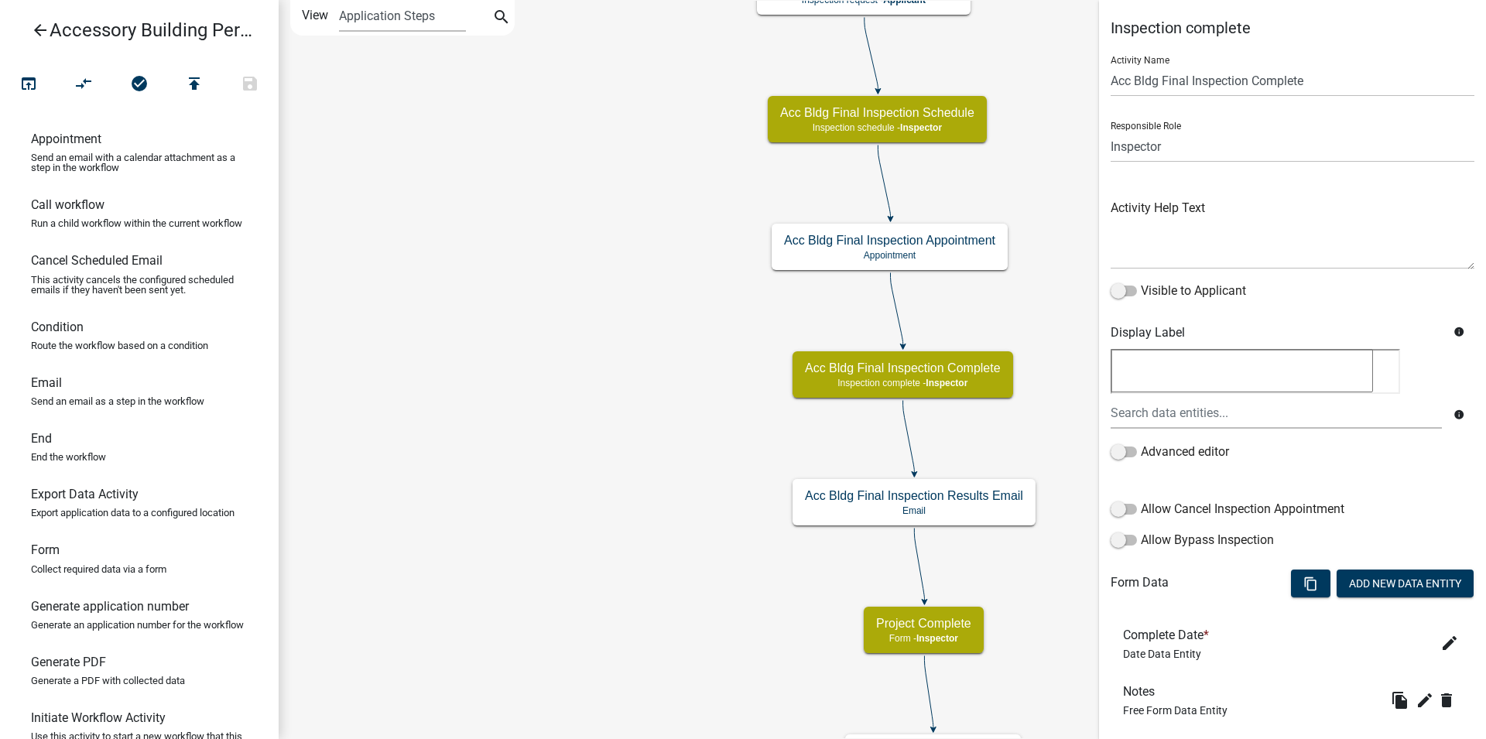
click at [579, 573] on div "Start Start - Applicant Require User Require user Parcel search Parcel search -…" at bounding box center [882, 369] width 1207 height 739
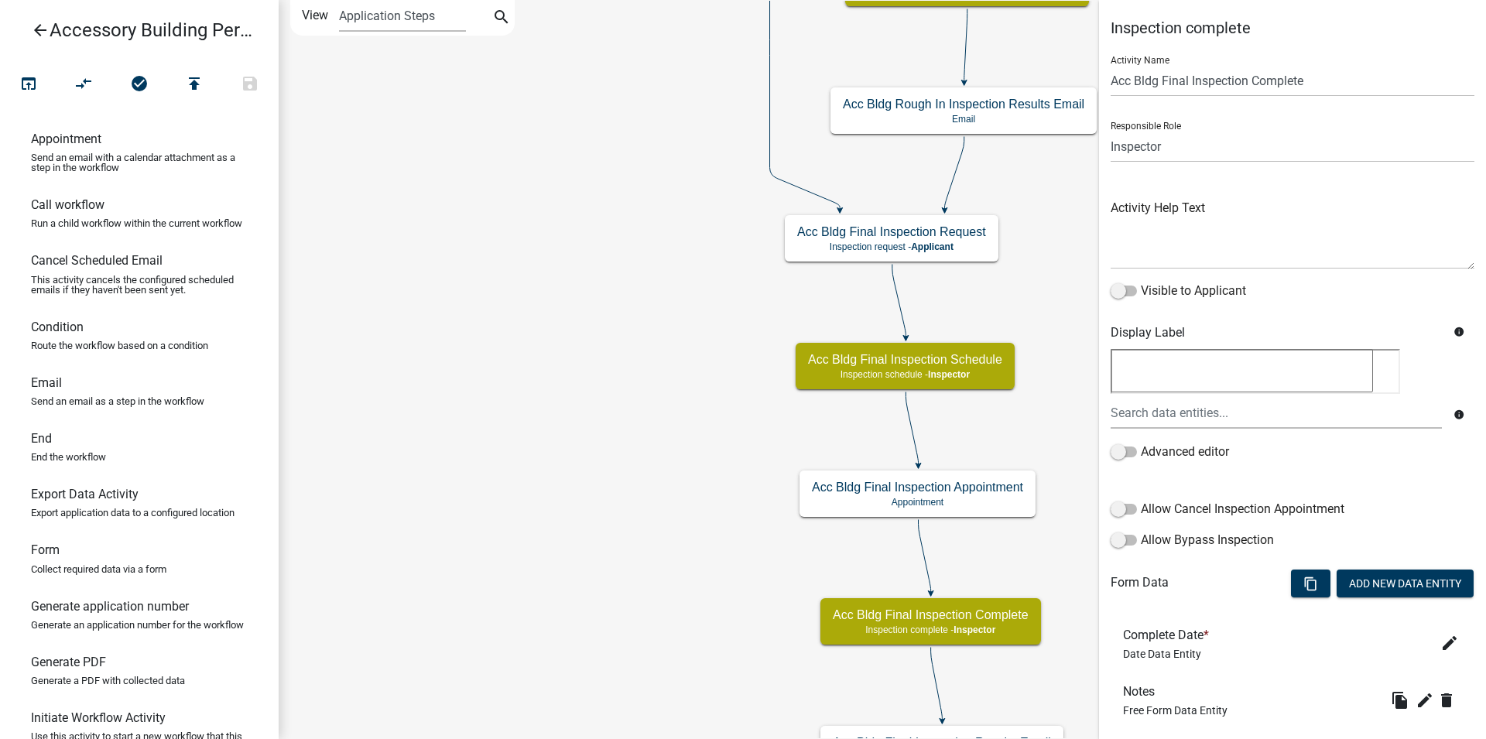
click at [572, 491] on div "Start Start - Applicant Require User Require user Parcel search Parcel search -…" at bounding box center [882, 369] width 1207 height 739
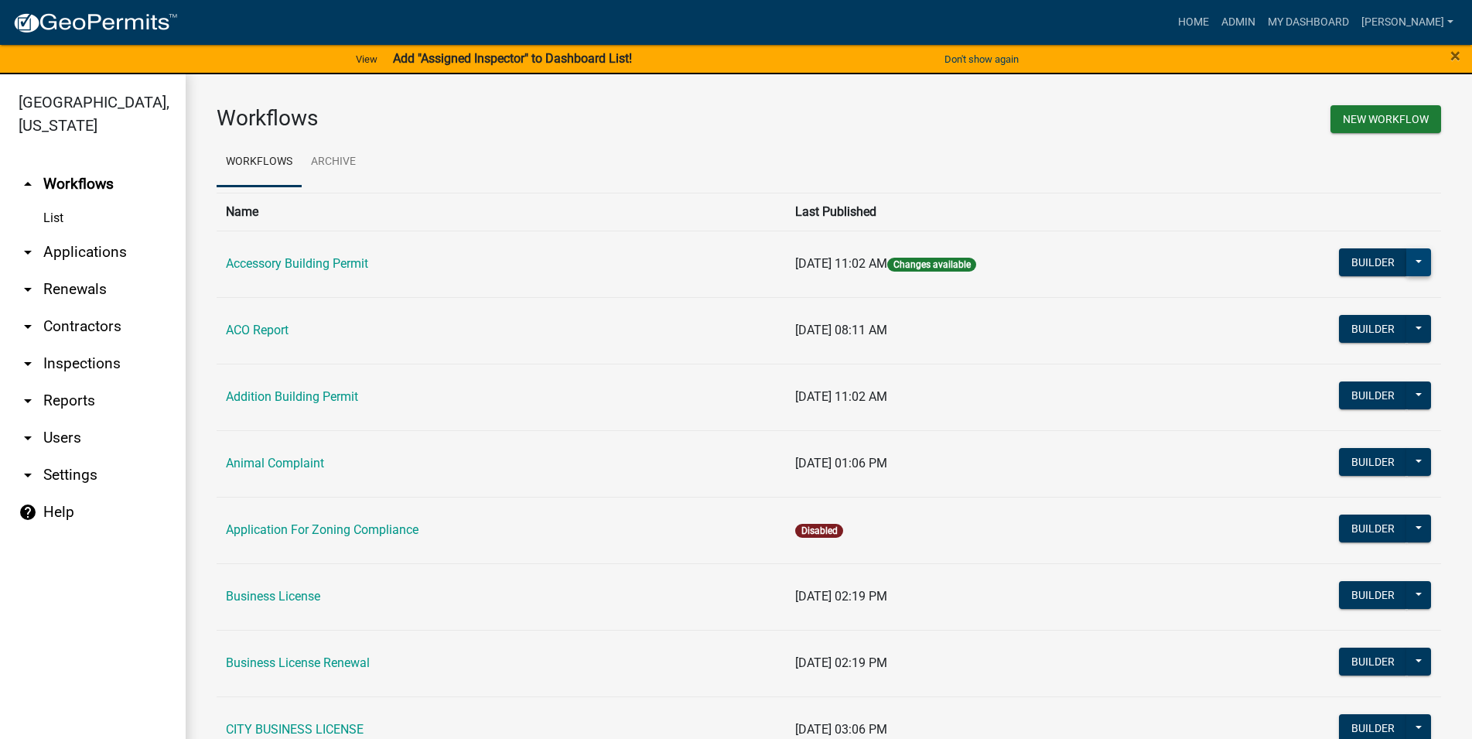
click at [1411, 257] on button at bounding box center [1419, 262] width 25 height 28
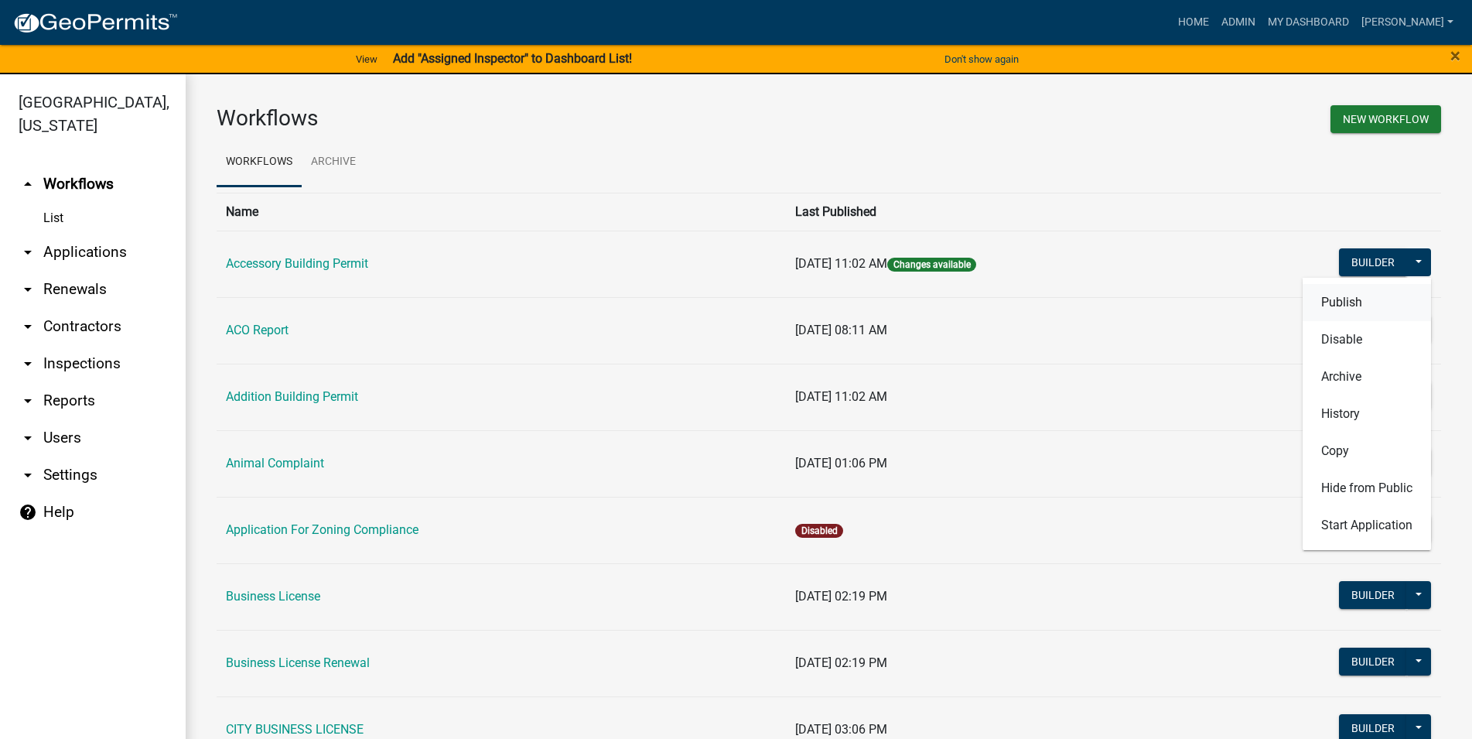
click at [1368, 308] on button "Publish" at bounding box center [1367, 302] width 128 height 37
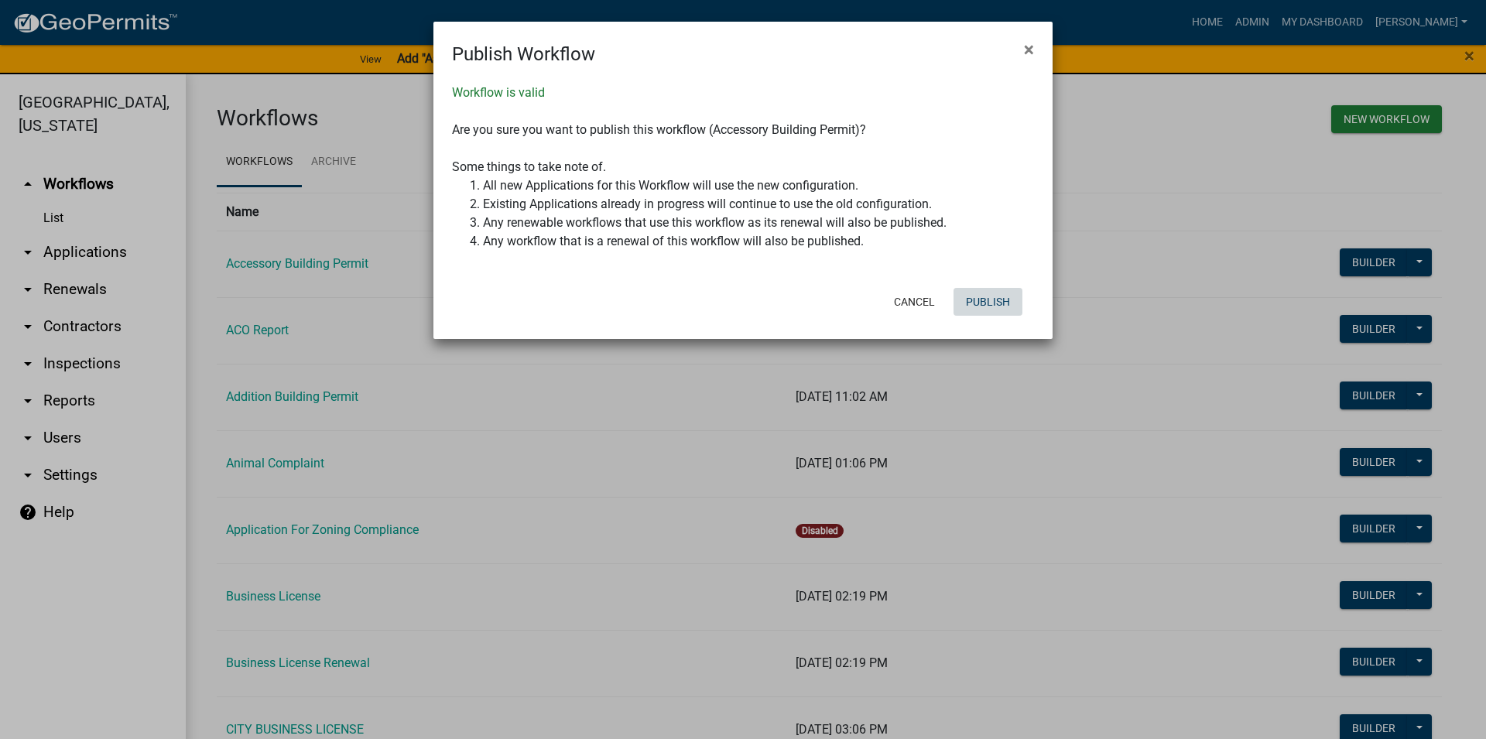
click at [991, 305] on button "Publish" at bounding box center [987, 302] width 69 height 28
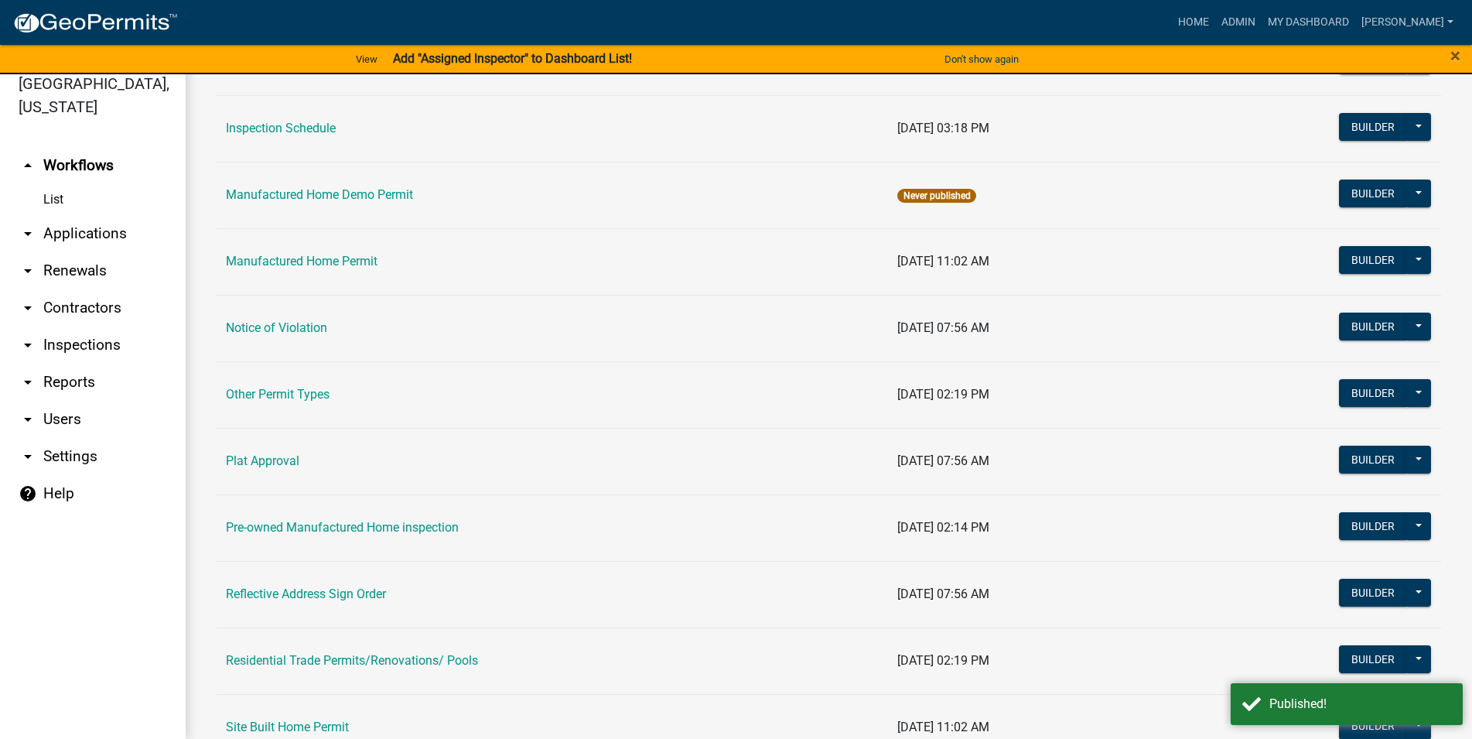
scroll to position [784, 0]
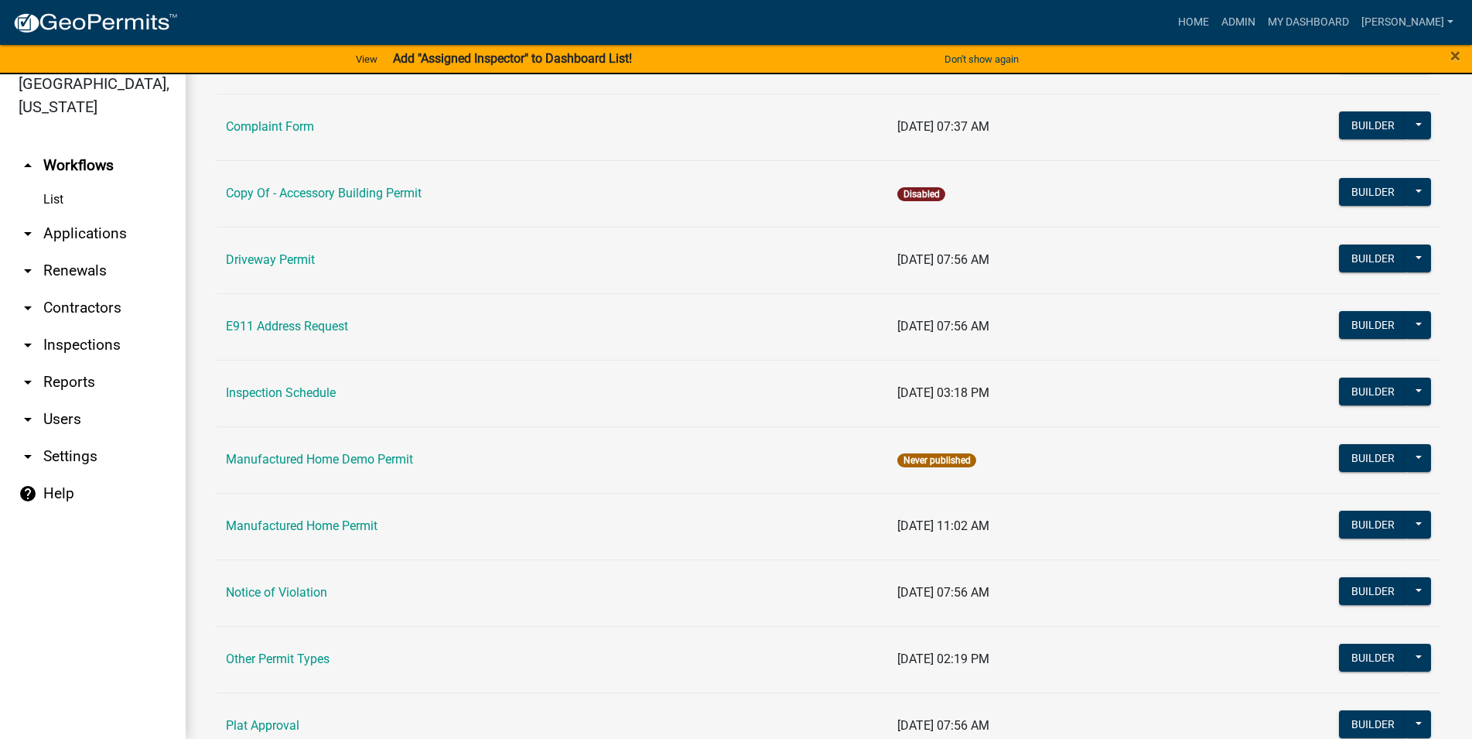
click at [94, 354] on link "arrow_drop_down Inspections" at bounding box center [93, 345] width 186 height 37
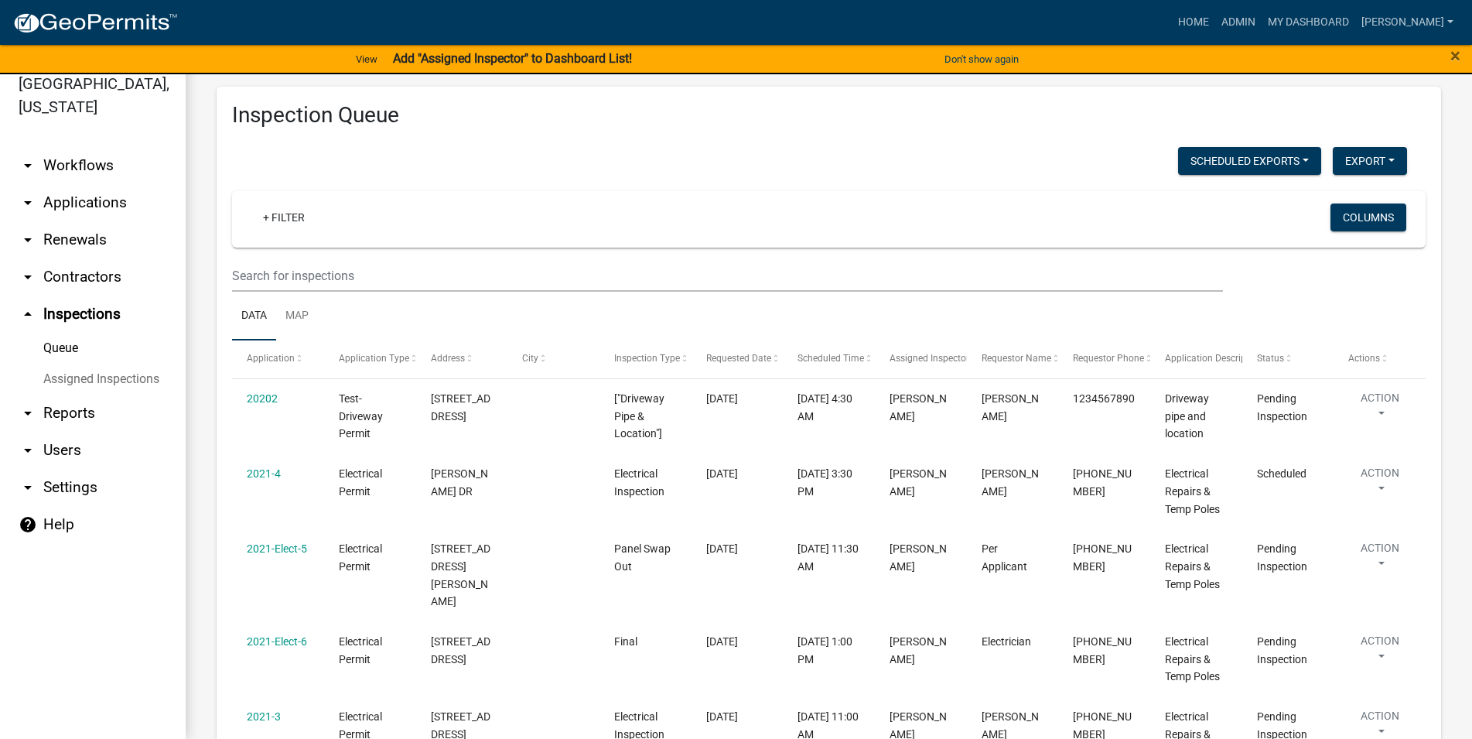
click at [84, 203] on link "arrow_drop_down Applications" at bounding box center [93, 202] width 186 height 37
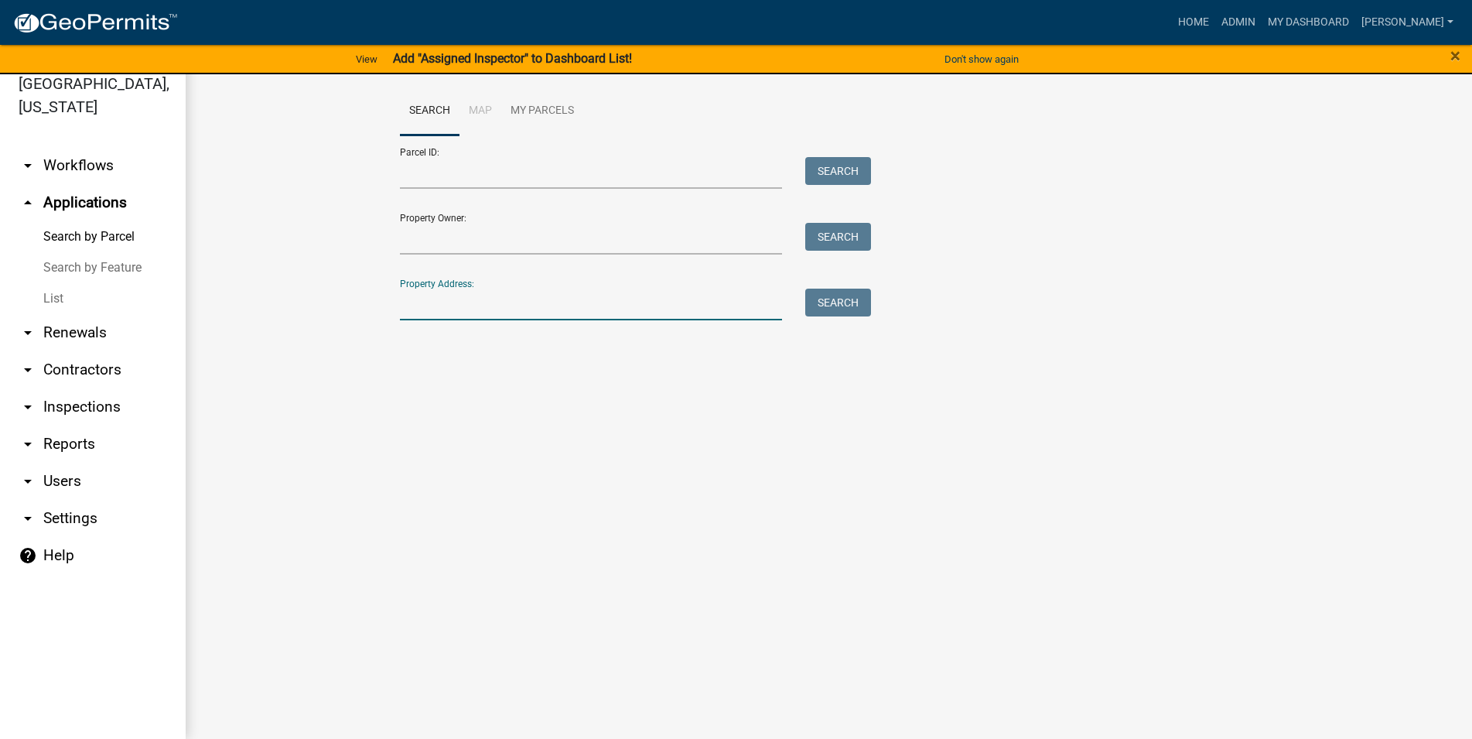
click at [457, 307] on input "Property Address:" at bounding box center [591, 305] width 383 height 32
click at [77, 296] on link "List" at bounding box center [93, 298] width 186 height 31
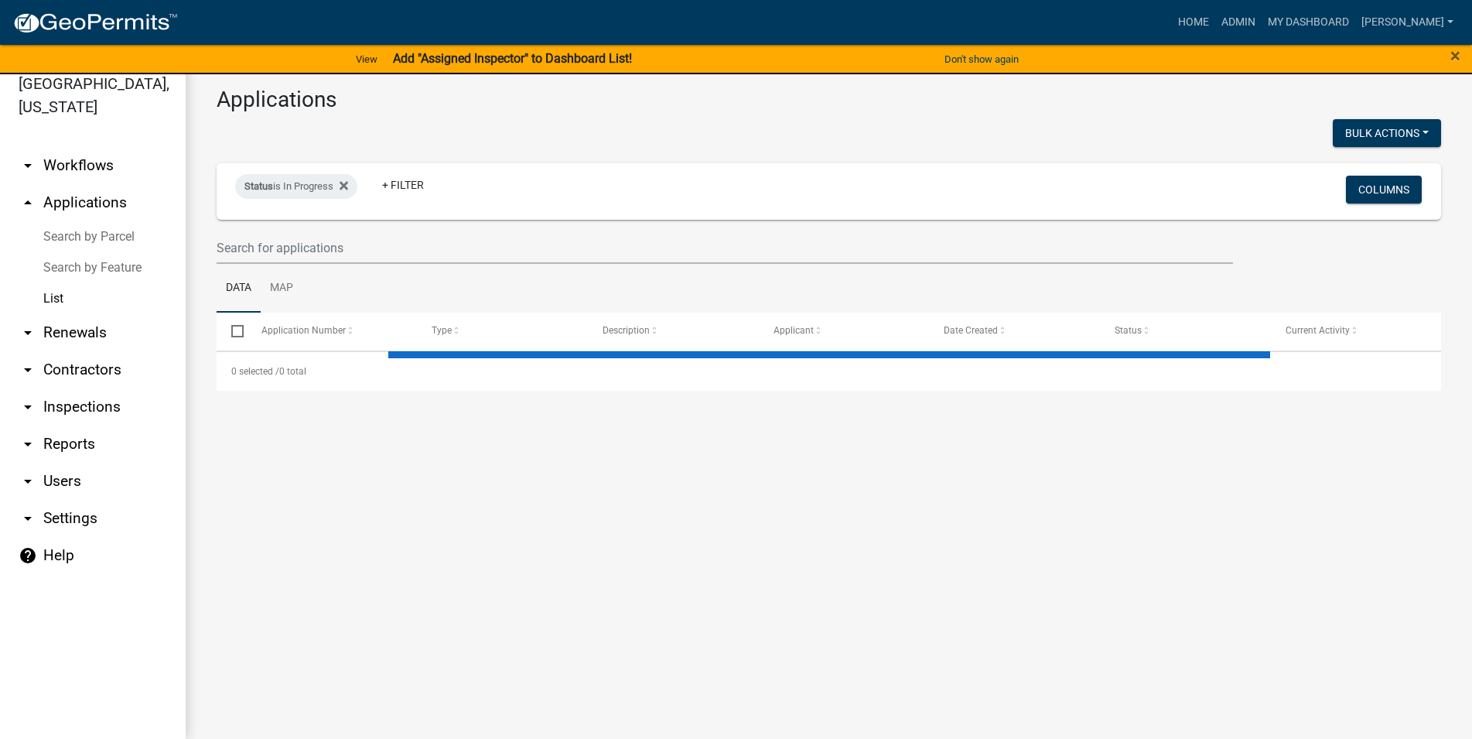
select select "3: 100"
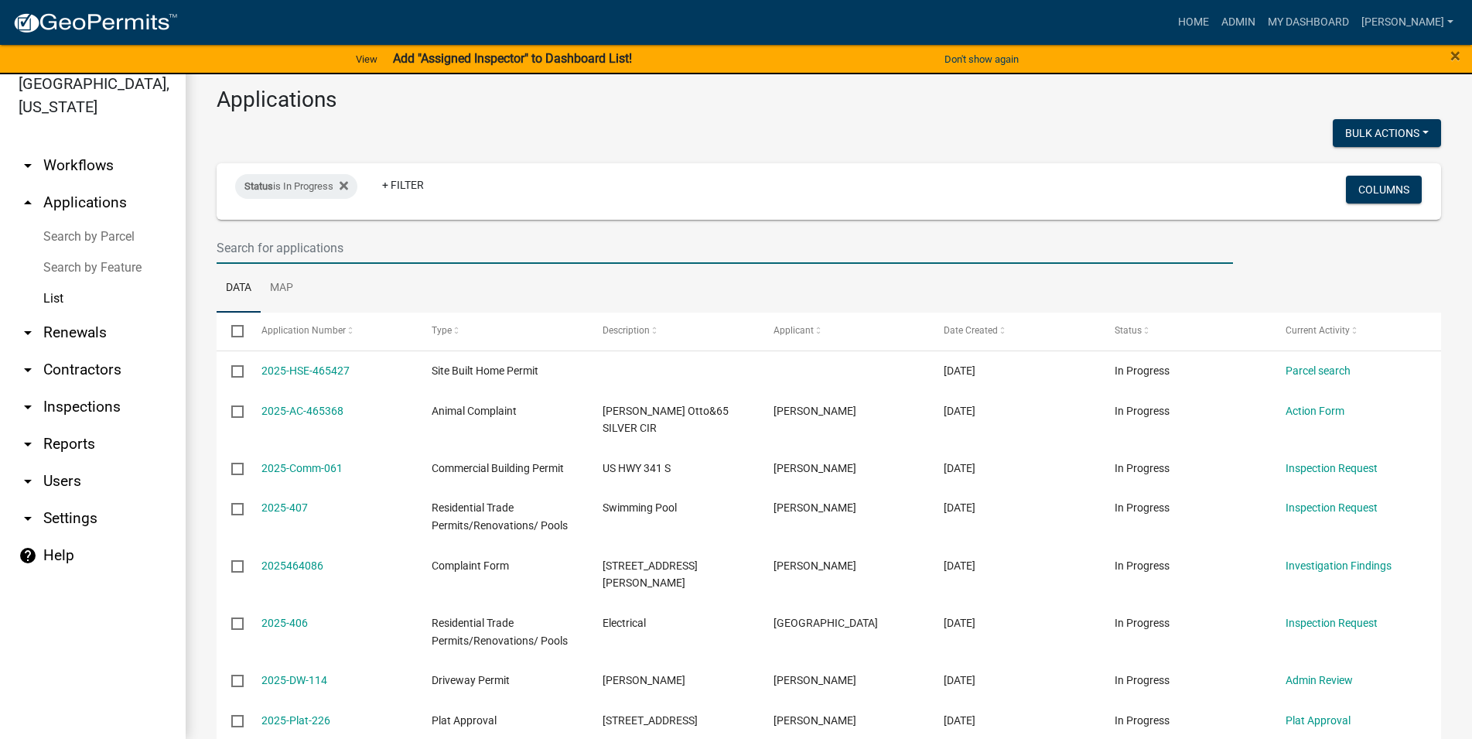
click at [352, 245] on input "text" at bounding box center [725, 248] width 1017 height 32
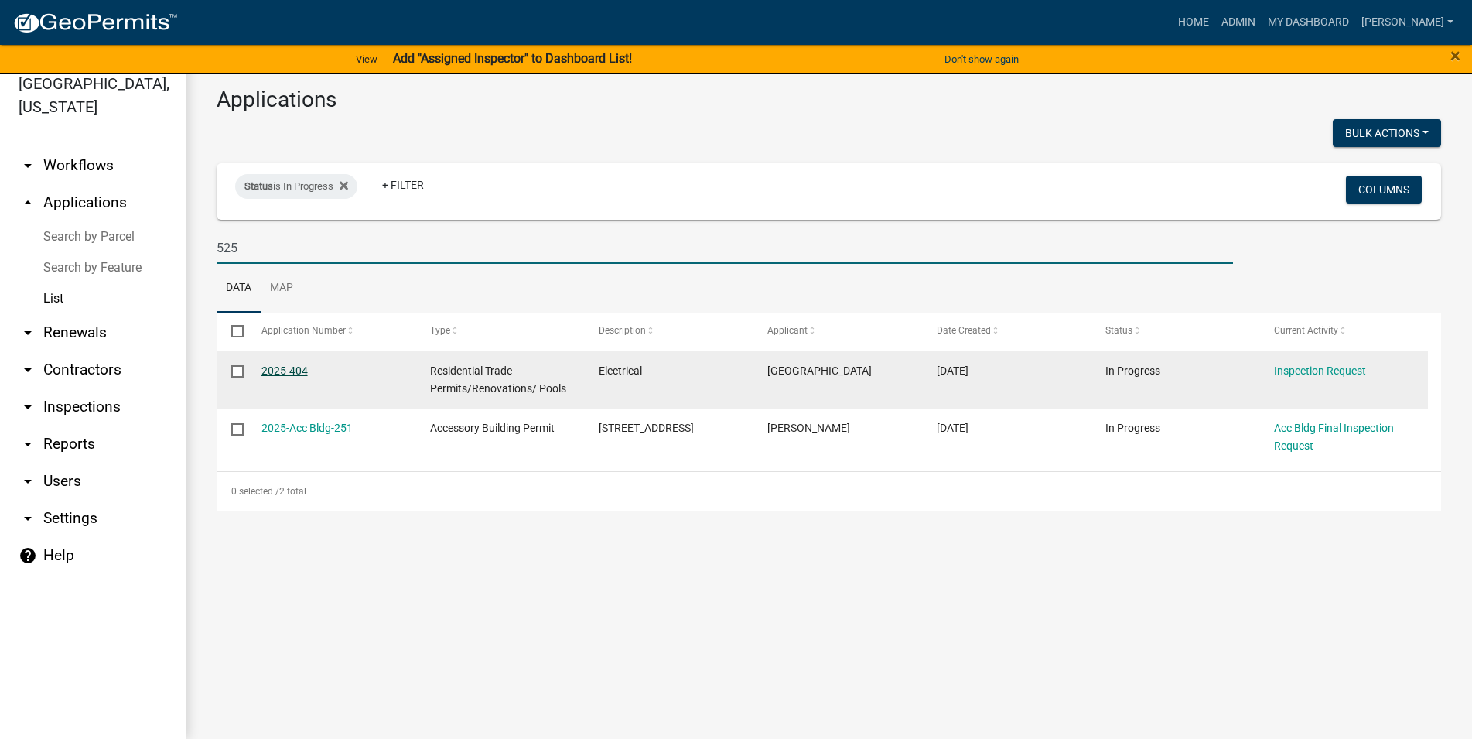
type input "525"
click at [285, 369] on link "2025-404" at bounding box center [285, 370] width 46 height 12
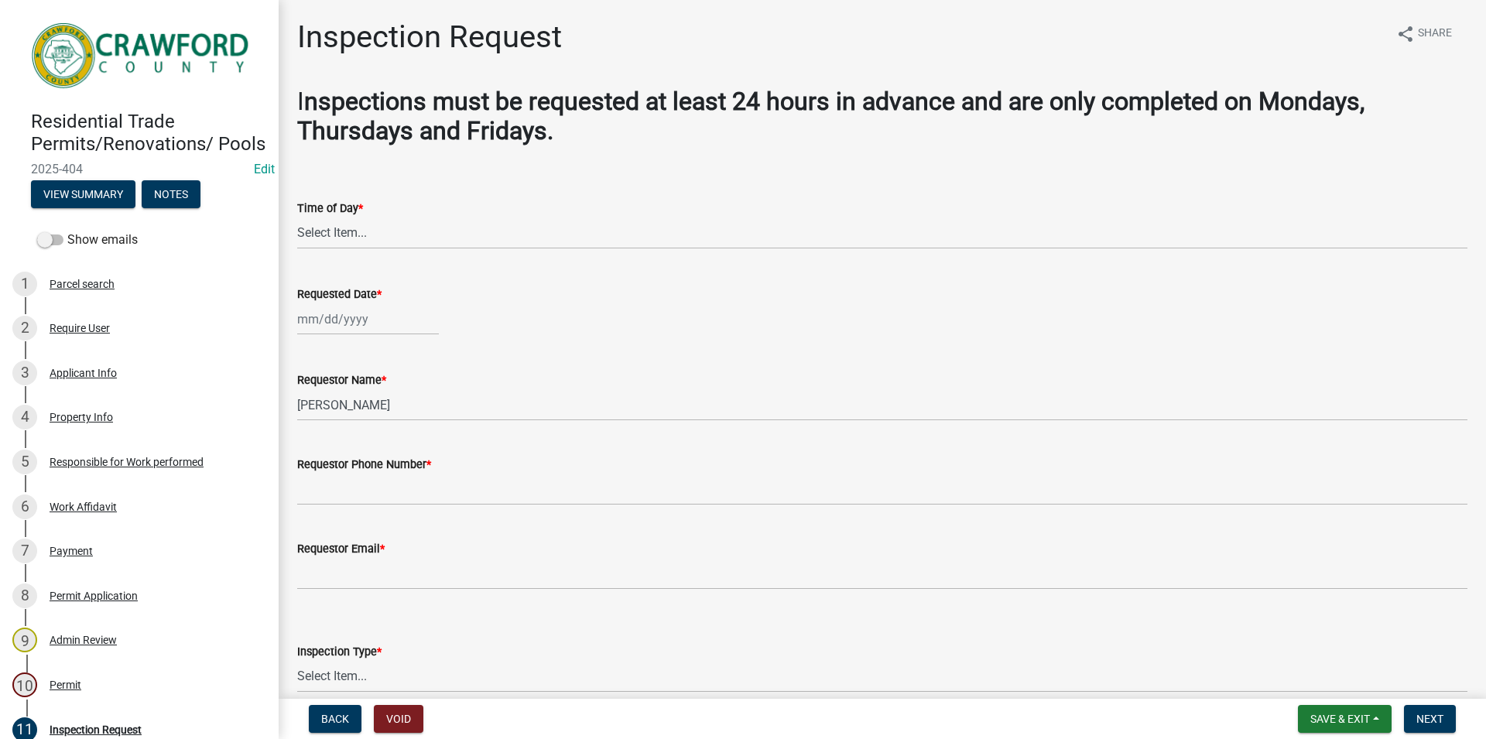
scroll to position [88, 0]
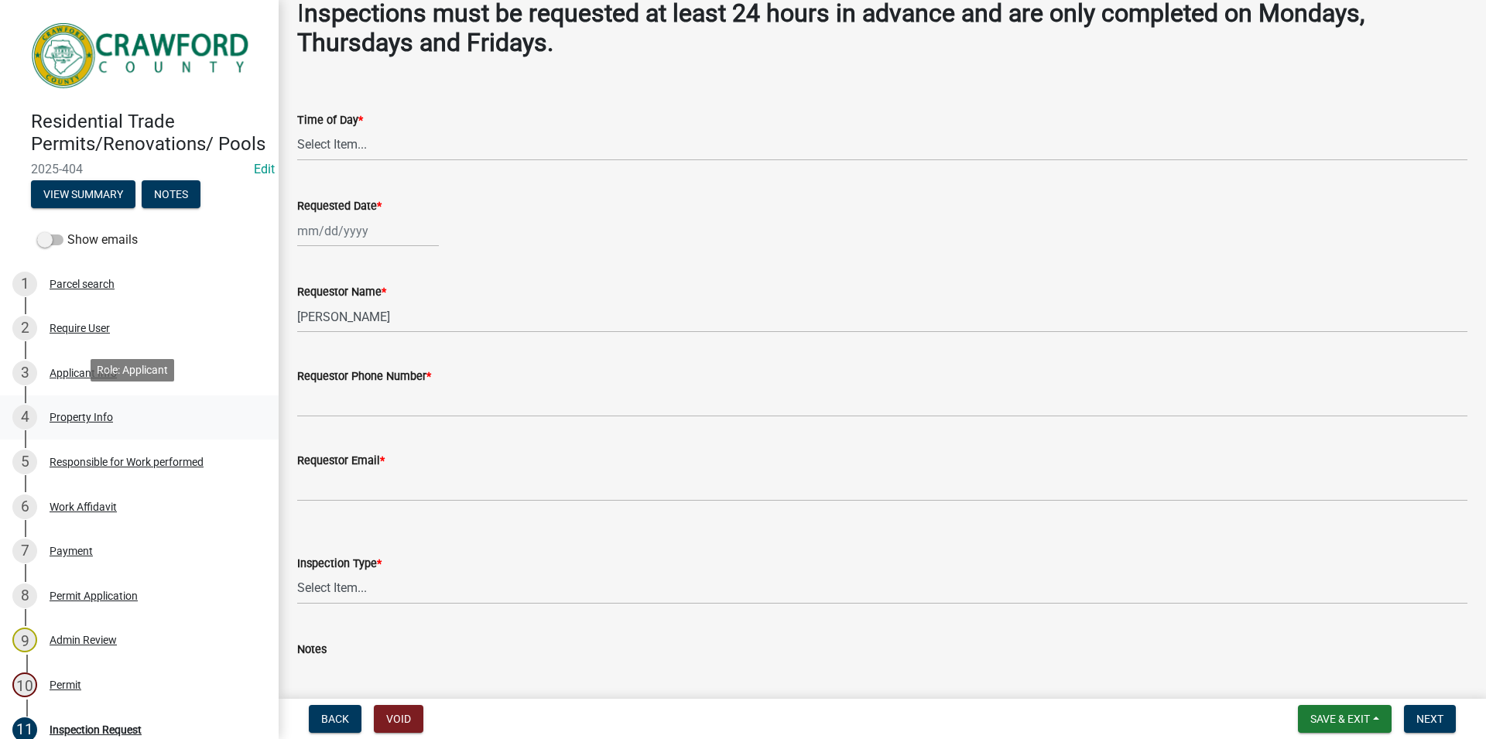
click at [104, 424] on div "4 Property Info" at bounding box center [132, 417] width 241 height 25
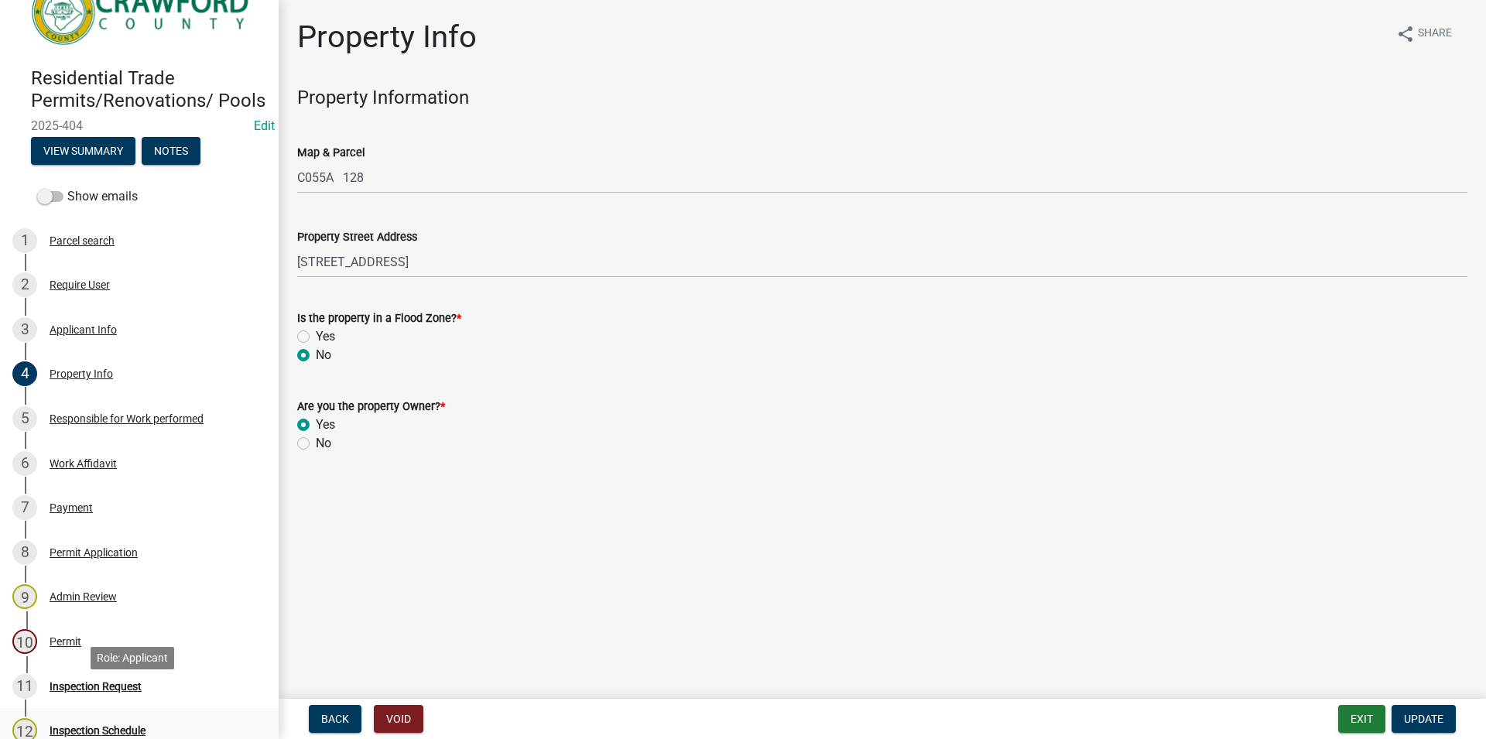
scroll to position [79, 0]
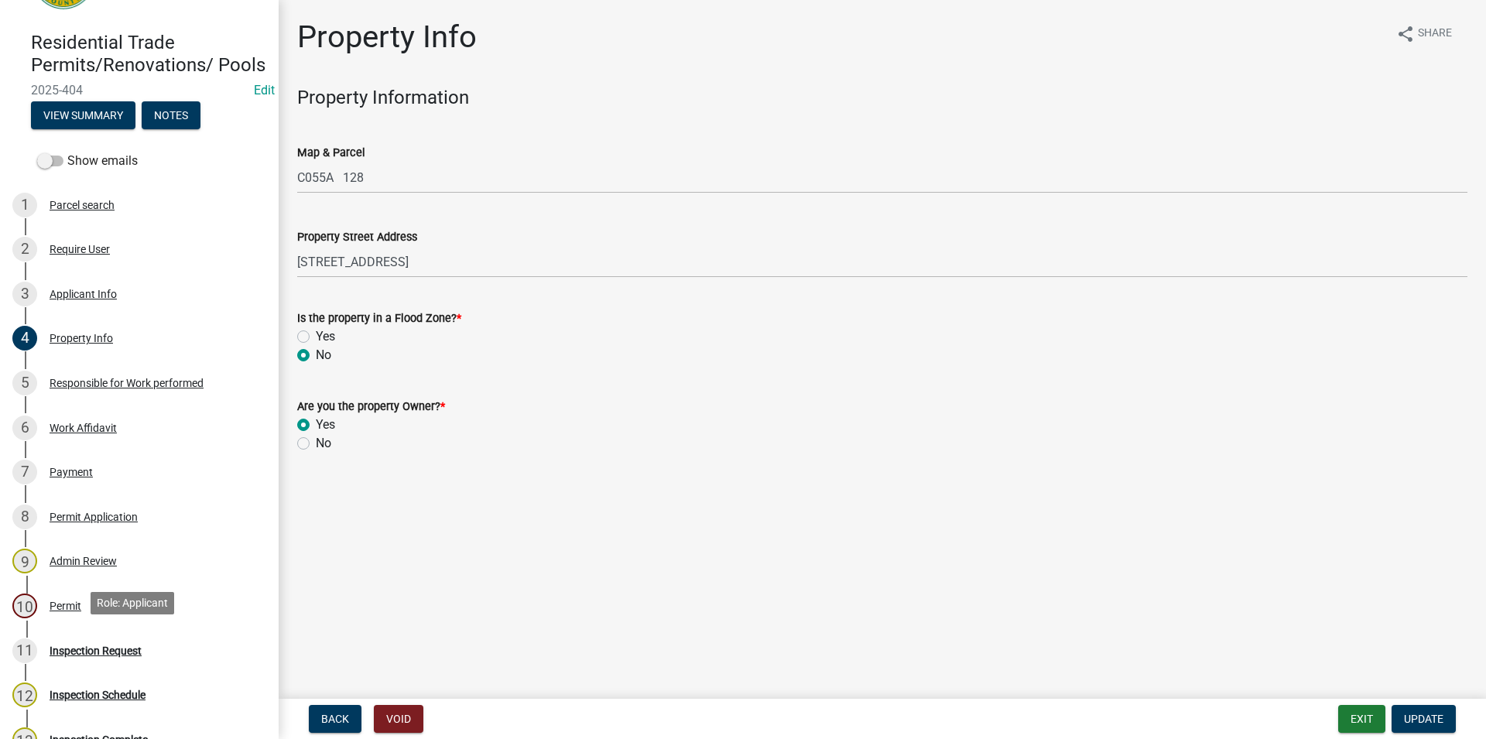
click at [130, 647] on div "Inspection Request" at bounding box center [96, 650] width 92 height 11
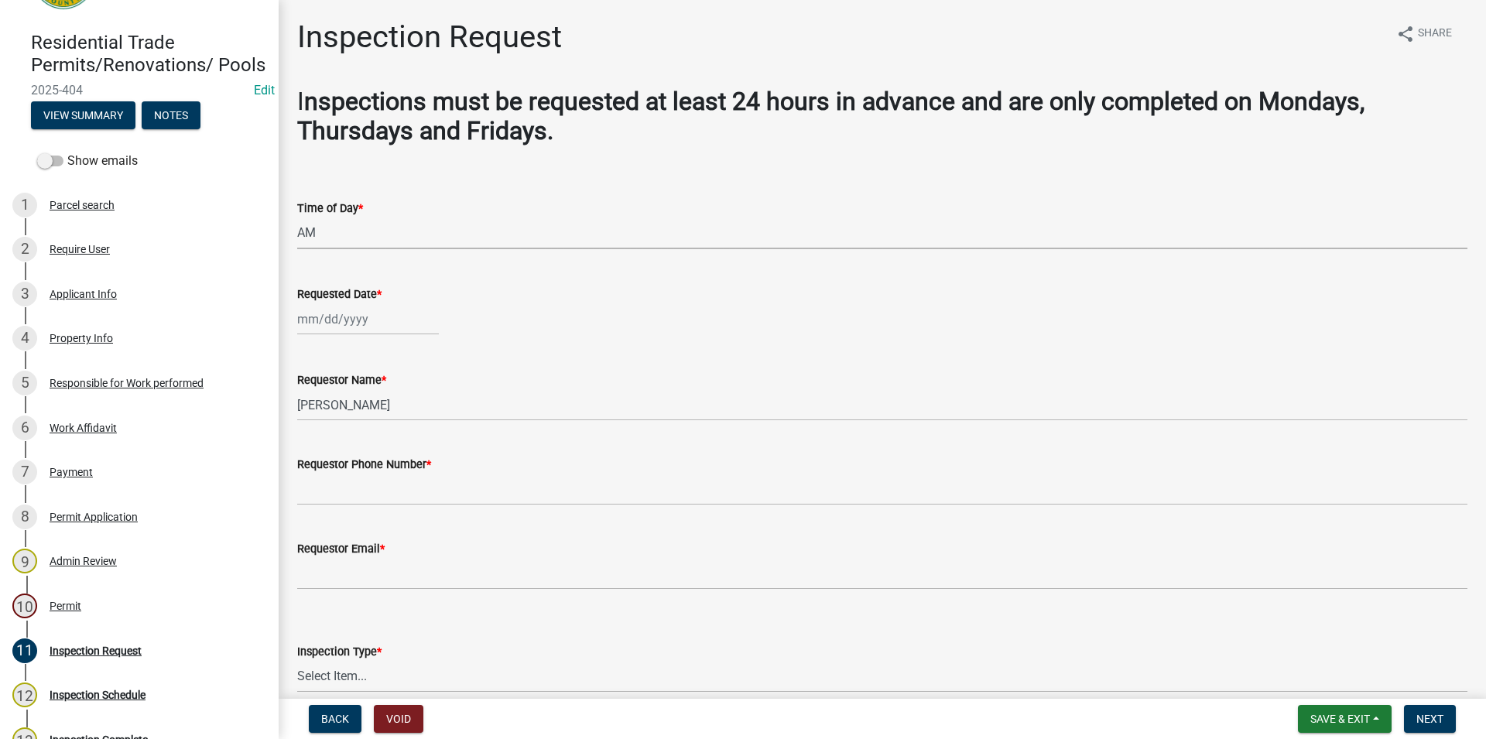
click option "AM" at bounding box center [0, 0] width 0 height 0
select select "589da946-7bc6-45e4-b77a-0ea44294630b"
click at [370, 317] on input "Requested Date *" at bounding box center [368, 319] width 142 height 32
select select "8"
select select "2025"
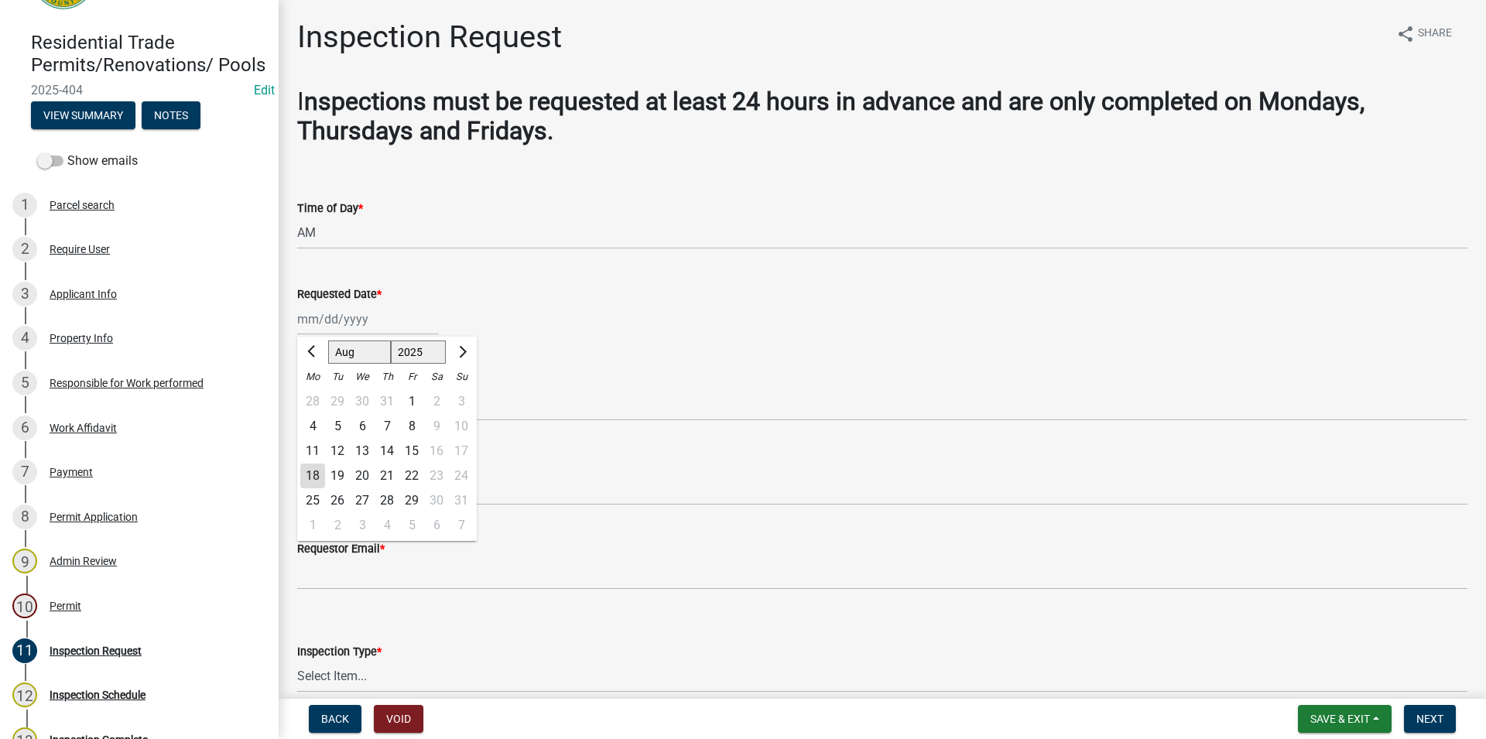
click at [300, 477] on div "18" at bounding box center [312, 475] width 25 height 25
type input "08/18/2025"
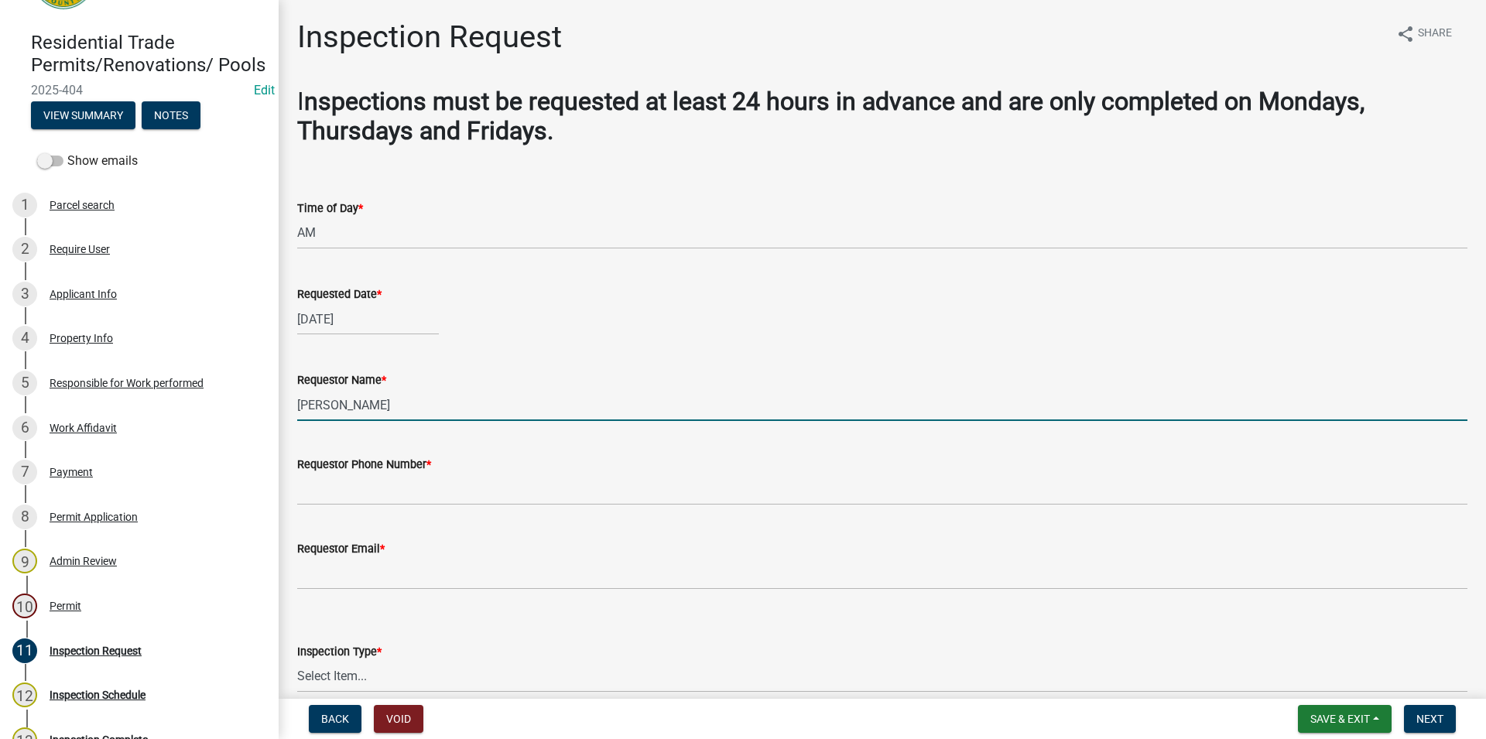
click at [329, 398] on input "Tammie" at bounding box center [882, 405] width 1170 height 32
drag, startPoint x: 298, startPoint y: 409, endPoint x: 258, endPoint y: 401, distance: 41.1
click at [297, 401] on input "Tammie" at bounding box center [882, 405] width 1170 height 32
type input "layla"
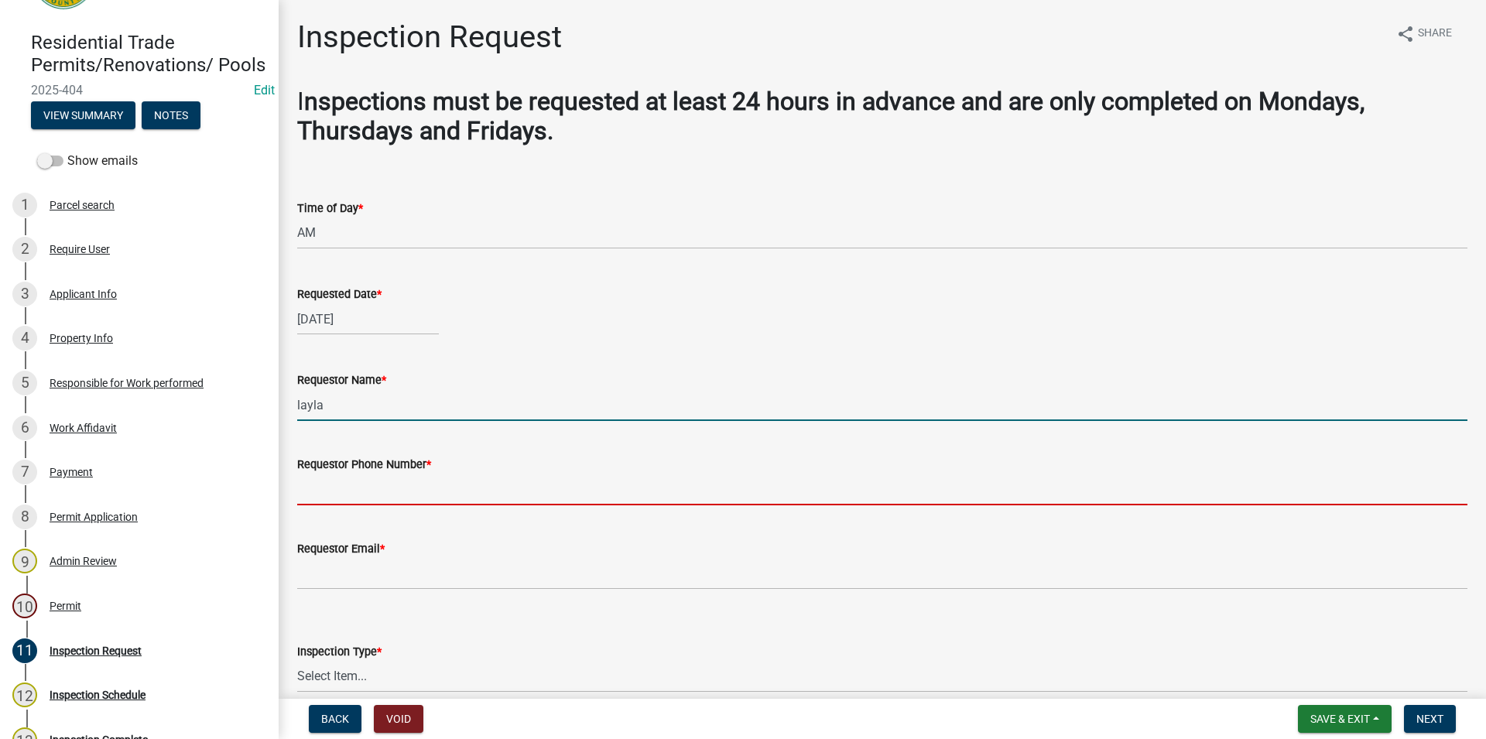
click at [332, 502] on input "Requestor Phone Number *" at bounding box center [882, 490] width 1170 height 32
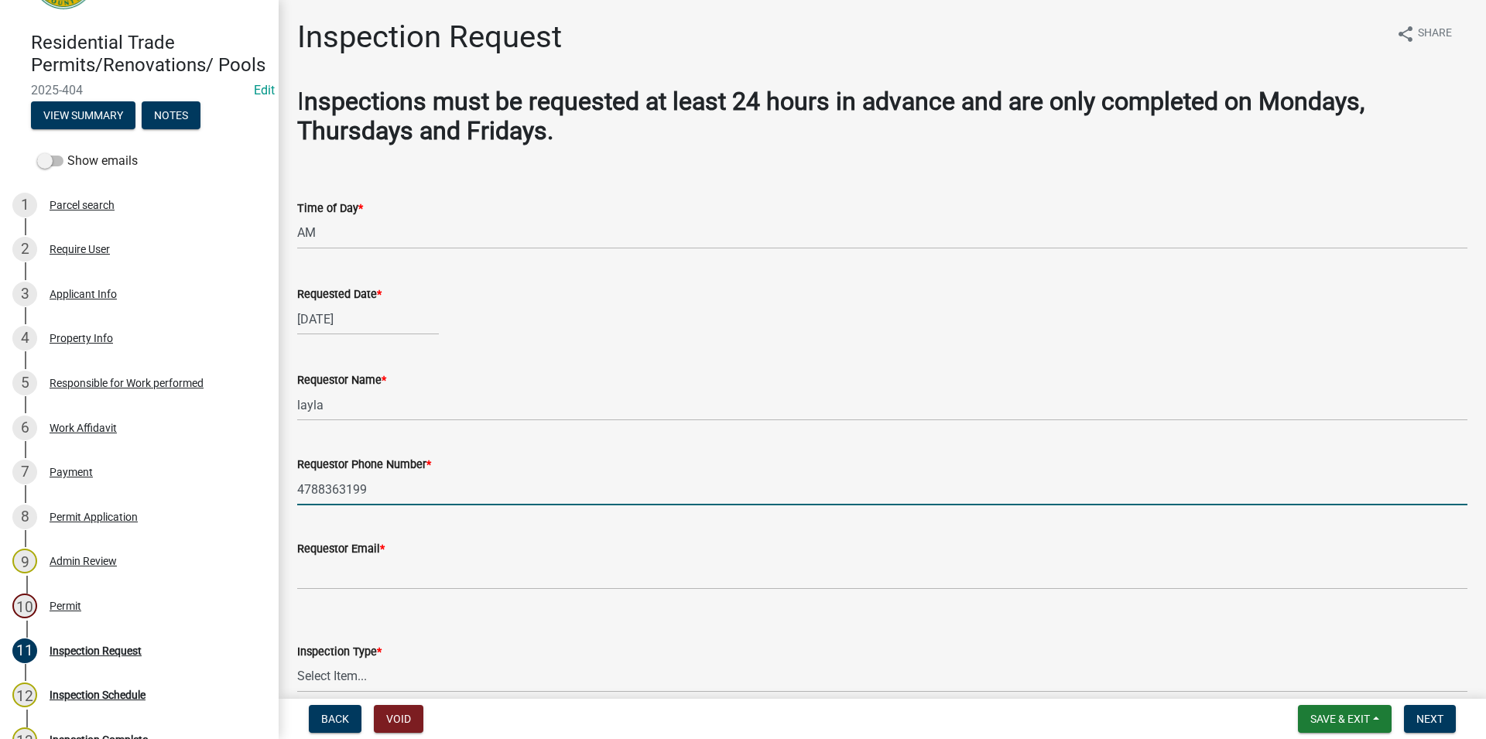
type input "4788363199"
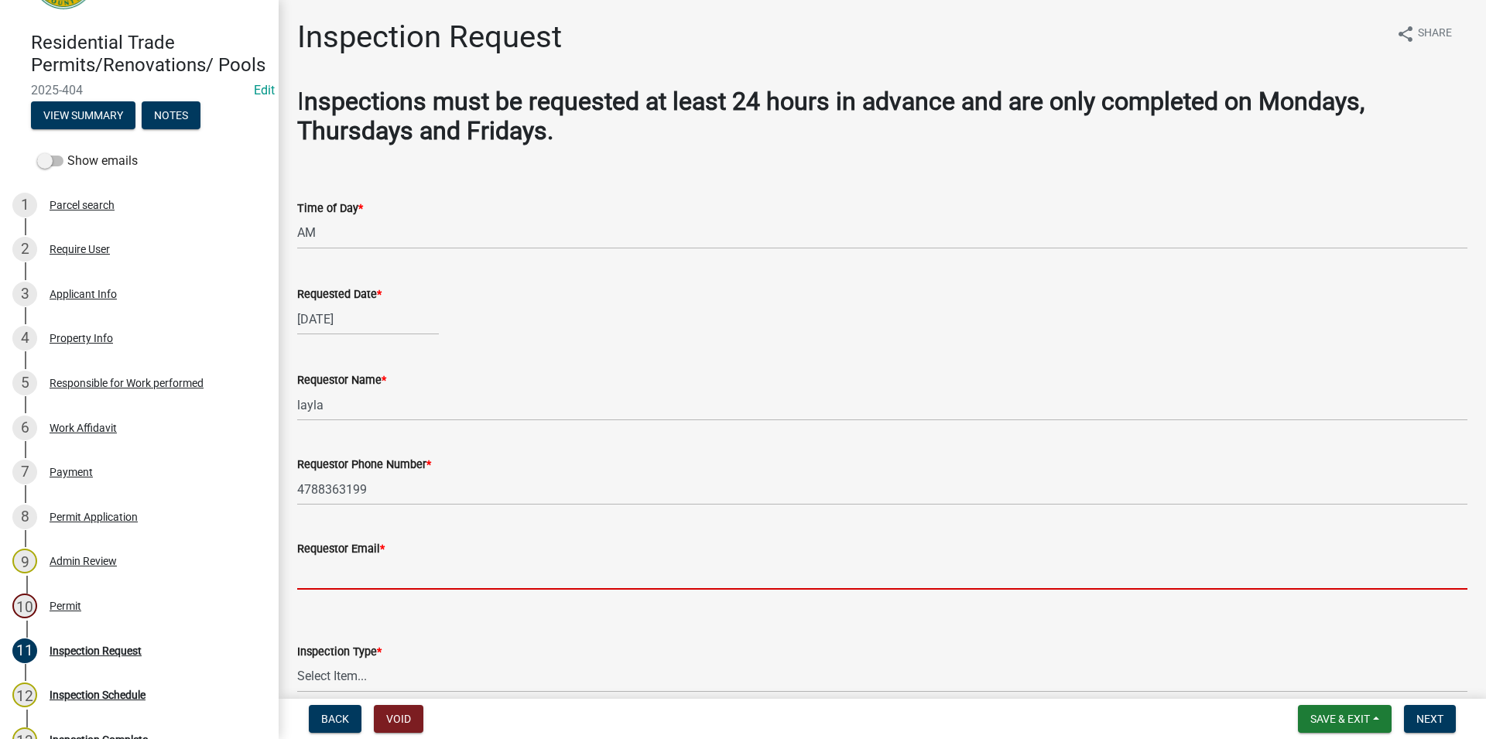
click at [422, 586] on input "Requestor Email *" at bounding box center [882, 574] width 1170 height 32
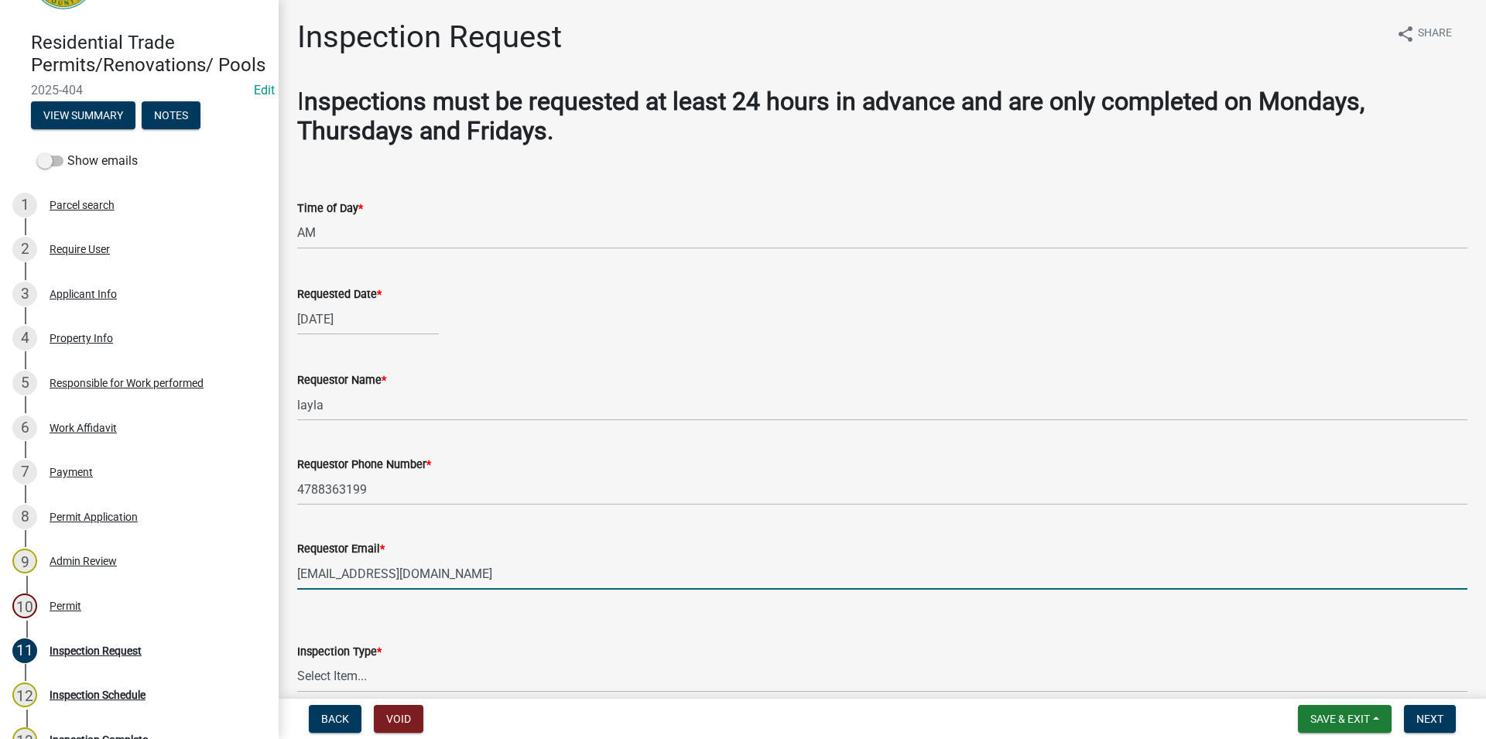
scroll to position [176, 0]
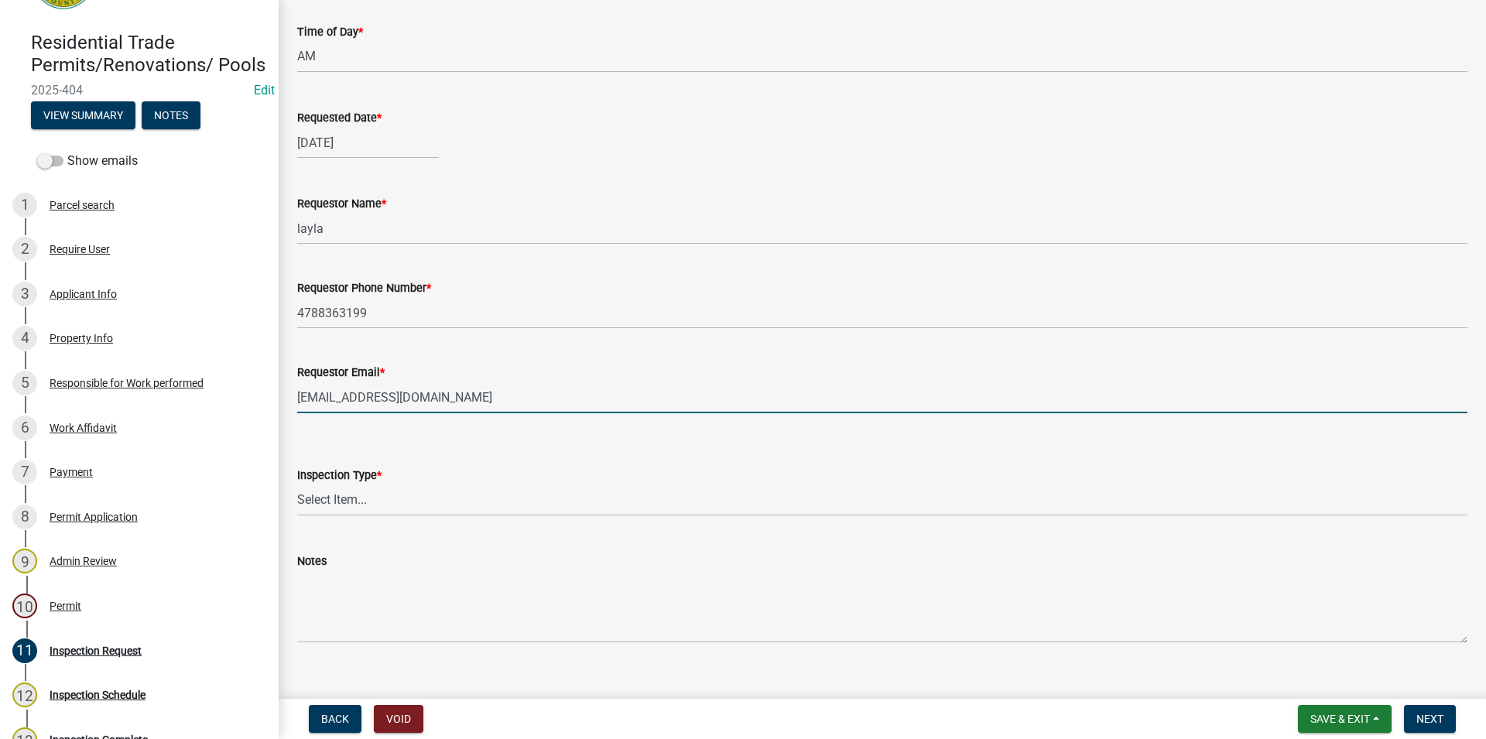
type input "sample@gmail.com"
click at [297, 484] on select "Select Item... Temporary Pole Panel Swap Out Rough-In Final" at bounding box center [882, 500] width 1170 height 32
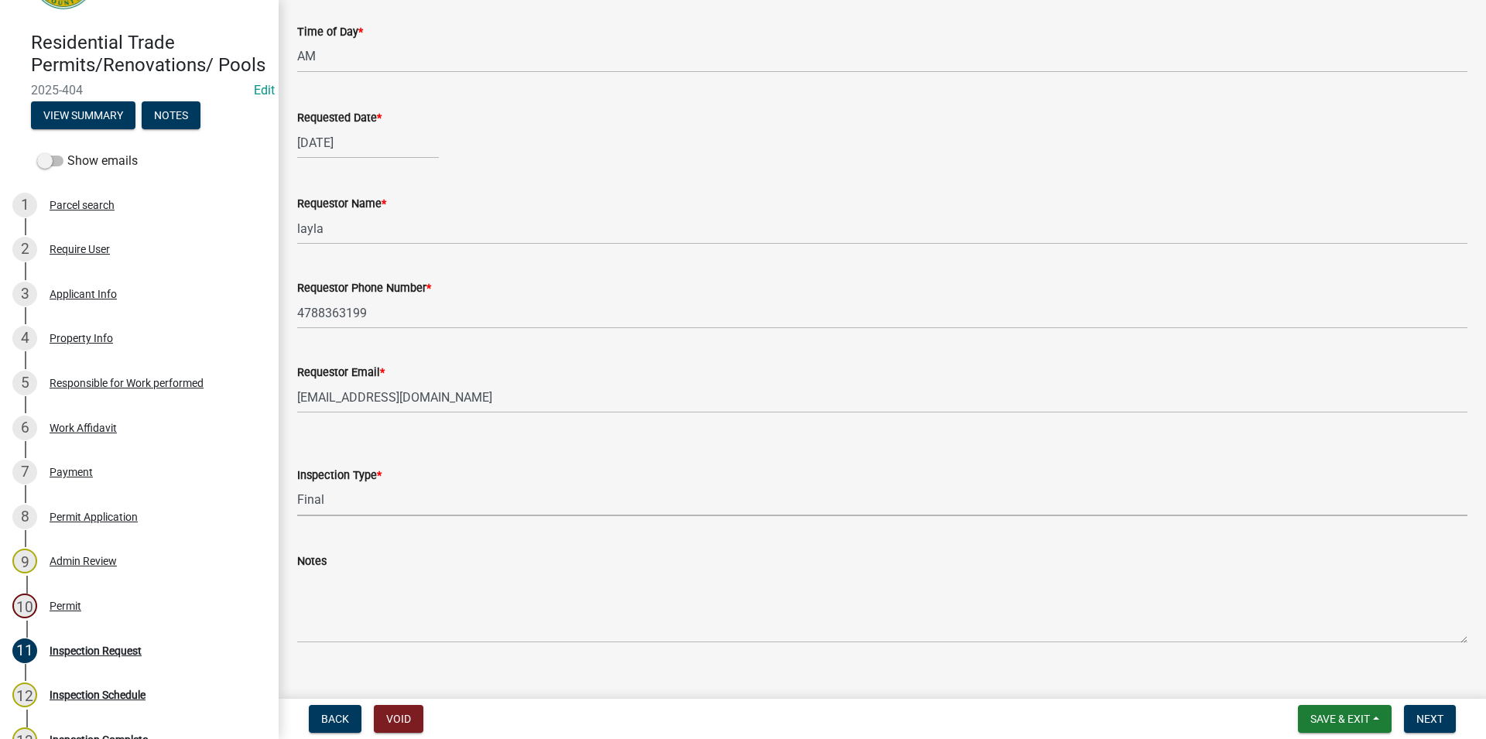
click option "Final" at bounding box center [0, 0] width 0 height 0
select select "b909b86d-7306-4b8a-b2fb-c484542db9d4"
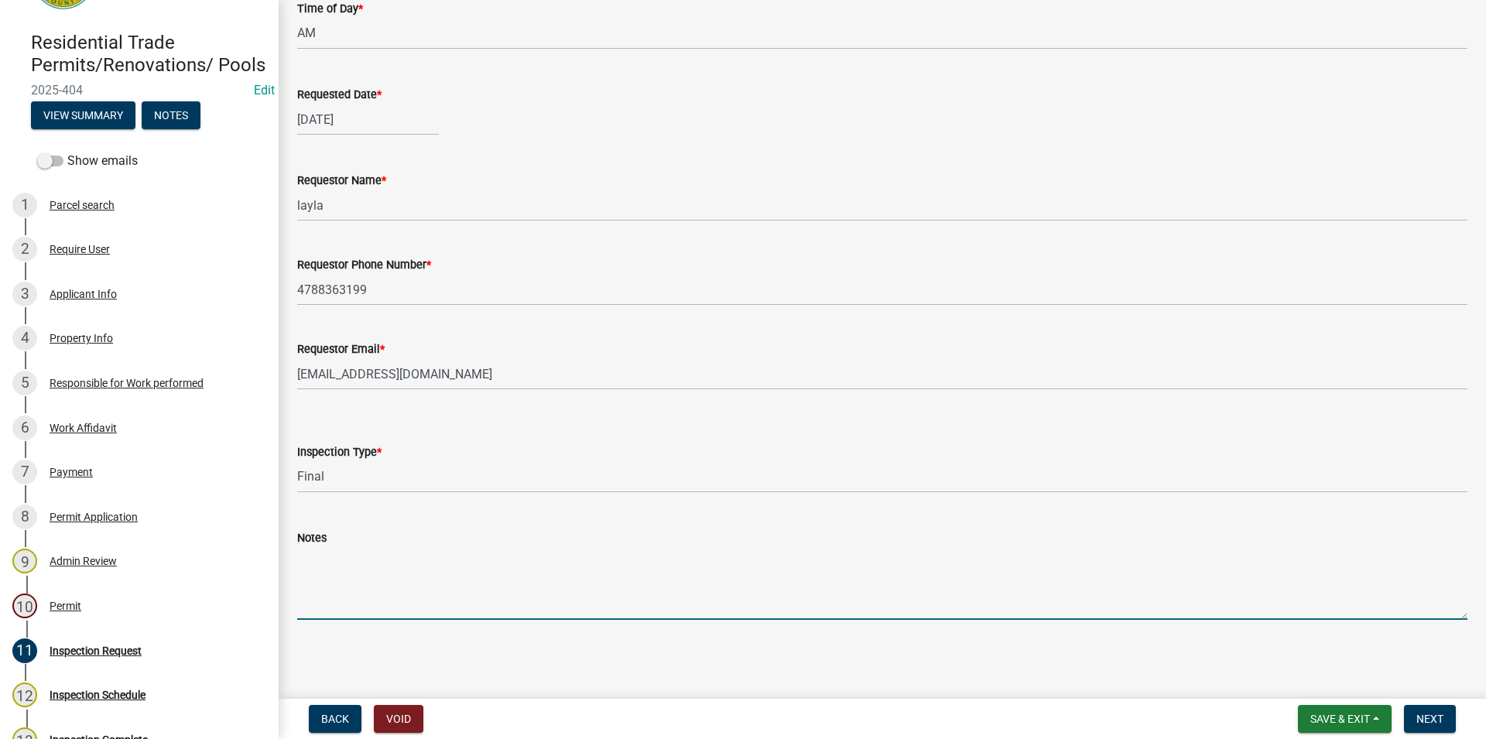
click at [392, 574] on textarea "Notes" at bounding box center [882, 583] width 1170 height 73
click at [1424, 720] on span "Next" at bounding box center [1429, 719] width 27 height 12
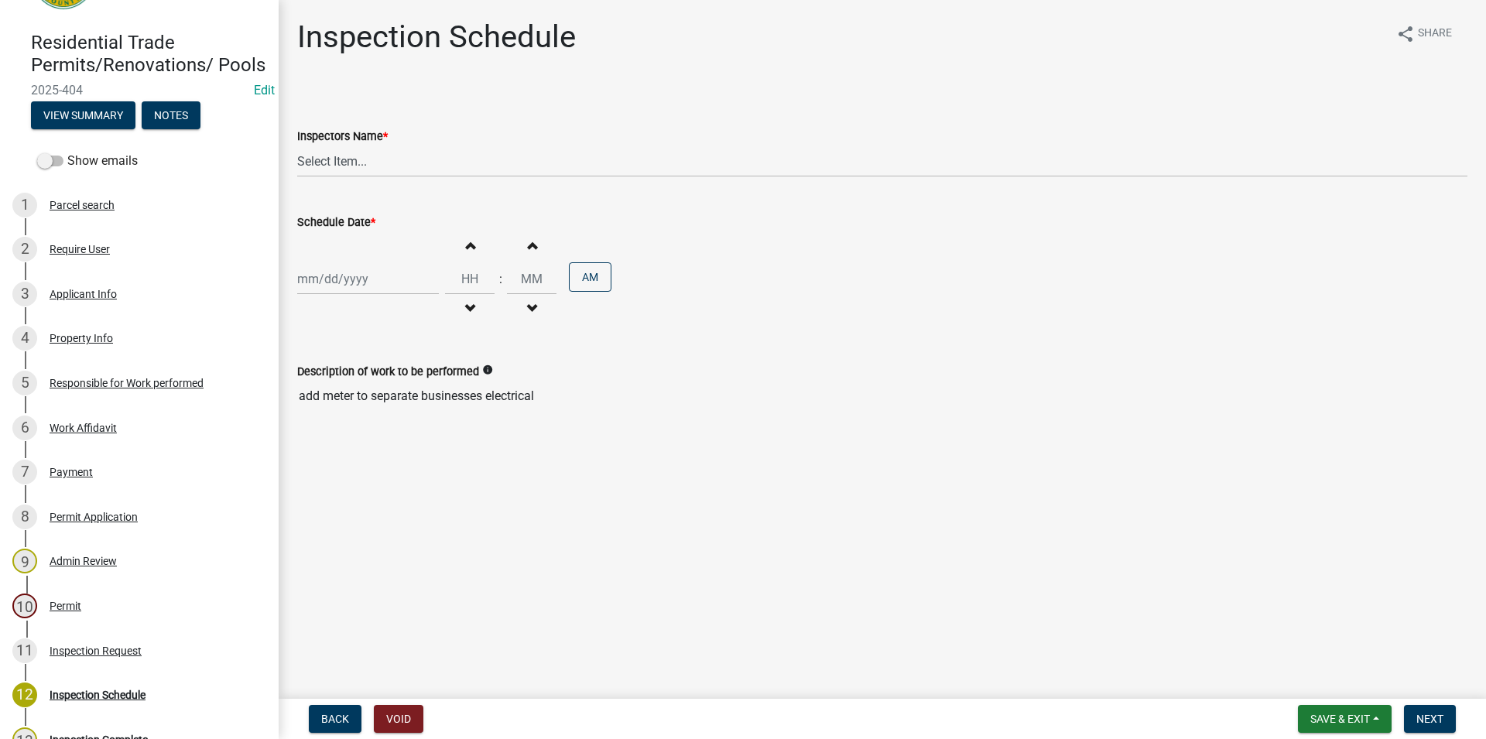
click at [398, 183] on wm-data-entity-input "Inspectors Name * Select Item... Jeremy.andrews (Jeremy ) j.watson (Jake Watson)" at bounding box center [882, 139] width 1170 height 104
click at [297, 145] on select "Select Item... Jeremy.andrews (Jeremy ) j.watson (Jake Watson)" at bounding box center [882, 161] width 1170 height 32
select select "a844a88f-ba44-4800-9e08-05e10520dbf6"
click option "Jeremy.andrews (Jeremy )" at bounding box center [0, 0] width 0 height 0
click at [378, 268] on input "Schedule Date *" at bounding box center [368, 279] width 142 height 32
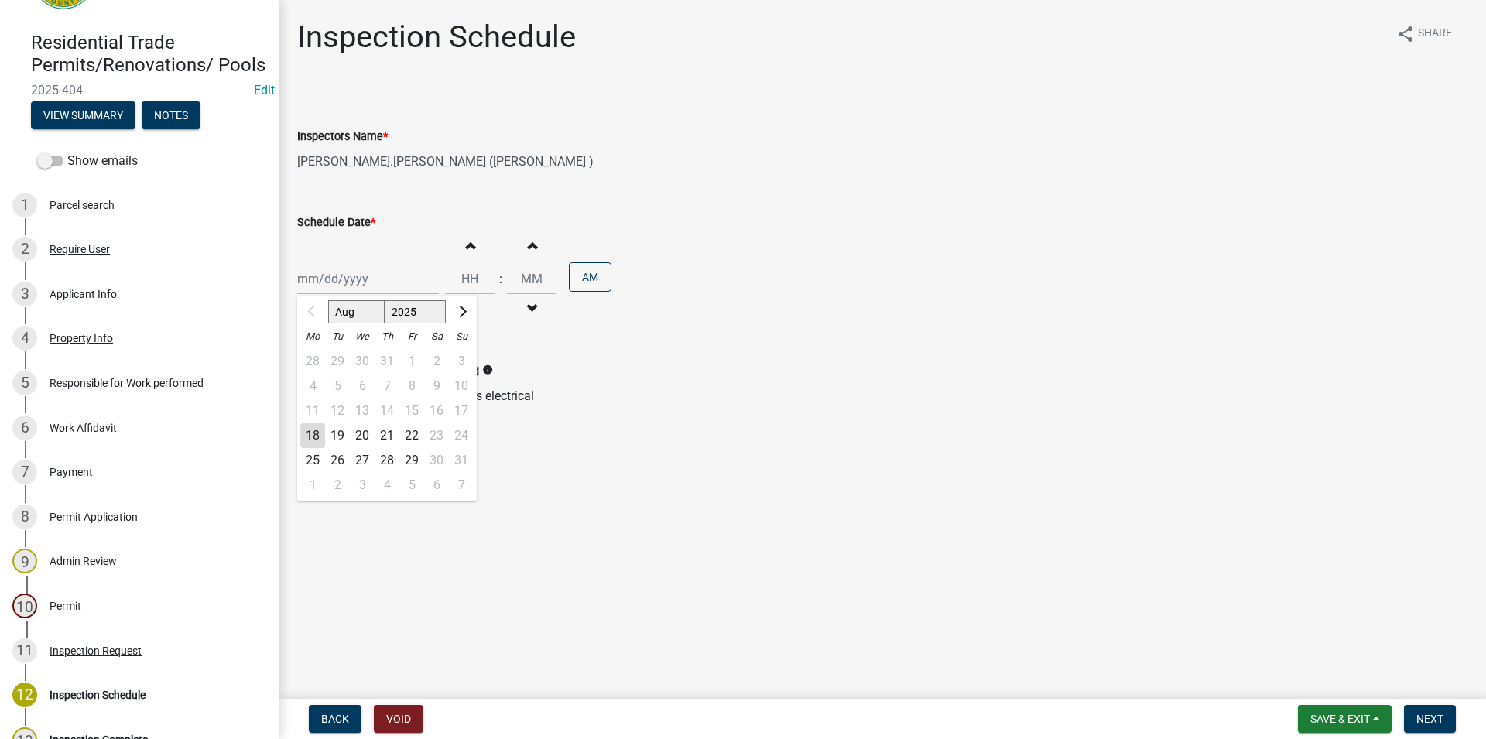
drag, startPoint x: 314, startPoint y: 436, endPoint x: 371, endPoint y: 368, distance: 89.0
click at [315, 436] on div "18" at bounding box center [312, 435] width 25 height 25
type input "08/18/2025"
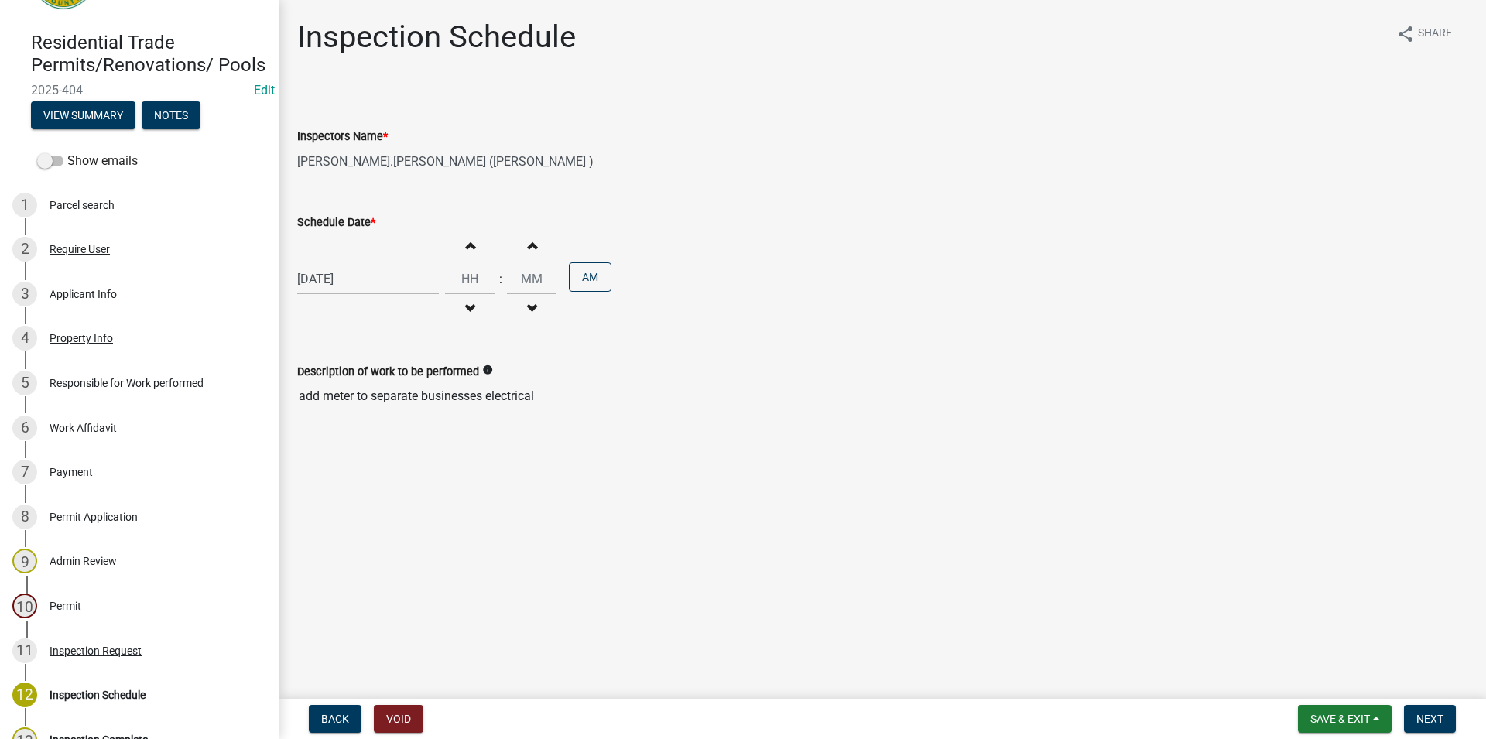
click at [467, 249] on button "Increment hours" at bounding box center [469, 245] width 32 height 28
type input "01"
type input "00"
click at [470, 248] on button "Increment hours" at bounding box center [469, 245] width 32 height 28
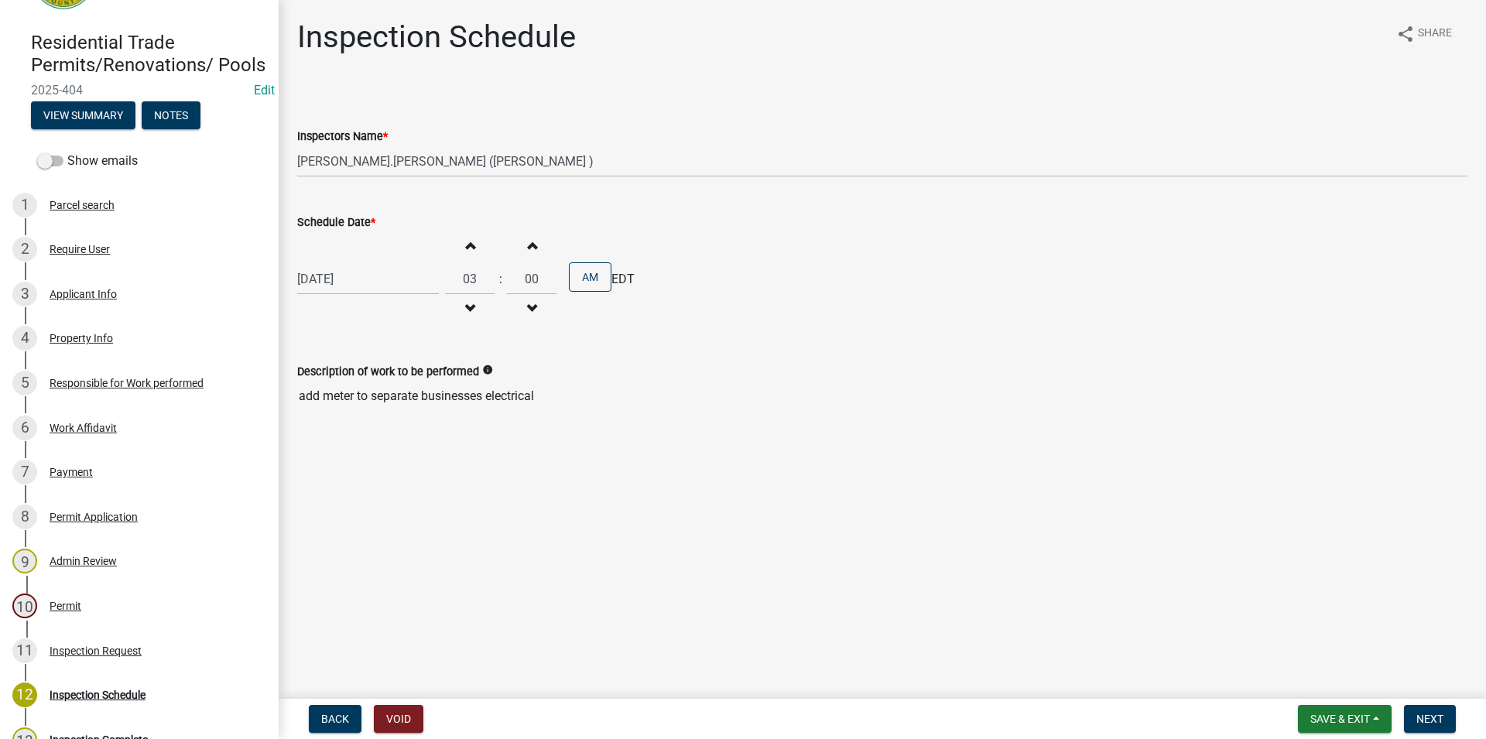
click at [470, 248] on button "Increment hours" at bounding box center [469, 245] width 32 height 28
click at [470, 247] on button "Increment hours" at bounding box center [469, 245] width 32 height 28
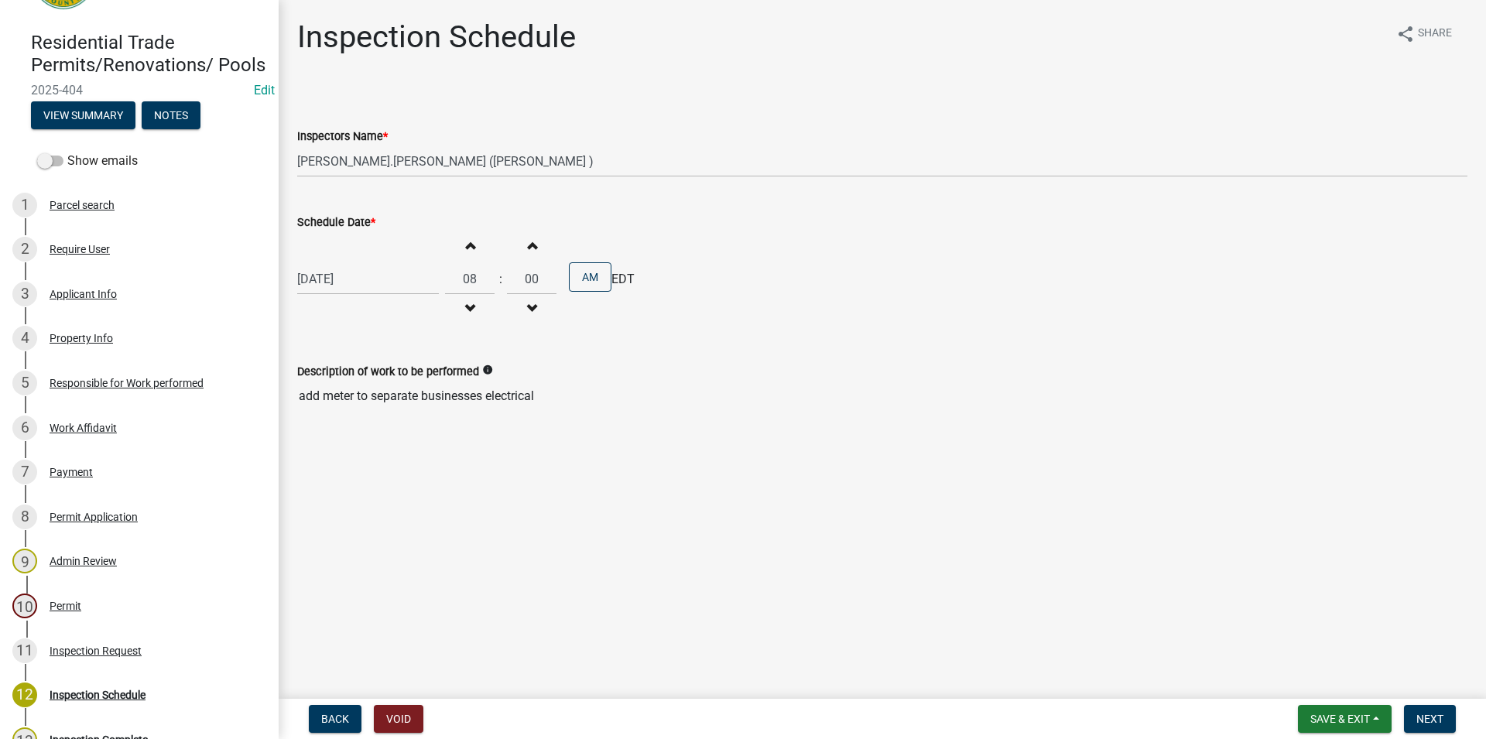
click at [470, 247] on button "Increment hours" at bounding box center [469, 245] width 32 height 28
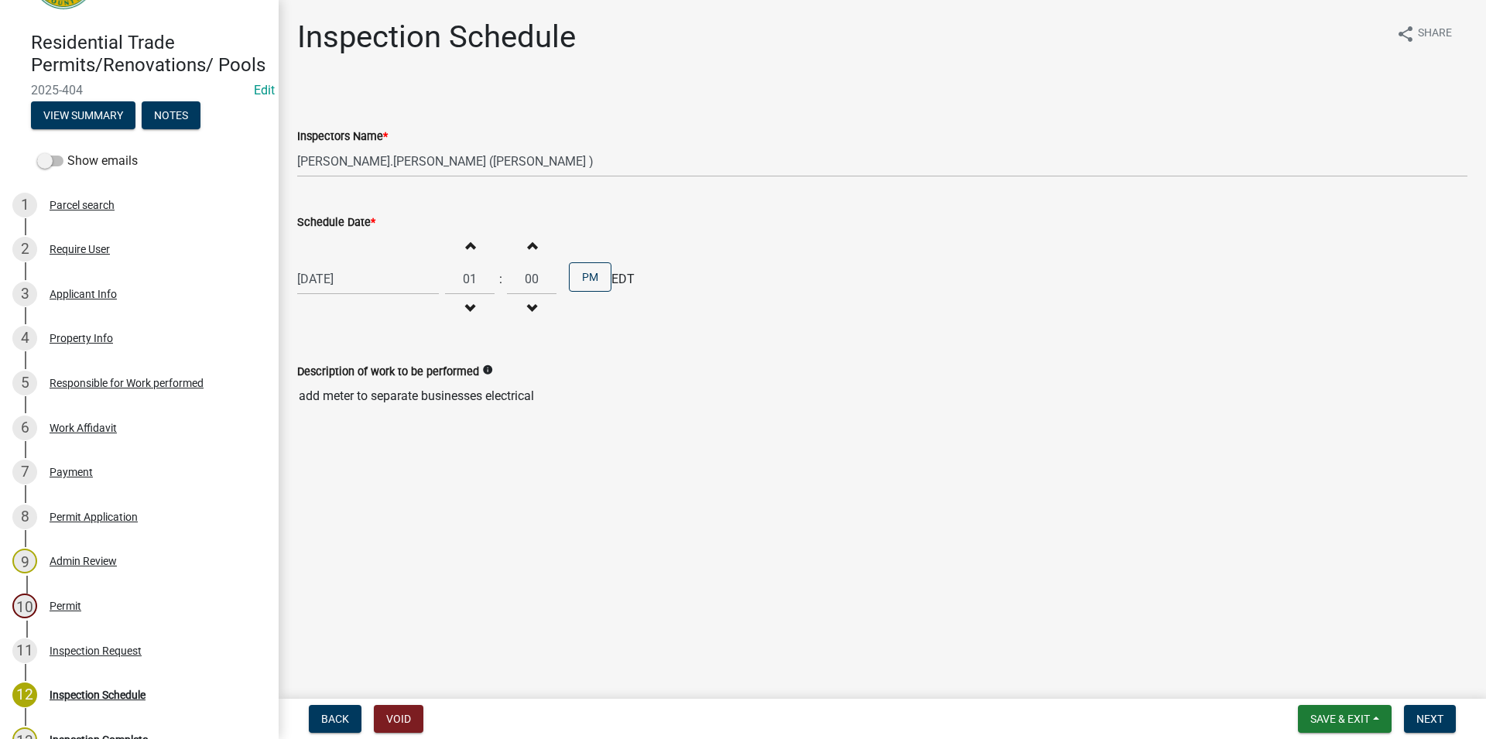
click at [470, 247] on button "Increment hours" at bounding box center [469, 245] width 32 height 28
click at [468, 245] on button "Increment hours" at bounding box center [469, 245] width 32 height 28
click at [484, 302] on button "Decrement hours" at bounding box center [469, 309] width 32 height 28
type input "03"
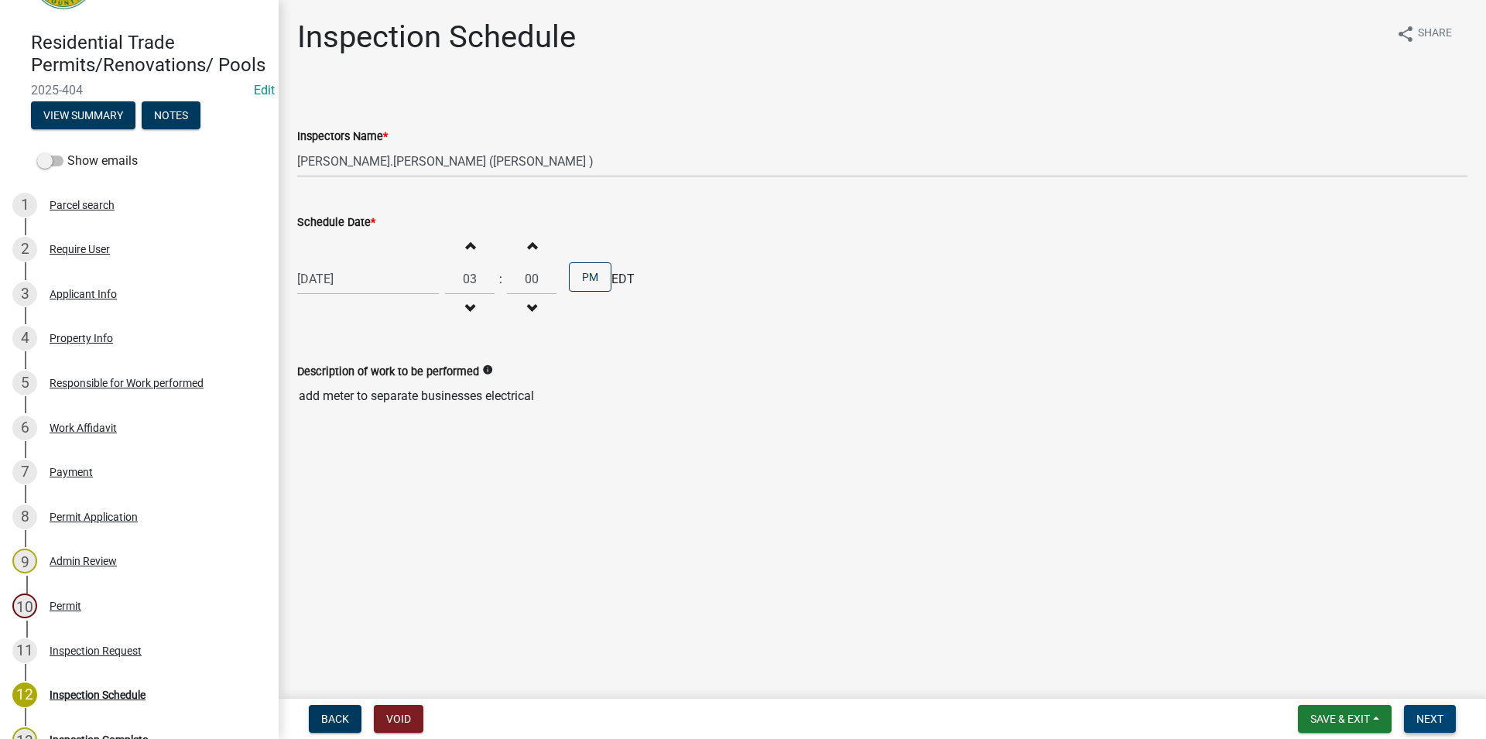
click at [1451, 714] on button "Next" at bounding box center [1430, 719] width 52 height 28
